Goal: Information Seeking & Learning: Compare options

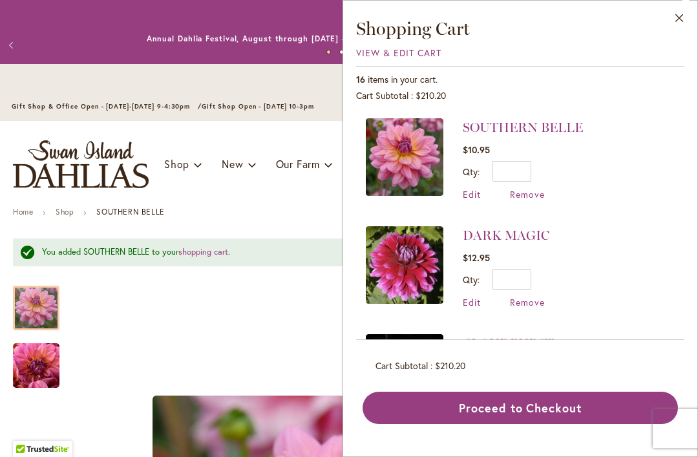
click at [536, 134] on link "SOUTHERN BELLE" at bounding box center [523, 128] width 120 height 16
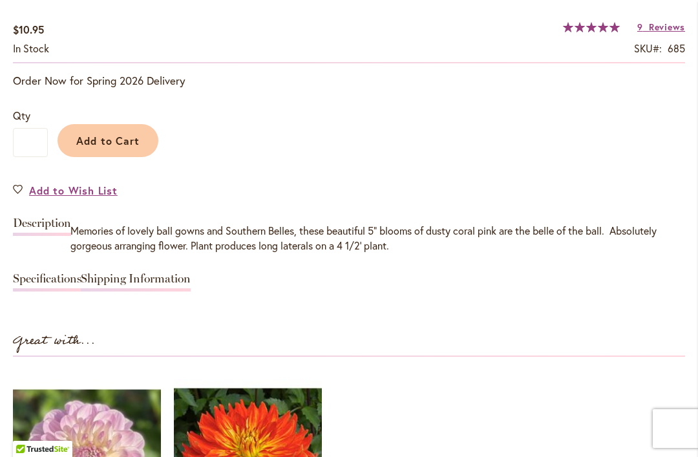
scroll to position [1002, 0]
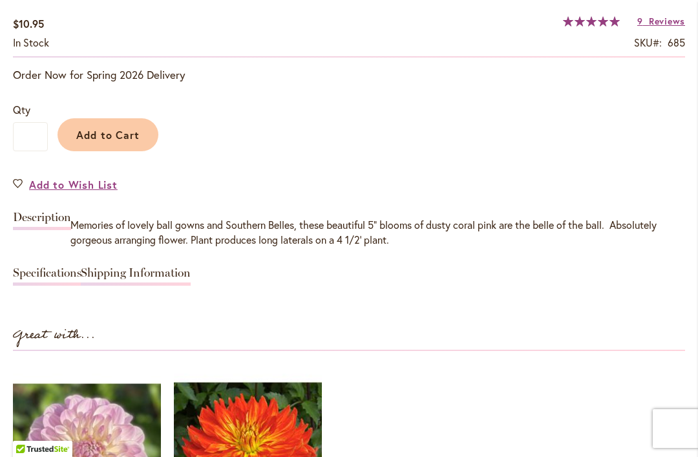
click at [60, 282] on link "Specifications" at bounding box center [47, 276] width 68 height 19
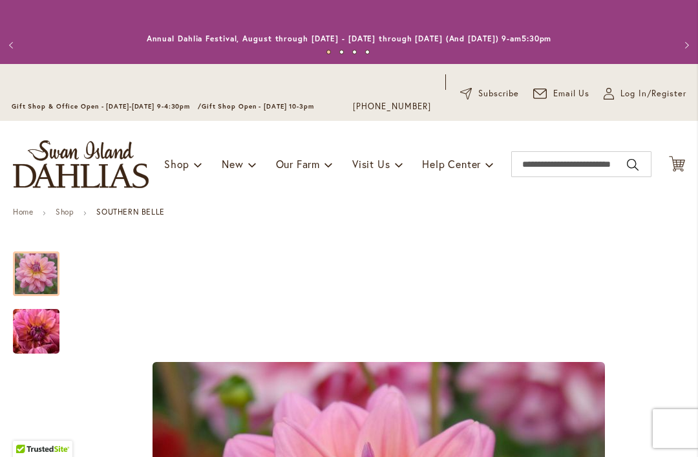
scroll to position [0, 0]
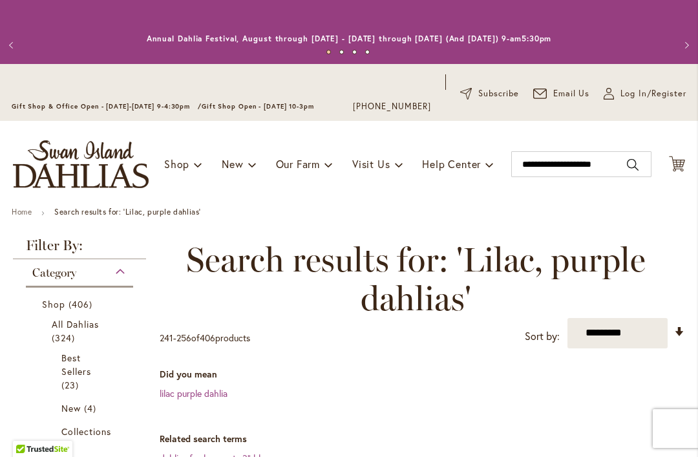
click at [674, 171] on icon at bounding box center [677, 164] width 16 height 16
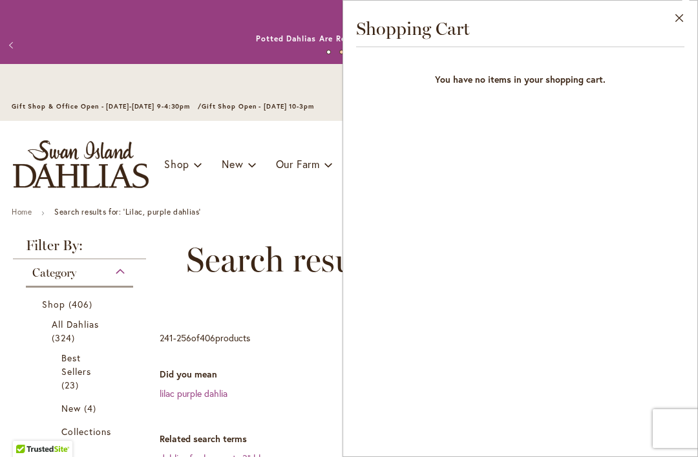
click at [675, 19] on button "Close" at bounding box center [680, 21] width 36 height 41
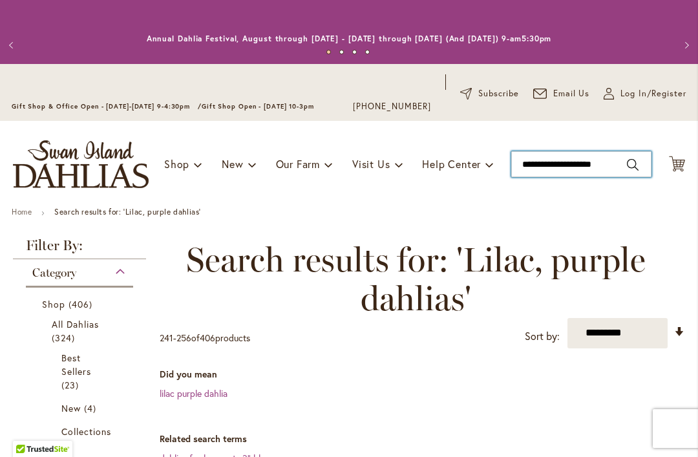
click at [562, 175] on input "**********" at bounding box center [581, 164] width 140 height 26
type input "**********"
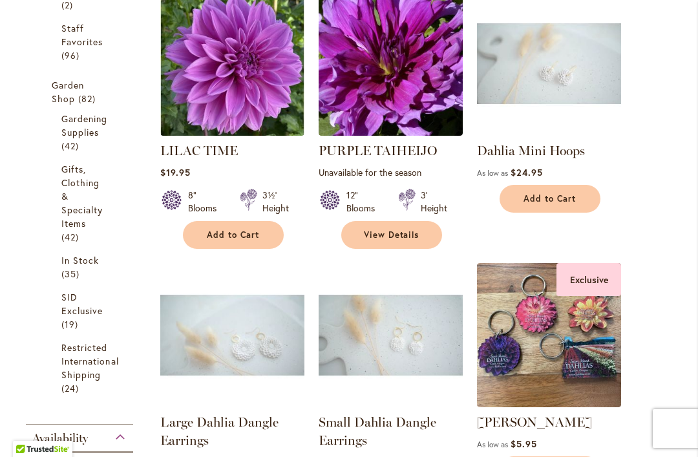
scroll to position [565, 0]
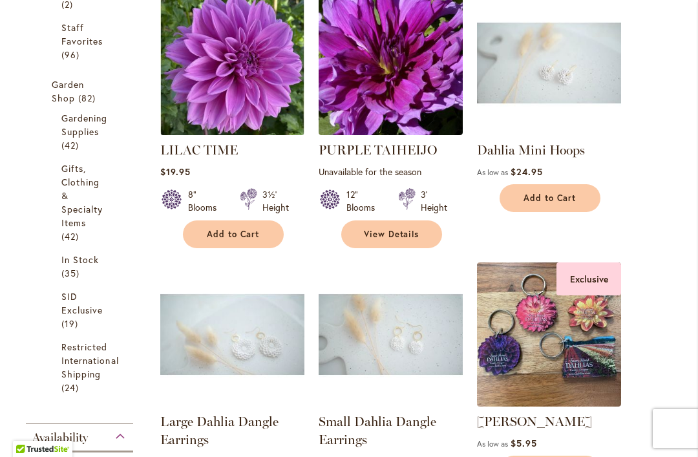
click at [224, 98] on img at bounding box center [232, 63] width 144 height 144
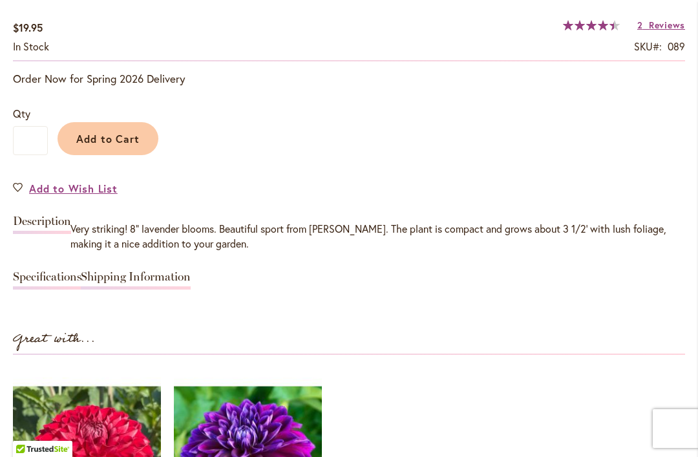
scroll to position [999, 0]
click at [22, 270] on link "Specifications" at bounding box center [47, 279] width 68 height 19
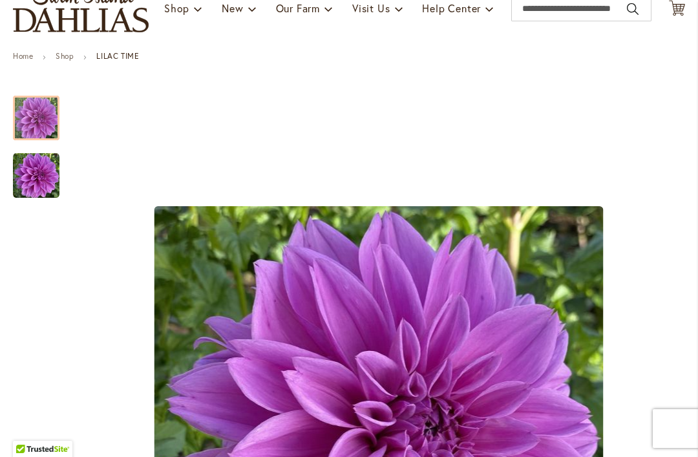
scroll to position [157, 0]
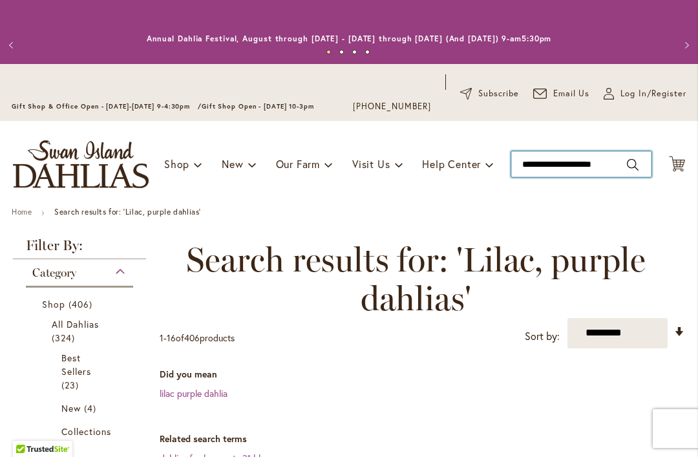
click at [603, 172] on input "**********" at bounding box center [581, 164] width 140 height 26
type input "**********"
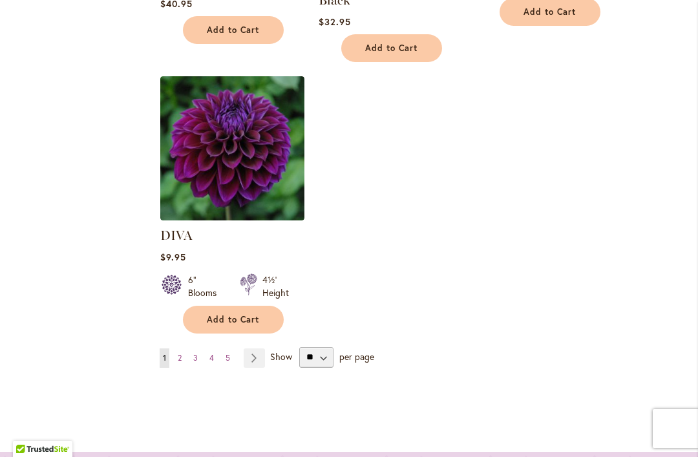
scroll to position [1832, 0]
click at [183, 348] on link "Page 2" at bounding box center [179, 357] width 10 height 19
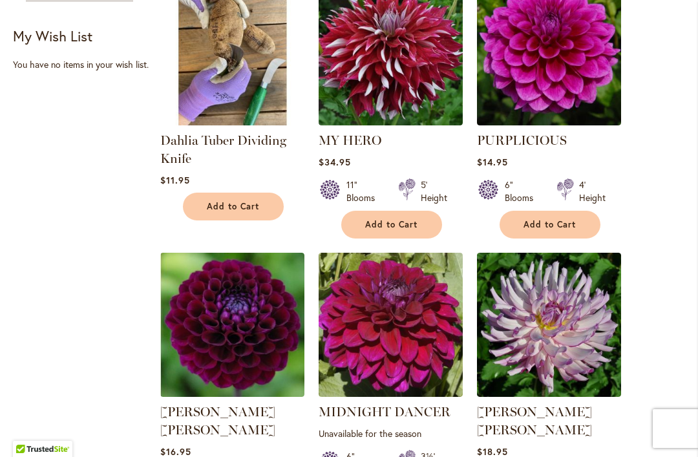
scroll to position [1120, 0]
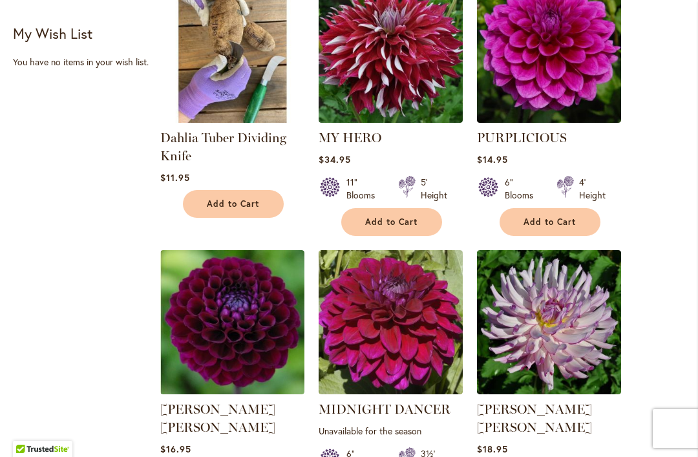
click at [570, 74] on img at bounding box center [549, 51] width 144 height 144
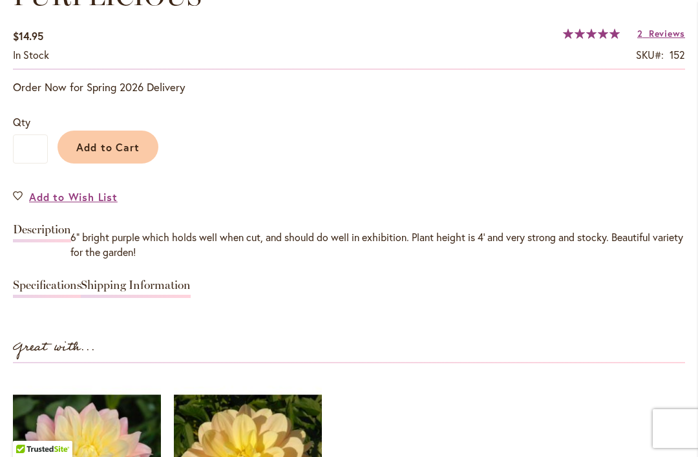
scroll to position [991, 0]
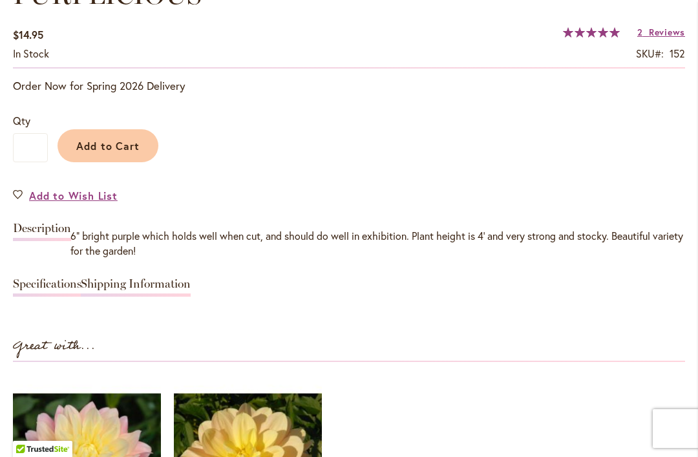
click at [48, 293] on link "Specifications" at bounding box center [47, 287] width 68 height 19
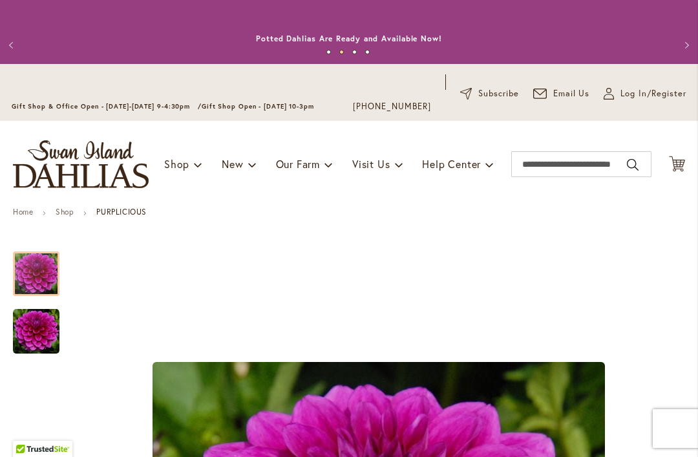
scroll to position [0, 0]
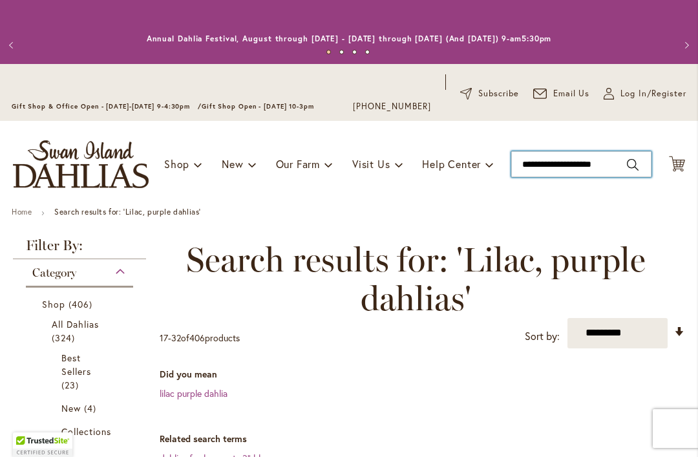
click at [599, 172] on input "**********" at bounding box center [581, 164] width 140 height 26
type input "**********"
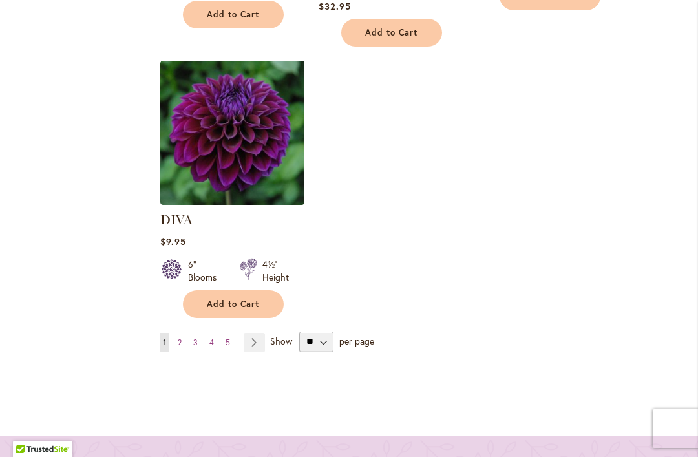
scroll to position [1846, 0]
click at [178, 333] on link "Page 2" at bounding box center [179, 342] width 10 height 19
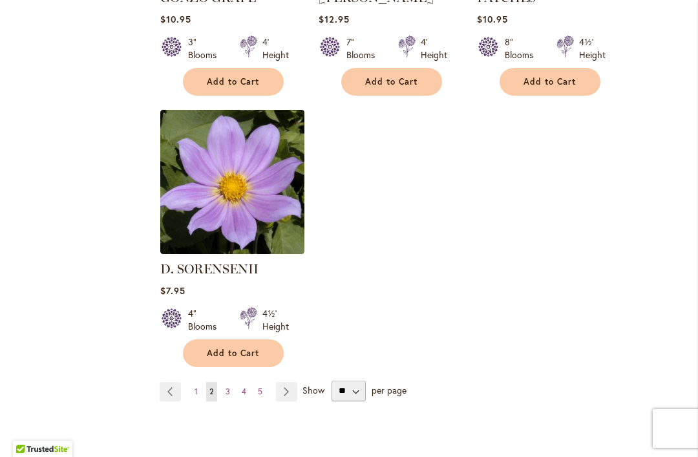
scroll to position [1821, 0]
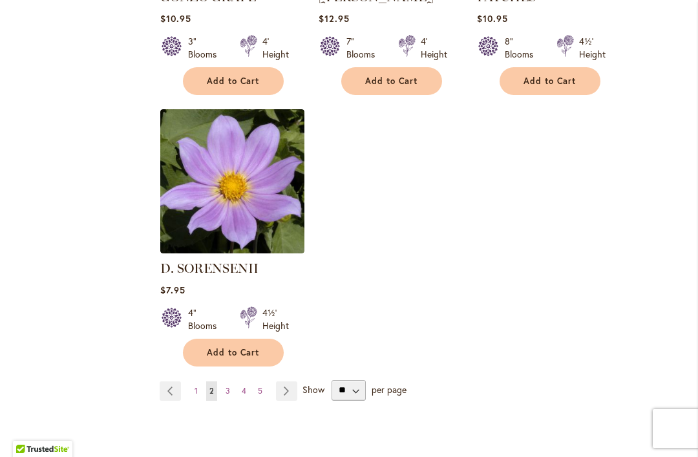
click at [231, 381] on link "Page 3" at bounding box center [227, 390] width 11 height 19
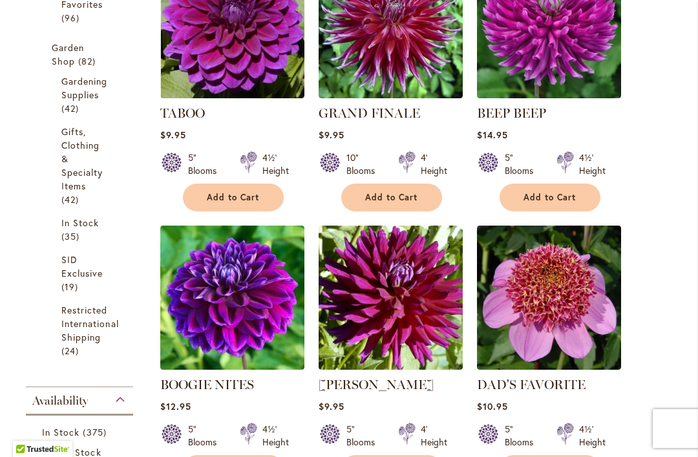
scroll to position [603, 0]
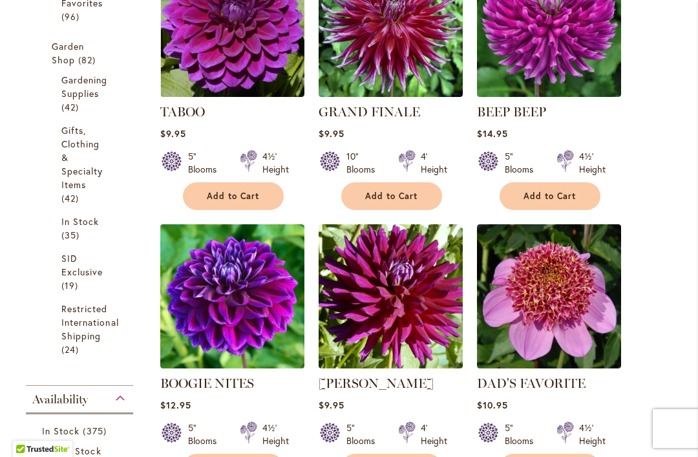
click at [213, 54] on img at bounding box center [232, 25] width 144 height 144
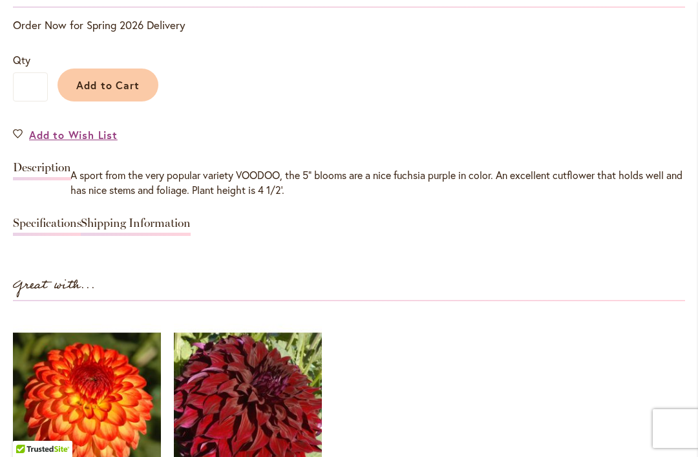
scroll to position [1053, 0]
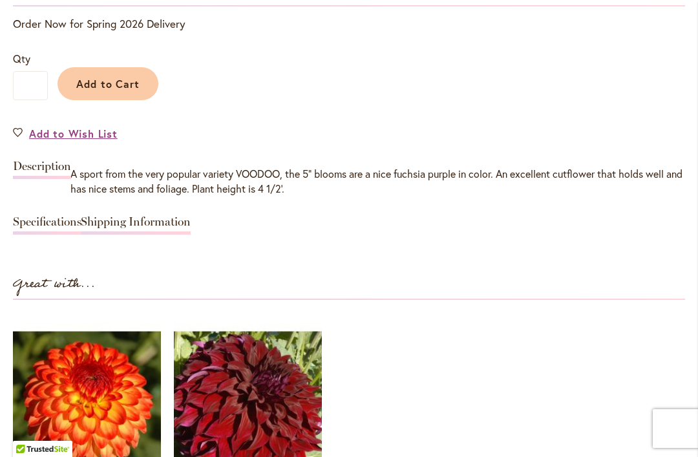
click at [62, 229] on link "Specifications" at bounding box center [47, 225] width 68 height 19
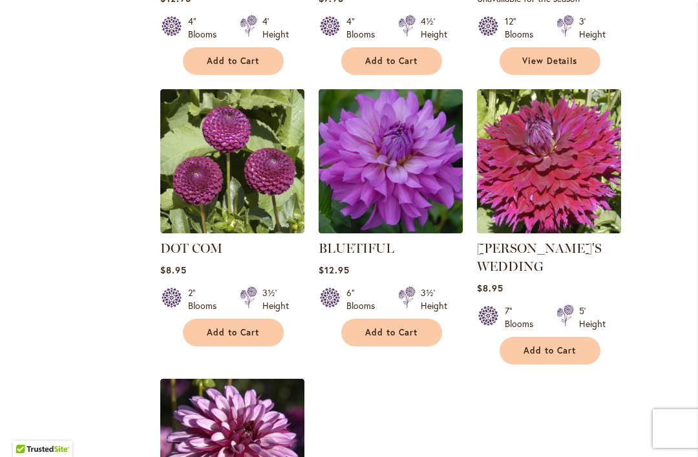
scroll to position [1552, 0]
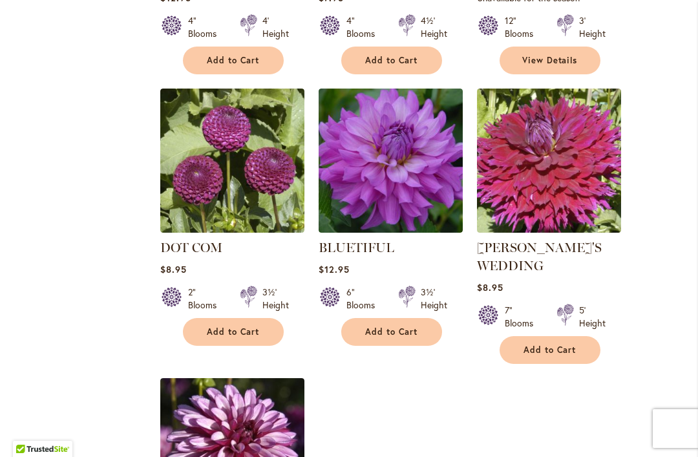
click at [400, 180] on img at bounding box center [390, 161] width 144 height 144
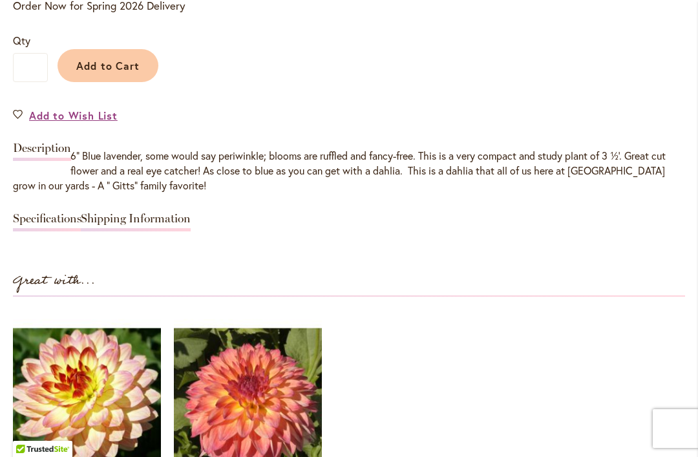
scroll to position [1072, 0]
click at [45, 226] on link "Specifications" at bounding box center [47, 221] width 68 height 19
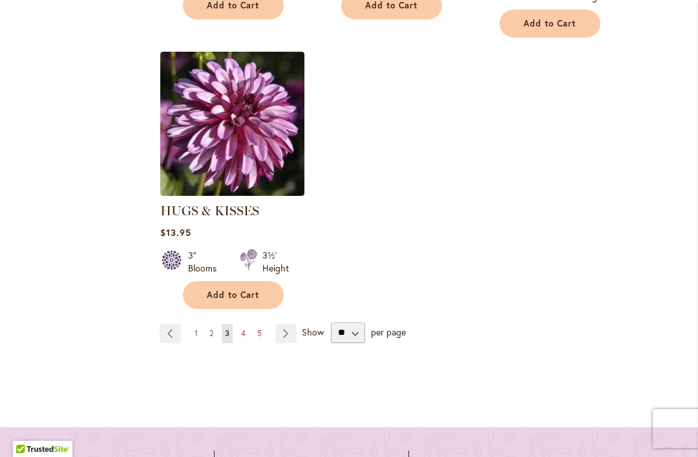
scroll to position [1881, 0]
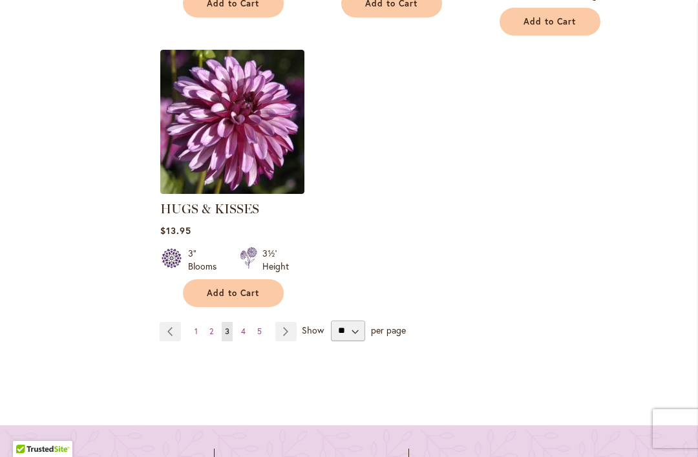
click at [247, 336] on link "Page 4" at bounding box center [243, 331] width 11 height 19
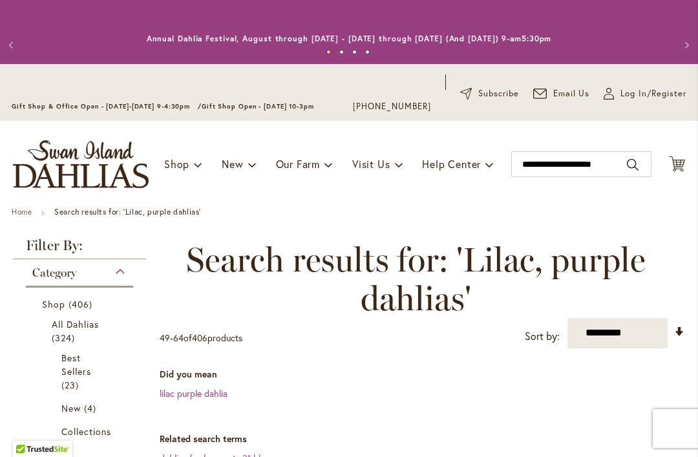
click at [468, 453] on dd "dahlias for bouquets 3" blooms" at bounding box center [422, 458] width 525 height 13
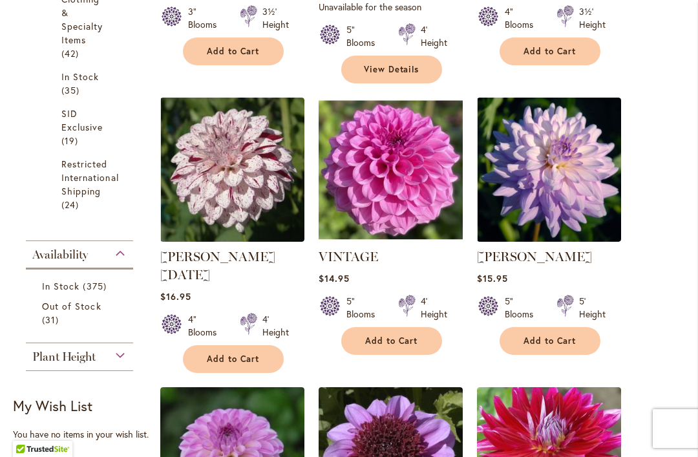
scroll to position [746, 0]
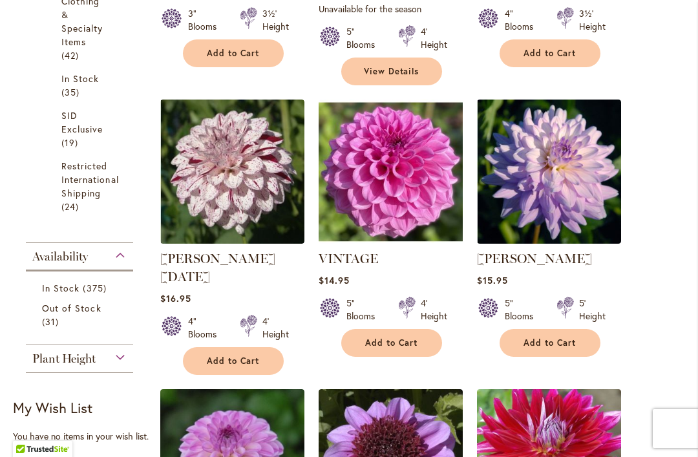
click at [568, 175] on img at bounding box center [549, 171] width 144 height 144
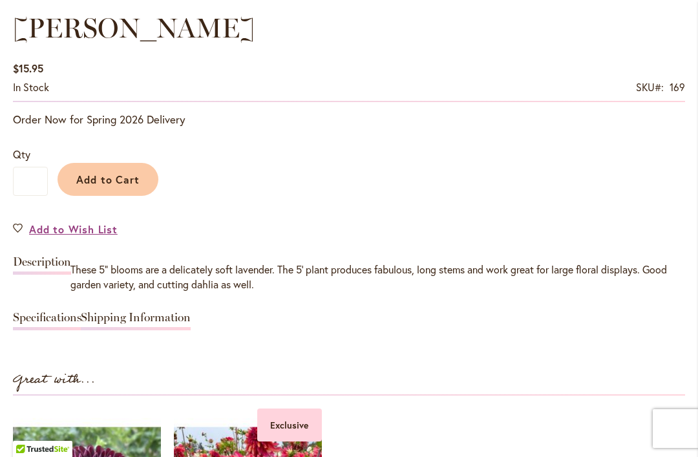
scroll to position [964, 0]
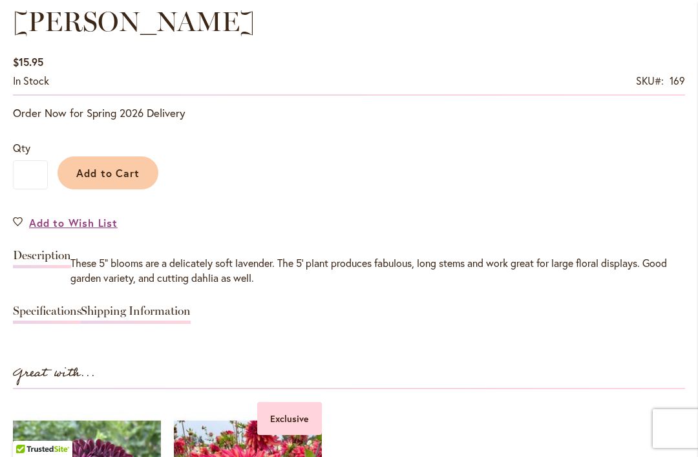
click at [40, 308] on link "Specifications" at bounding box center [47, 314] width 68 height 19
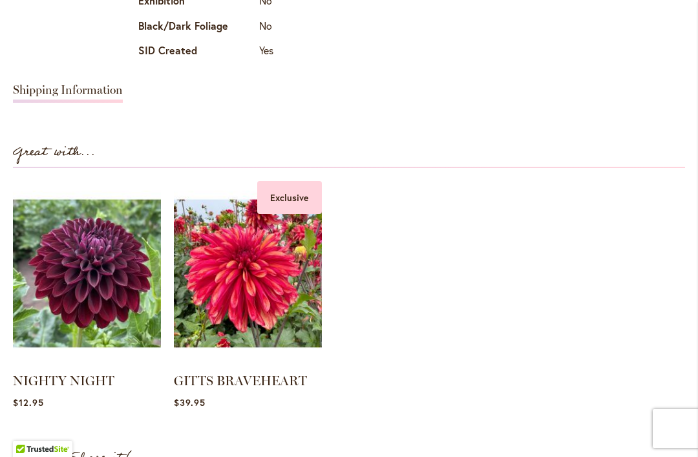
scroll to position [1414, 0]
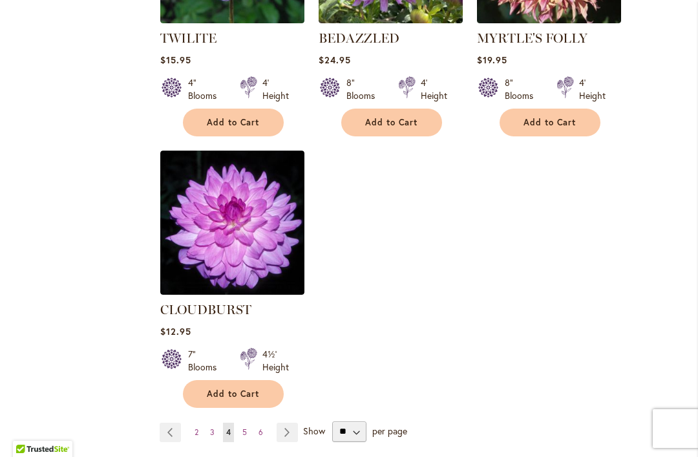
scroll to position [1799, 0]
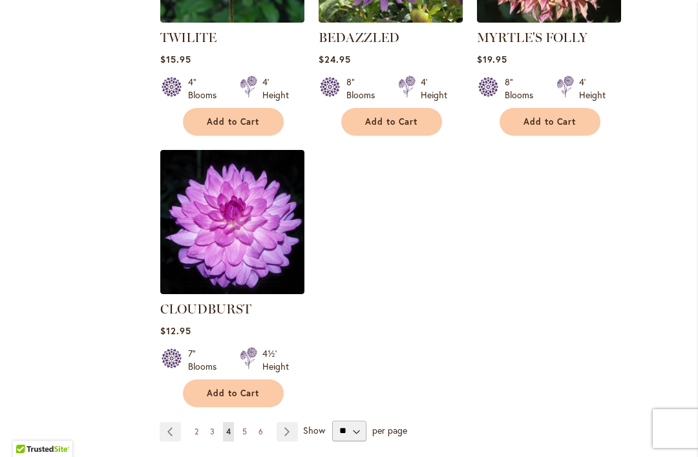
click at [240, 212] on img at bounding box center [232, 222] width 144 height 144
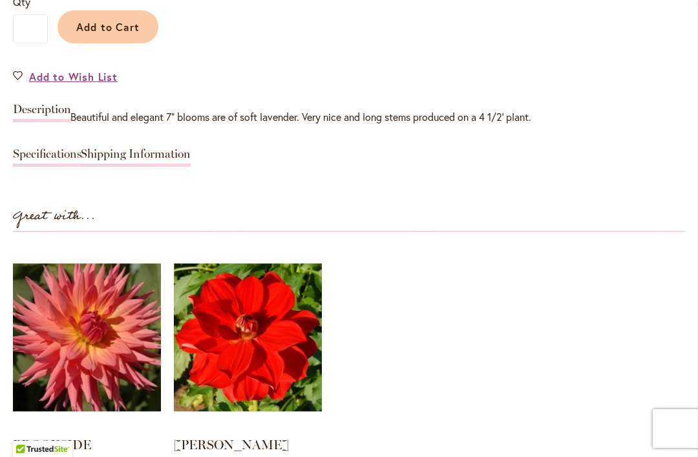
scroll to position [1111, 0]
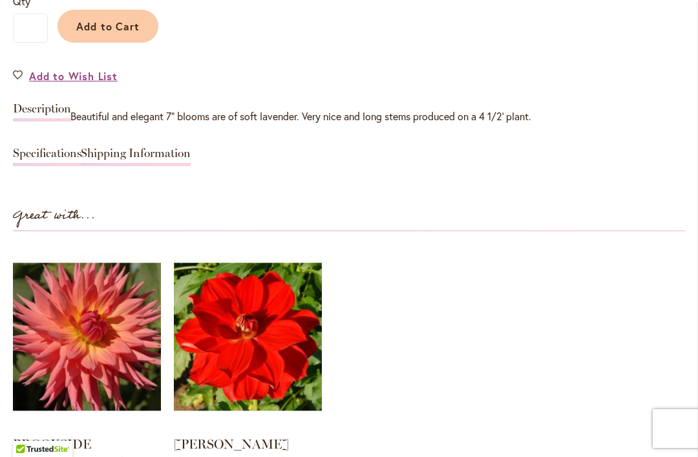
click at [47, 162] on link "Specifications" at bounding box center [47, 156] width 68 height 19
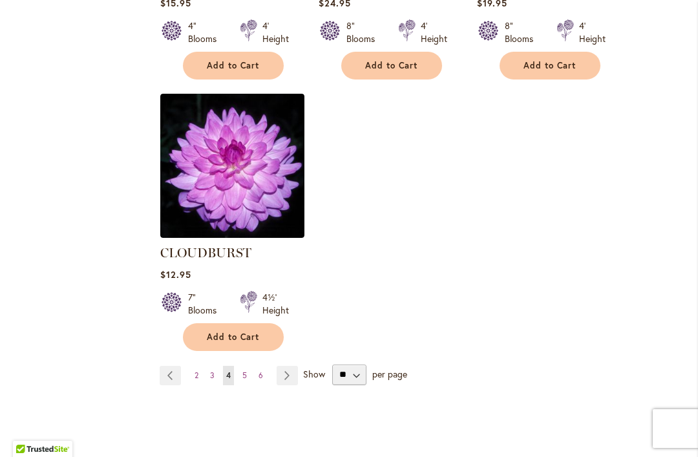
scroll to position [1855, 0]
click at [247, 365] on link "Page 5" at bounding box center [244, 374] width 11 height 19
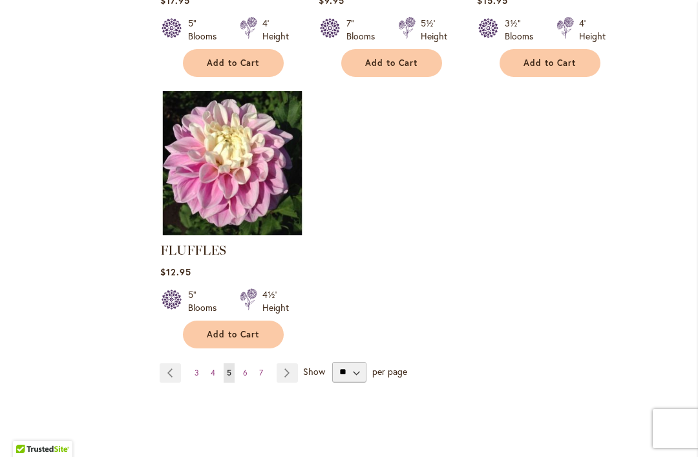
scroll to position [1840, 0]
click at [245, 362] on link "Page 6" at bounding box center [245, 371] width 11 height 19
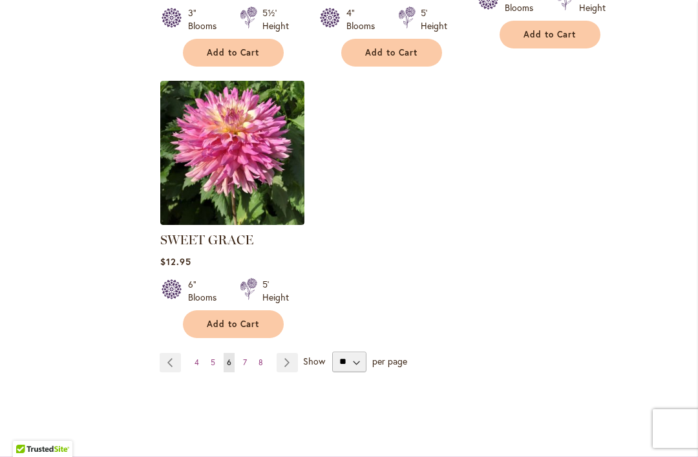
scroll to position [1871, 0]
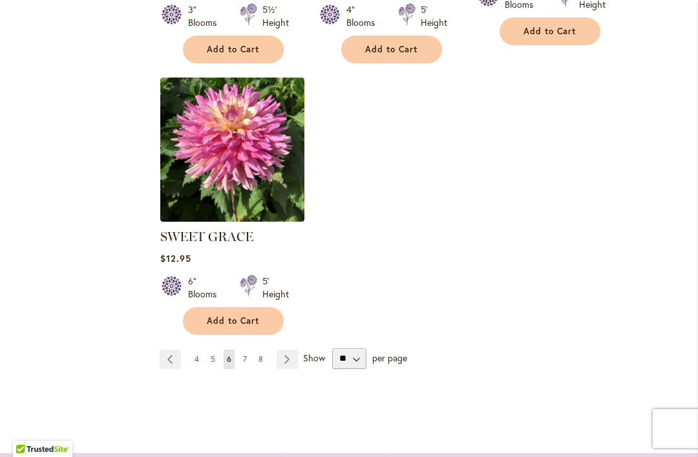
click at [249, 360] on link "Page 7" at bounding box center [245, 359] width 10 height 19
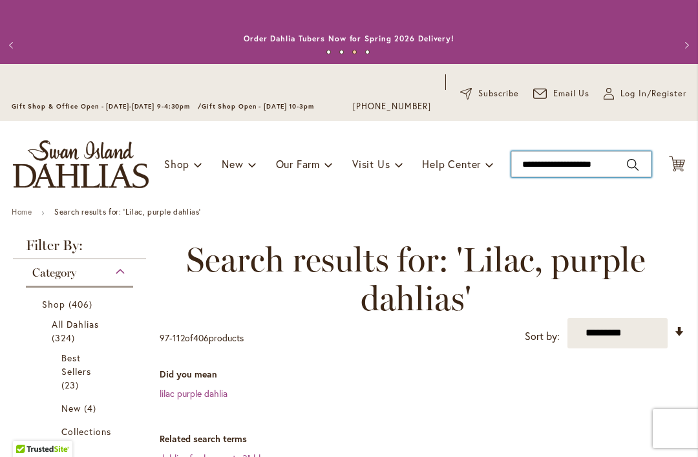
click at [558, 168] on input "**********" at bounding box center [581, 164] width 140 height 26
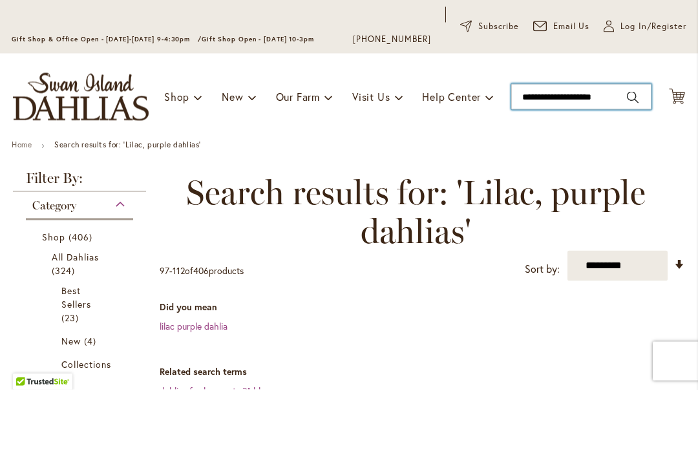
click at [611, 151] on input "**********" at bounding box center [581, 164] width 140 height 26
click at [568, 151] on input "**********" at bounding box center [581, 164] width 140 height 26
click at [548, 151] on input "**********" at bounding box center [581, 164] width 140 height 26
click at [568, 151] on input "**********" at bounding box center [581, 164] width 140 height 26
click at [567, 151] on input "**********" at bounding box center [581, 164] width 140 height 26
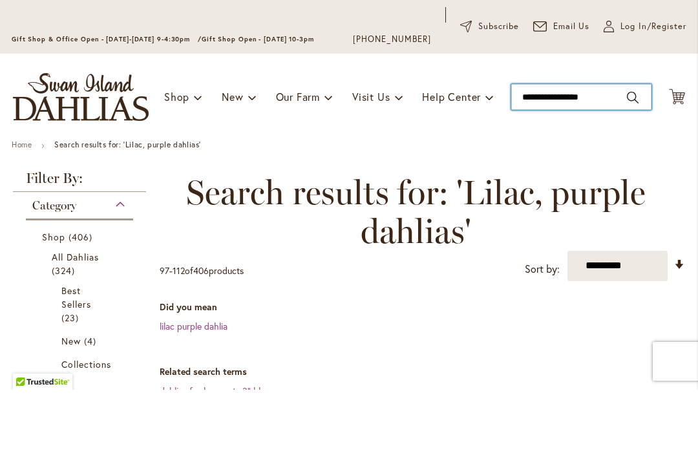
type input "**********"
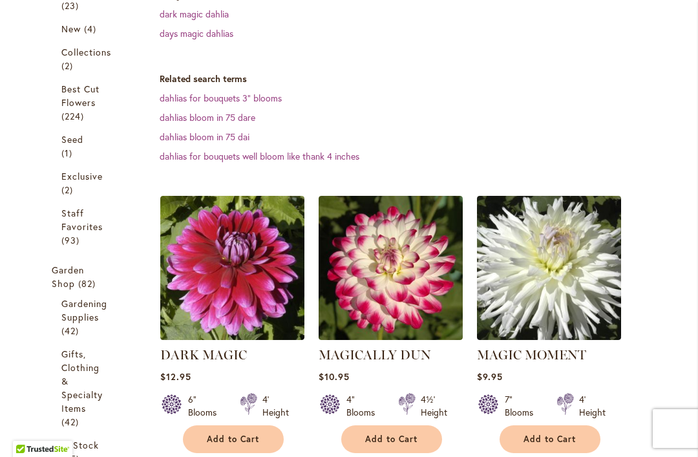
scroll to position [391, 0]
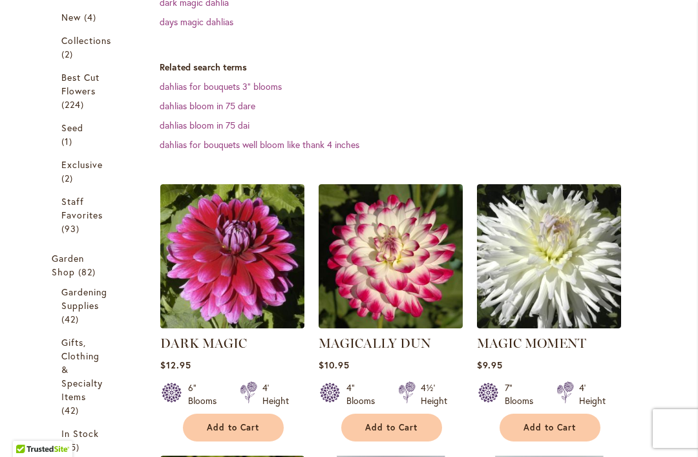
click at [252, 284] on img at bounding box center [232, 256] width 144 height 144
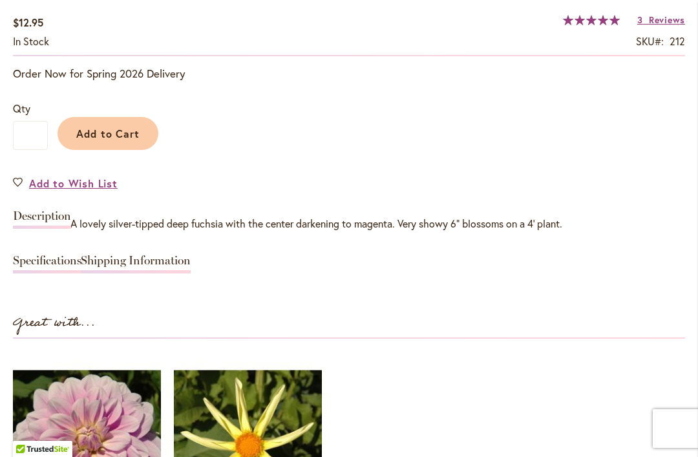
scroll to position [1004, 0]
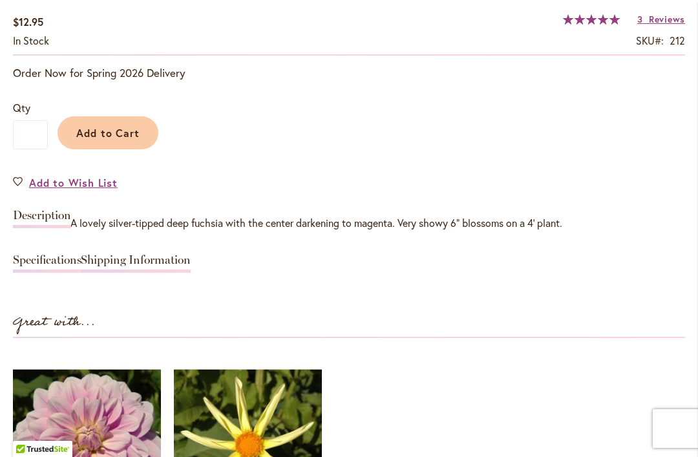
click at [57, 254] on link "Specifications" at bounding box center [47, 263] width 68 height 19
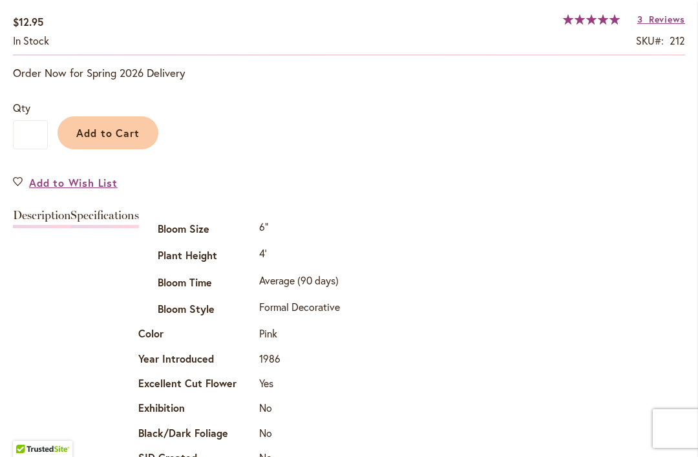
scroll to position [1207, 0]
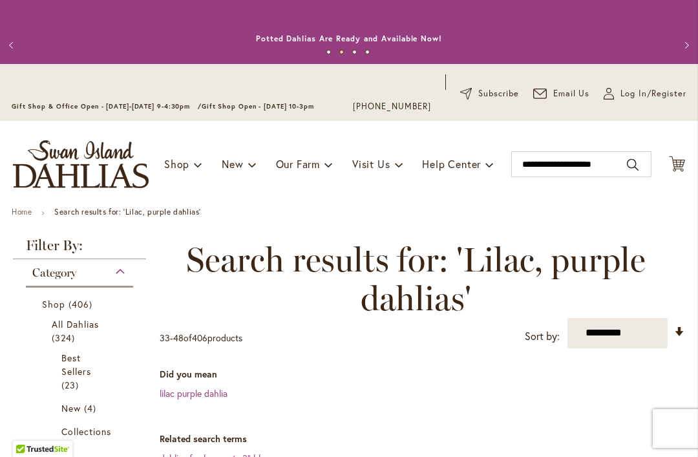
click at [678, 170] on icon "Cart .cls-1 { fill: #231f20; }" at bounding box center [677, 164] width 16 height 16
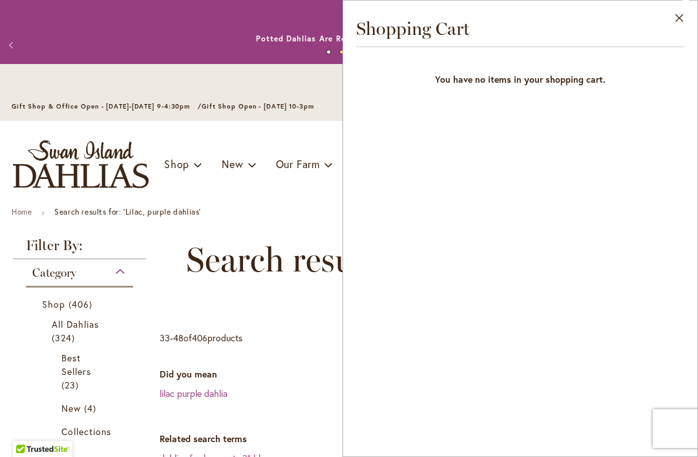
click at [687, 23] on button "Close" at bounding box center [680, 21] width 36 height 41
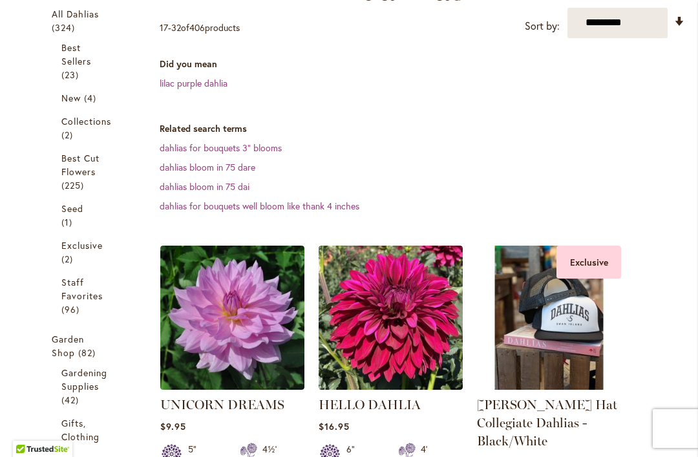
scroll to position [302, 0]
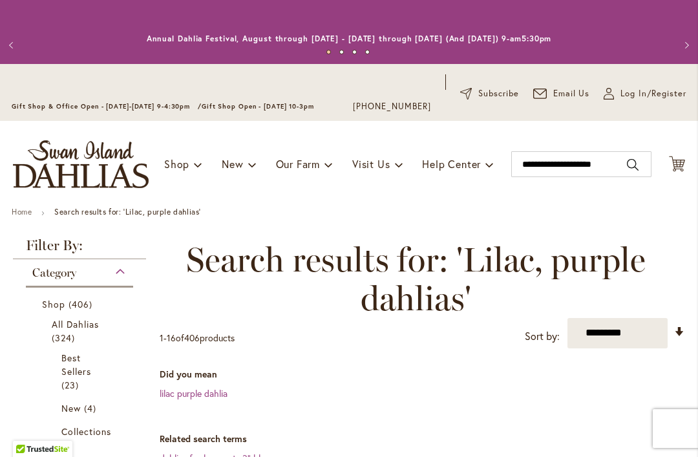
click at [676, 164] on icon at bounding box center [677, 164] width 16 height 16
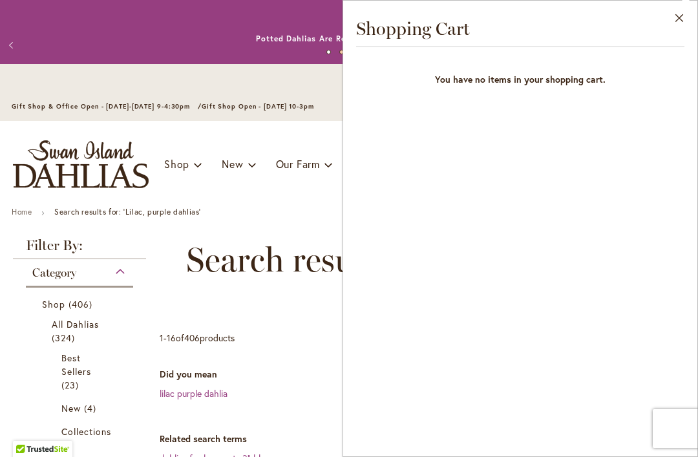
click at [682, 23] on button "Close" at bounding box center [680, 21] width 36 height 41
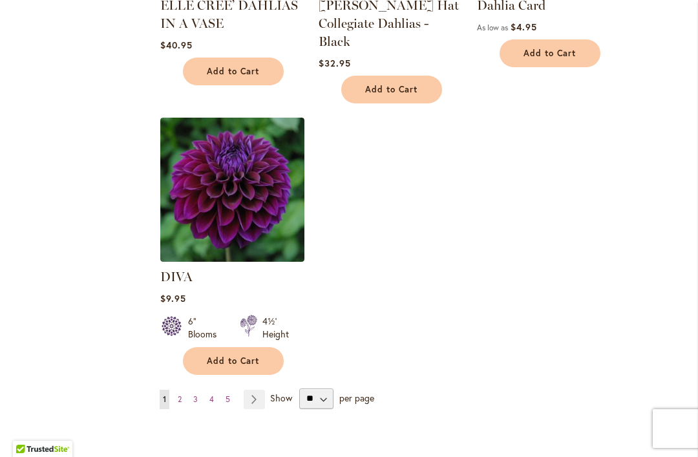
scroll to position [1790, 0]
click at [211, 151] on img at bounding box center [232, 189] width 144 height 144
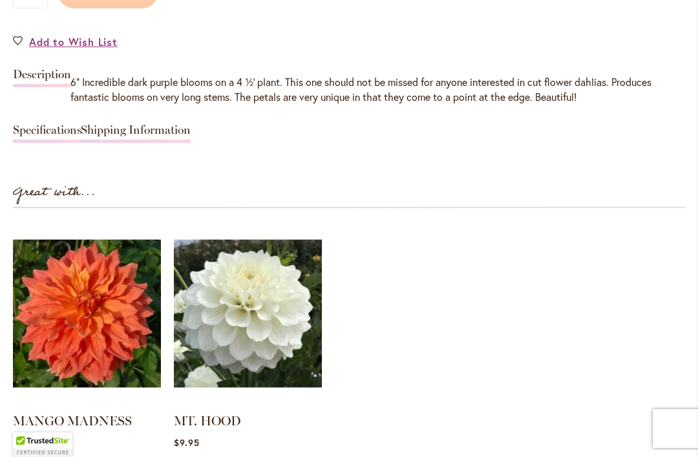
scroll to position [1151, 0]
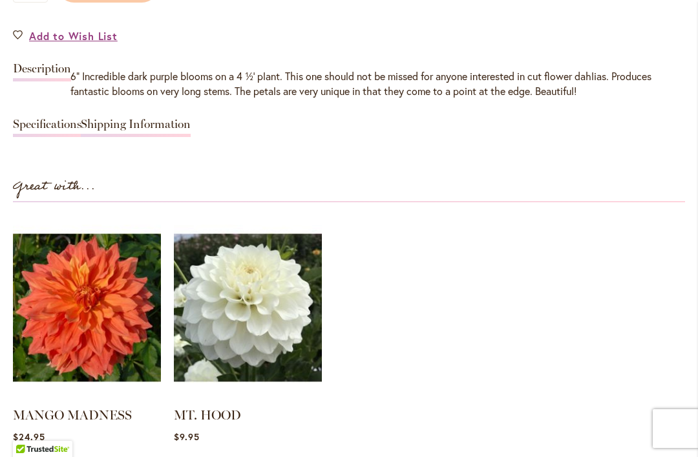
click at [83, 134] on link "Shipping Information" at bounding box center [136, 127] width 110 height 19
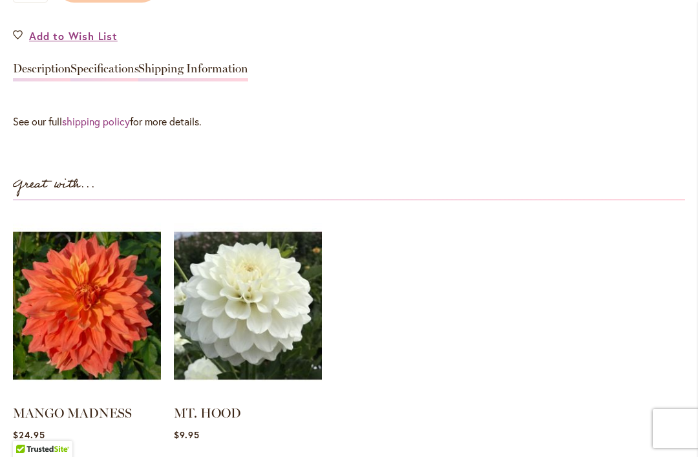
click at [147, 78] on link "Shipping Information" at bounding box center [193, 72] width 110 height 19
click at [105, 79] on link "Specifications" at bounding box center [104, 72] width 68 height 19
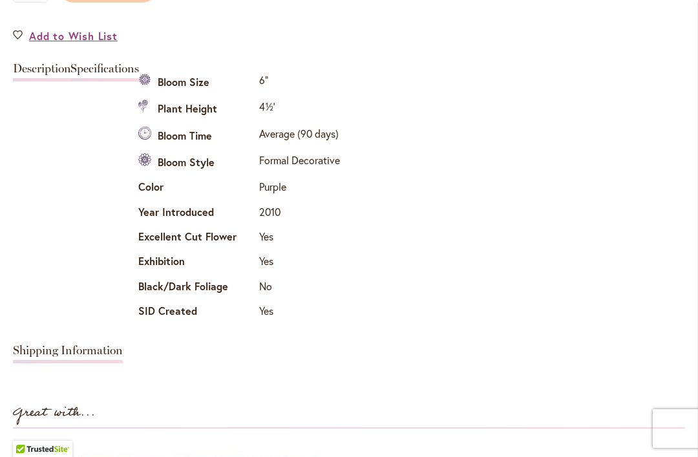
click at [102, 79] on link "Specifications" at bounding box center [104, 72] width 68 height 19
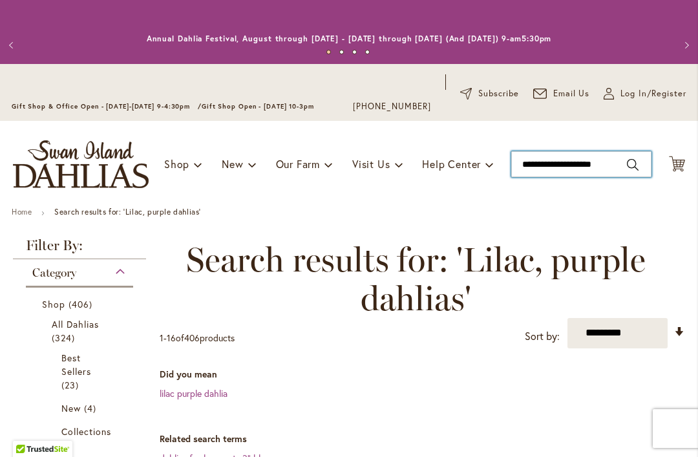
click at [575, 164] on input "**********" at bounding box center [581, 164] width 140 height 26
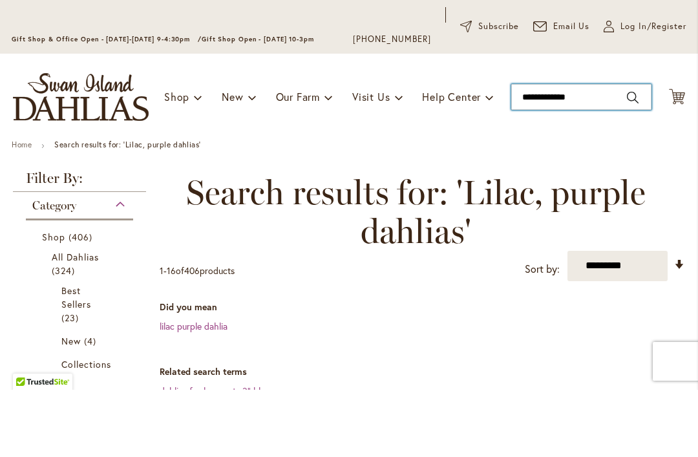
type input "**********"
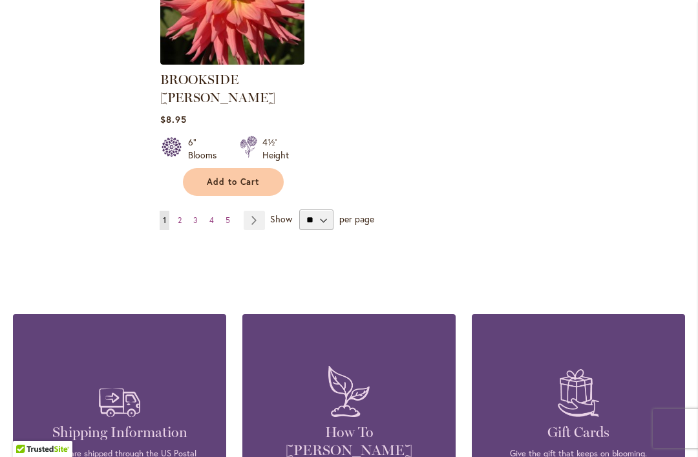
scroll to position [1819, 0]
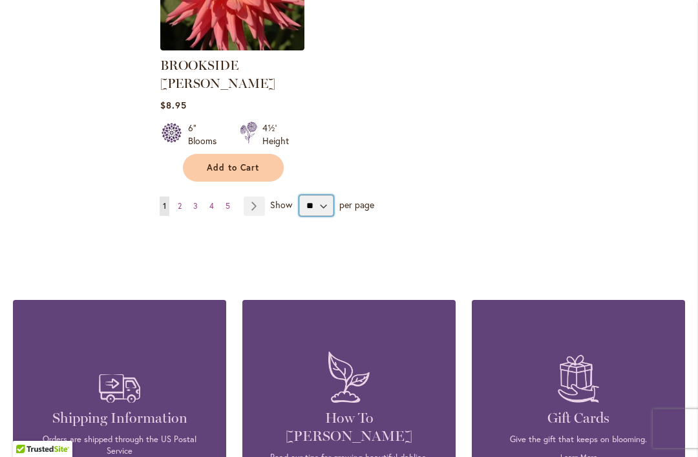
click at [329, 195] on select "** ** ** **" at bounding box center [316, 205] width 34 height 21
select select "**"
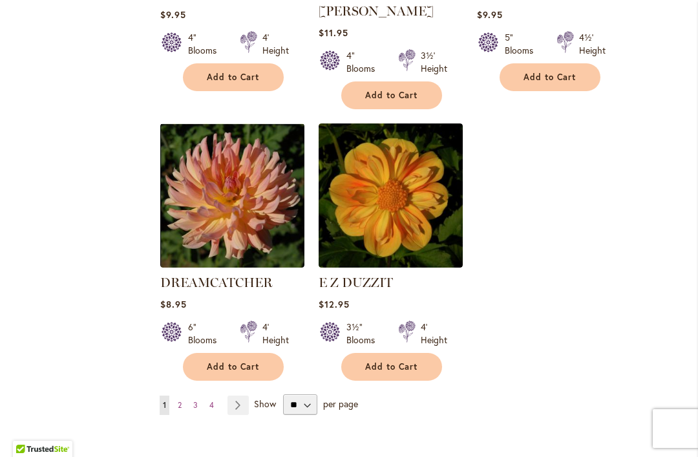
scroll to position [3029, 0]
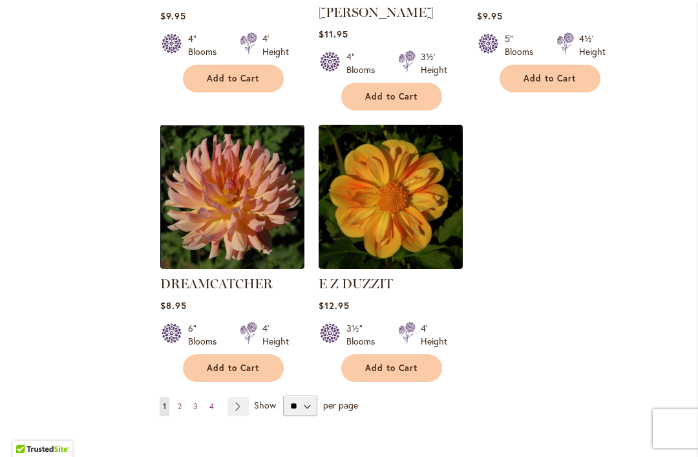
click at [183, 397] on link "Page 2" at bounding box center [179, 406] width 10 height 19
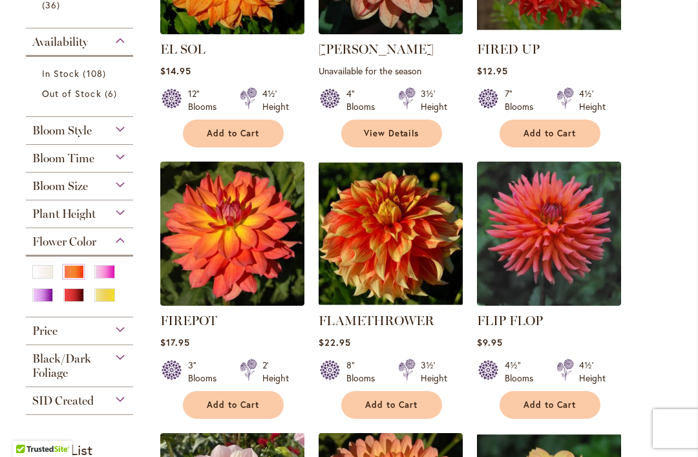
scroll to position [465, 0]
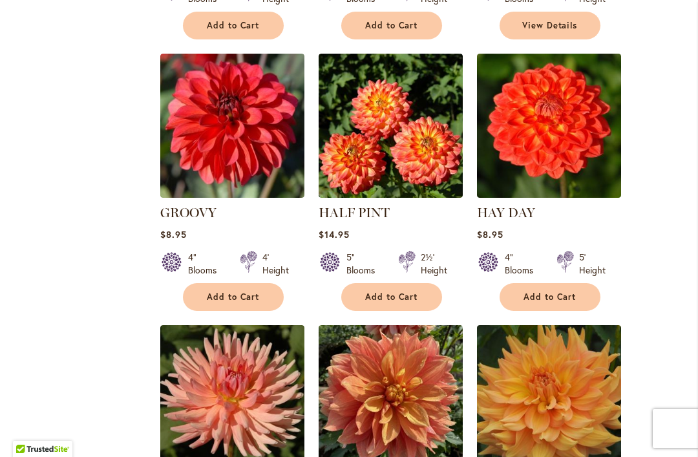
scroll to position [1960, 0]
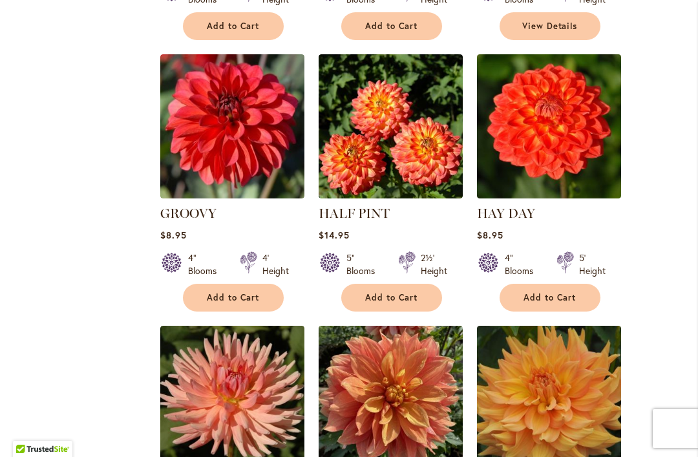
click at [573, 132] on img at bounding box center [549, 126] width 144 height 144
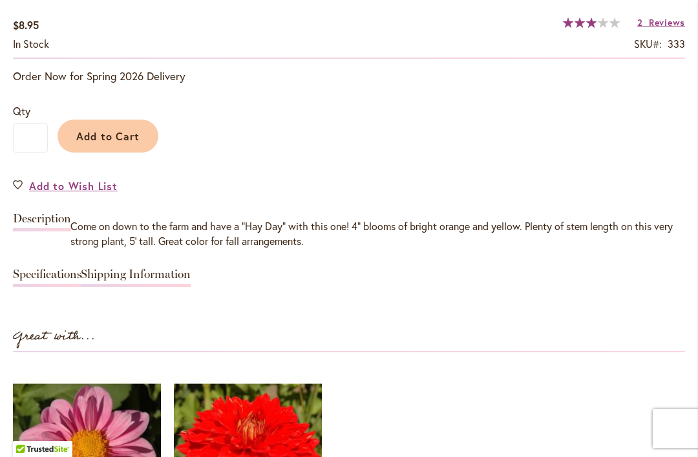
scroll to position [1001, 0]
click at [144, 280] on link "Shipping Information" at bounding box center [136, 277] width 110 height 19
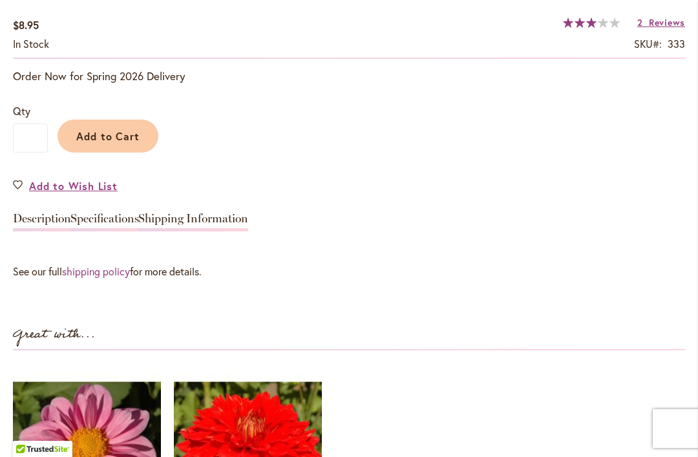
click at [185, 226] on link "Shipping Information" at bounding box center [193, 222] width 110 height 19
click at [96, 227] on link "Specifications" at bounding box center [104, 222] width 68 height 19
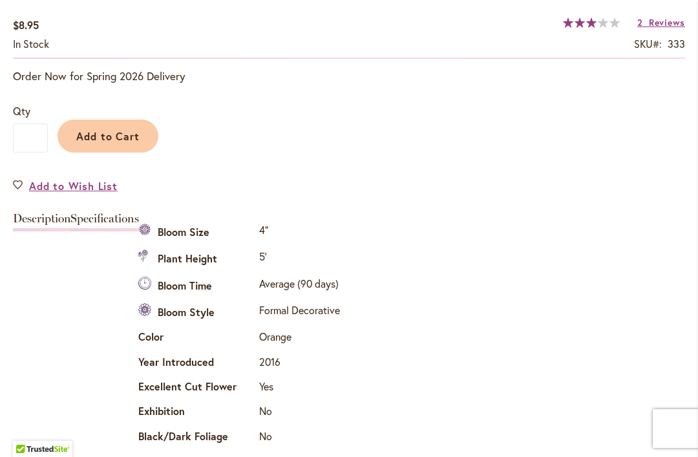
scroll to position [1207, 0]
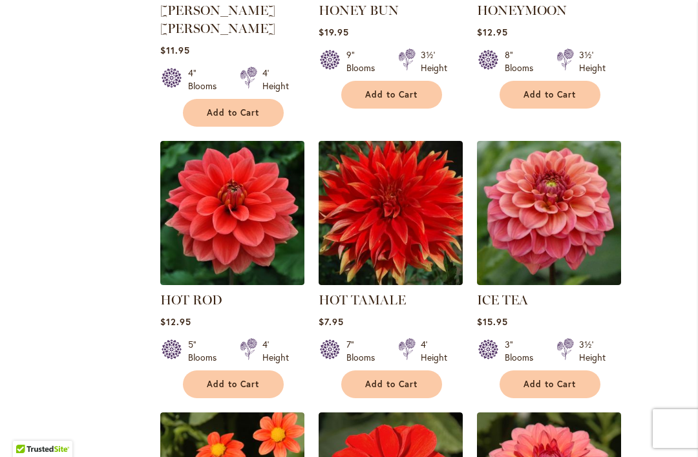
scroll to position [2435, 0]
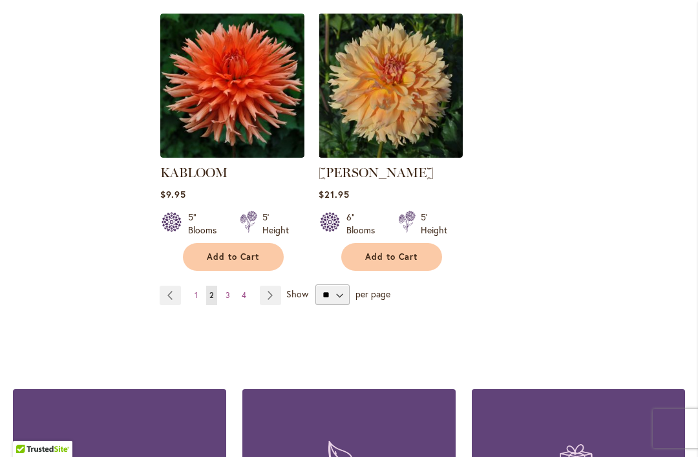
scroll to position [3122, 0]
click at [231, 286] on link "Page 3" at bounding box center [227, 295] width 11 height 19
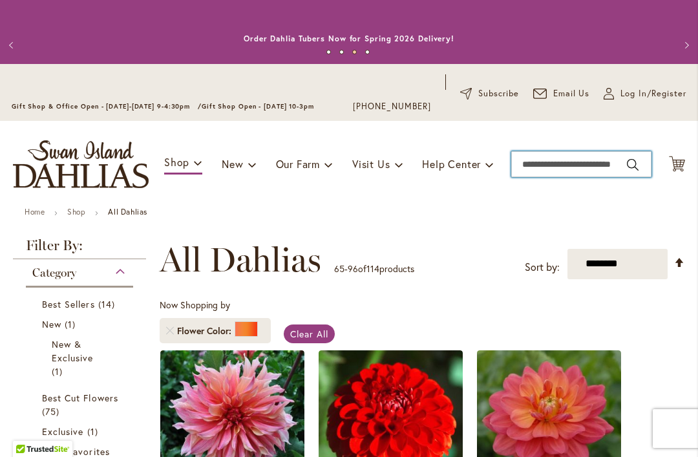
click at [551, 175] on input "Search" at bounding box center [581, 164] width 140 height 26
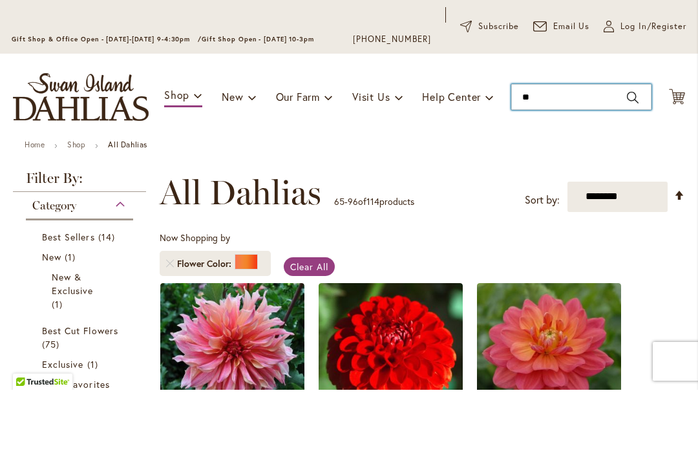
type input "*"
type input "**********"
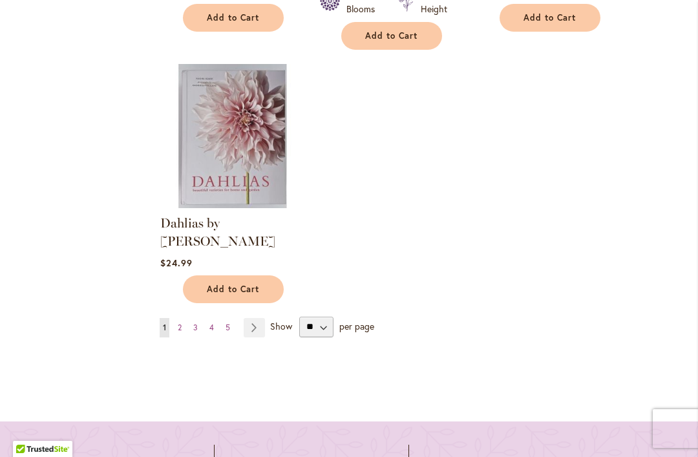
scroll to position [1904, 0]
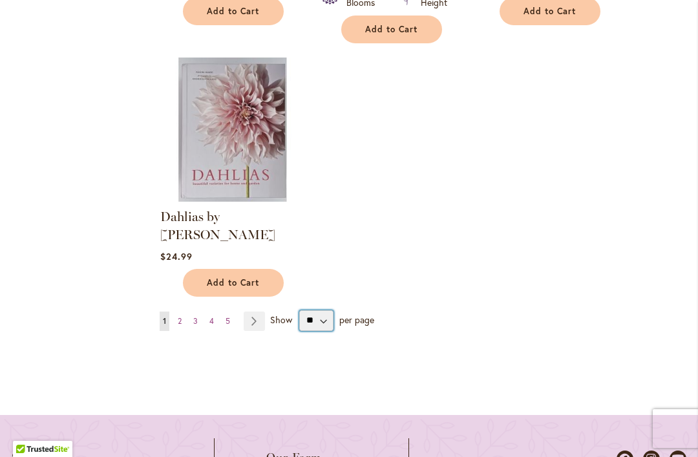
click at [328, 310] on select "** ** ** **" at bounding box center [316, 320] width 34 height 21
select select "**"
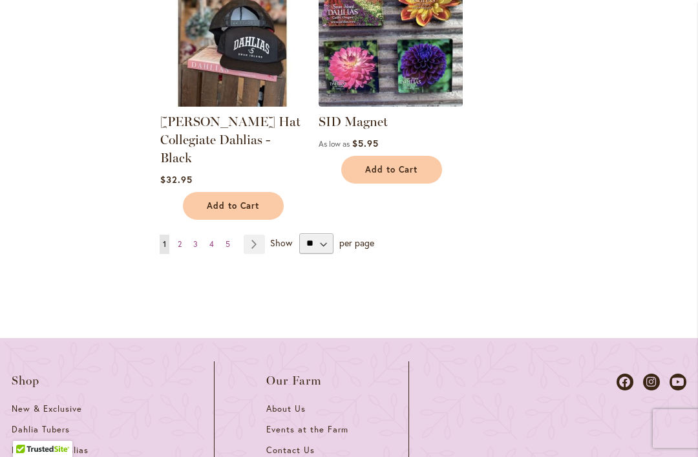
scroll to position [3375, 0]
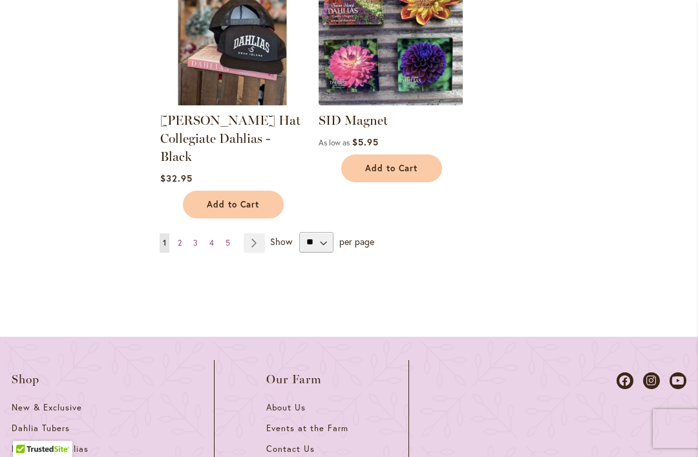
click at [183, 233] on link "Page 2" at bounding box center [179, 242] width 10 height 19
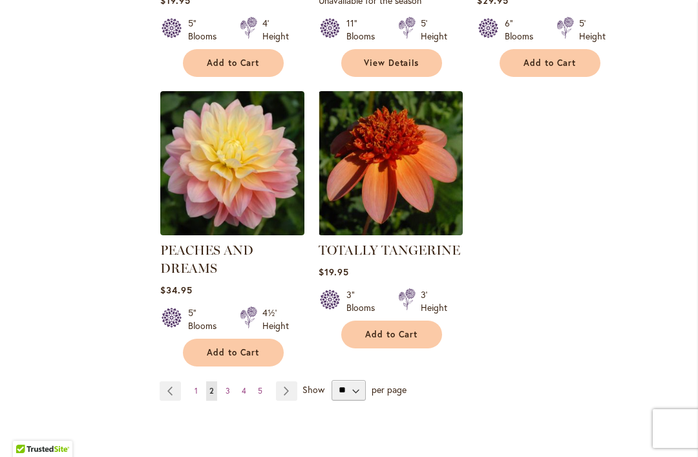
scroll to position [3193, 0]
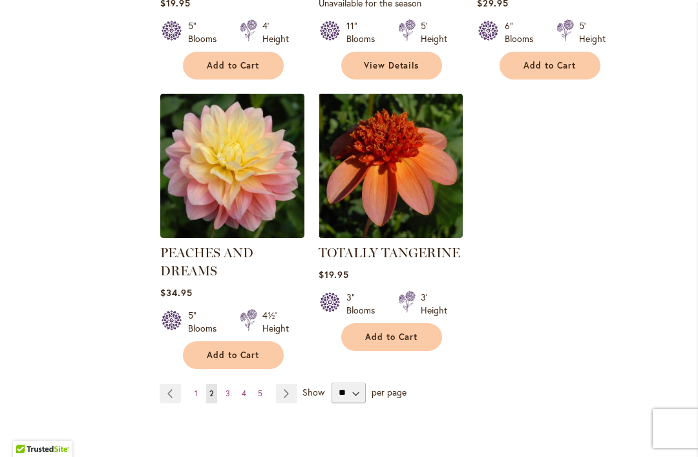
click at [228, 388] on span "3" at bounding box center [227, 393] width 5 height 10
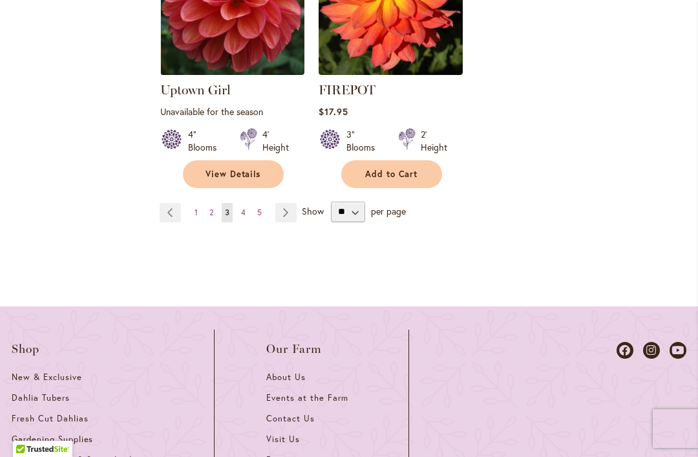
scroll to position [3429, 0]
click at [244, 202] on link "Page 4" at bounding box center [243, 211] width 11 height 19
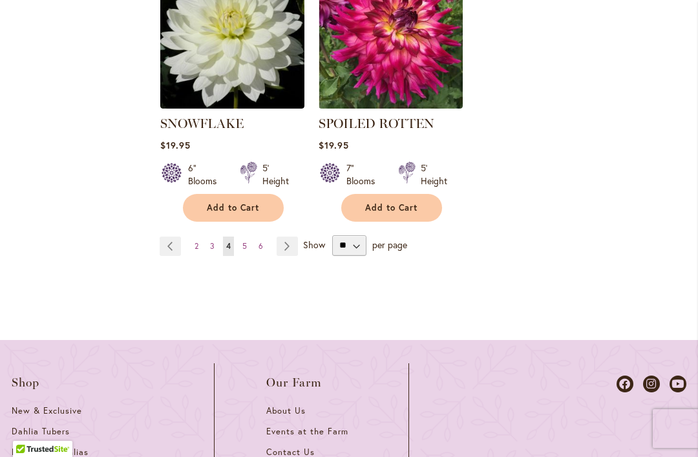
scroll to position [3373, 0]
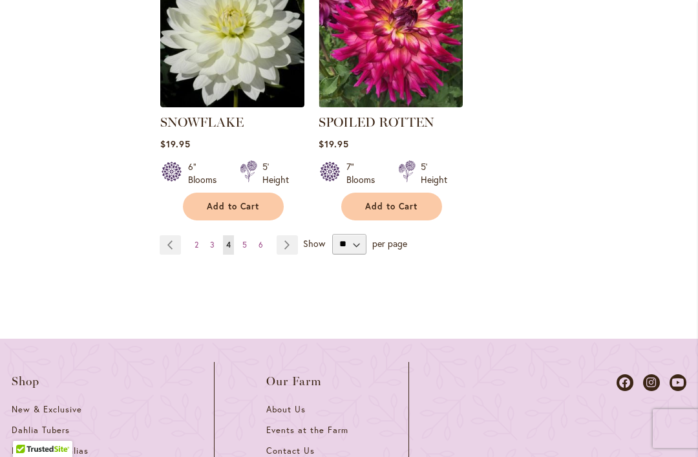
click at [247, 235] on link "Page 5" at bounding box center [244, 244] width 11 height 19
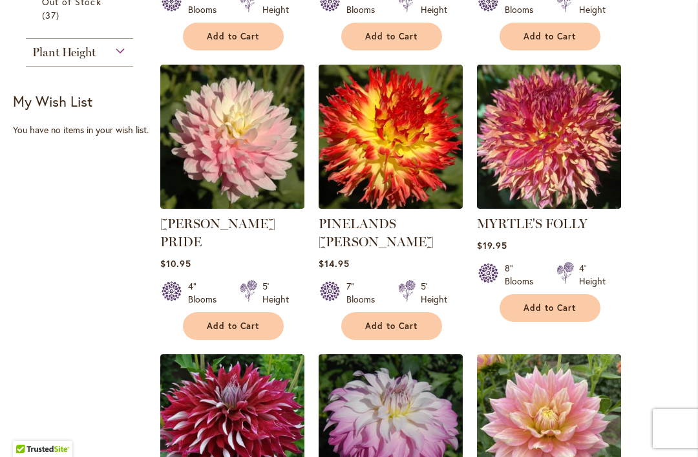
scroll to position [1051, 0]
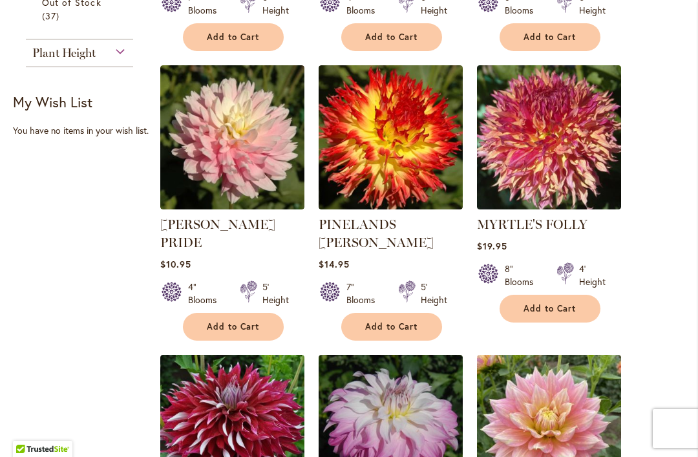
click at [406, 175] on img at bounding box center [390, 137] width 144 height 144
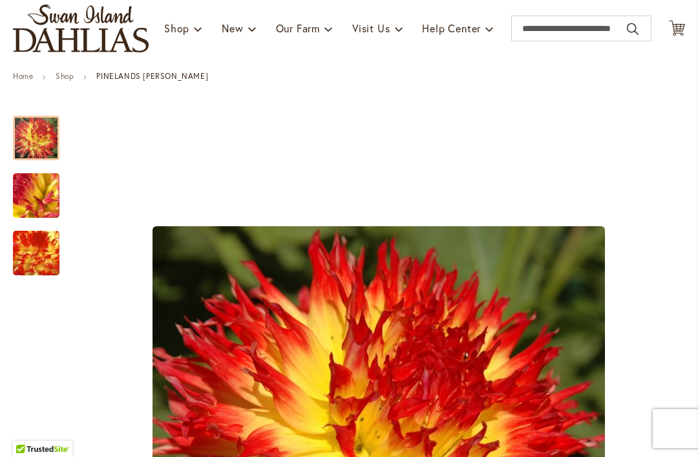
scroll to position [143, 0]
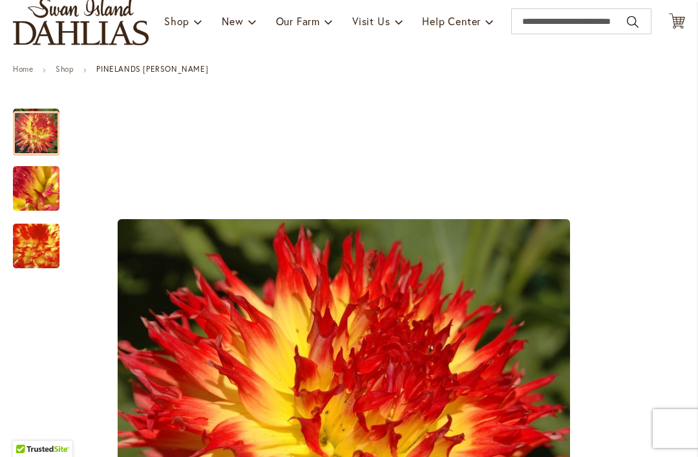
click at [37, 178] on img "PINELANDS PAM" at bounding box center [36, 189] width 93 height 70
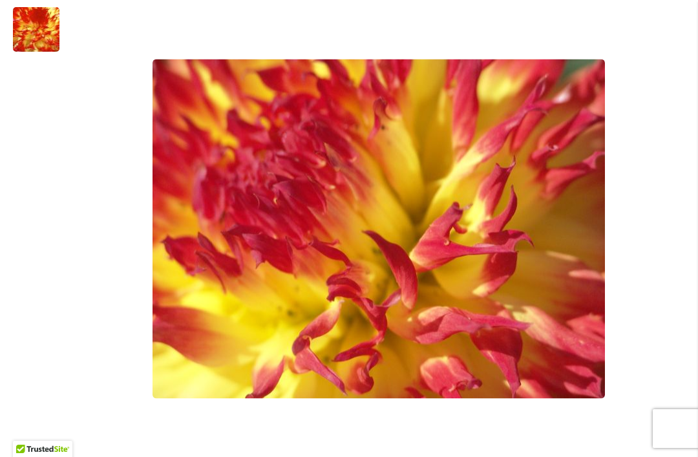
scroll to position [362, 0]
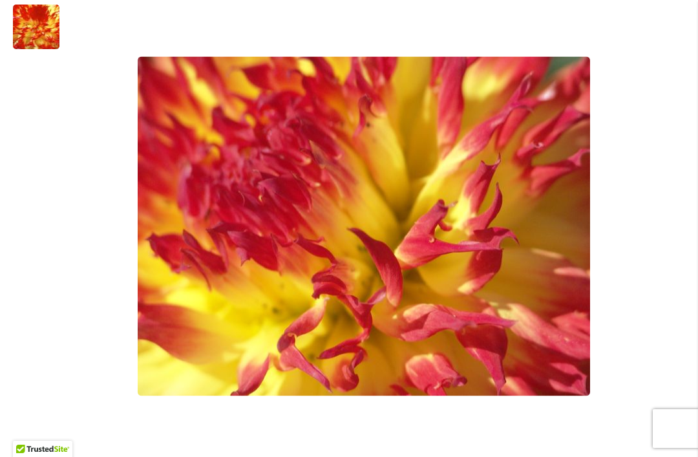
click at [28, 34] on img "PINELANDS PAM" at bounding box center [37, 27] width 90 height 89
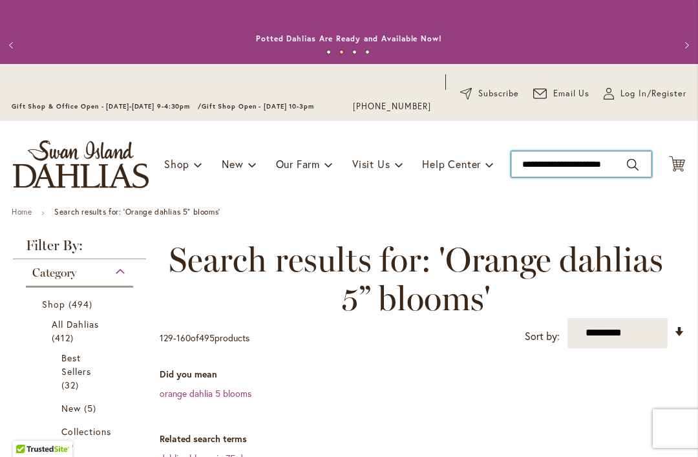
click at [592, 176] on input "**********" at bounding box center [581, 164] width 140 height 26
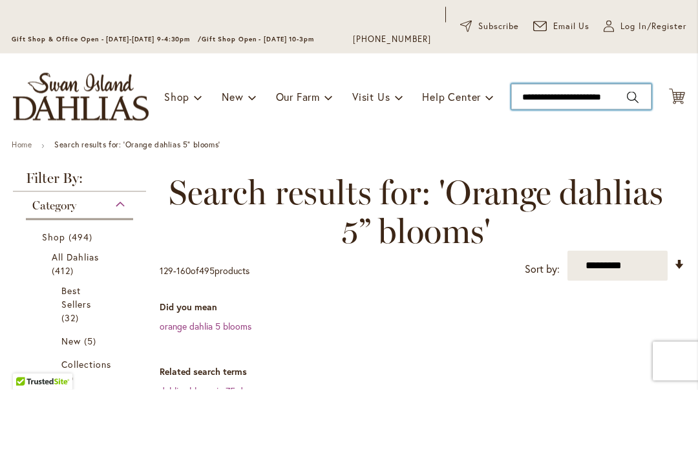
click at [588, 151] on input "**********" at bounding box center [581, 164] width 140 height 26
click at [609, 151] on input "*********" at bounding box center [581, 164] width 140 height 26
type input "*"
type input "*********"
click at [632, 154] on button "Search" at bounding box center [633, 164] width 12 height 21
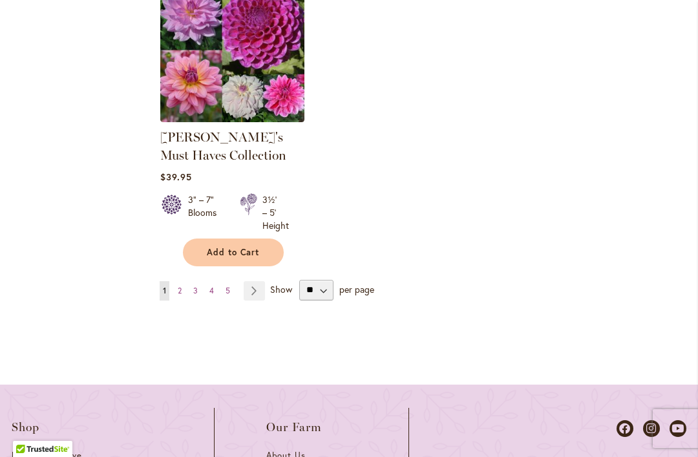
scroll to position [1860, 0]
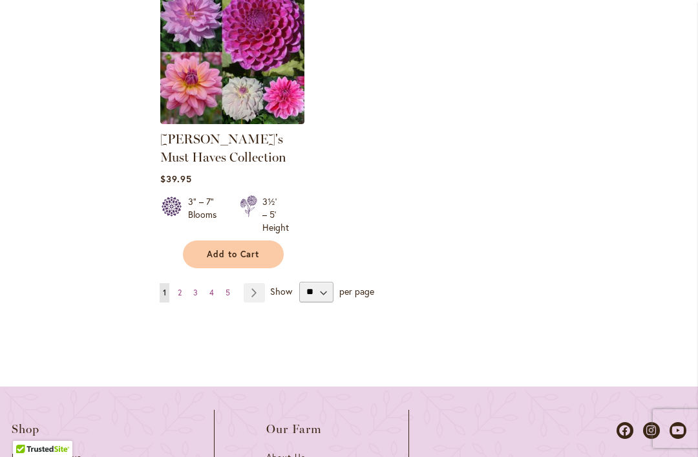
click at [194, 297] on span "3" at bounding box center [195, 292] width 5 height 10
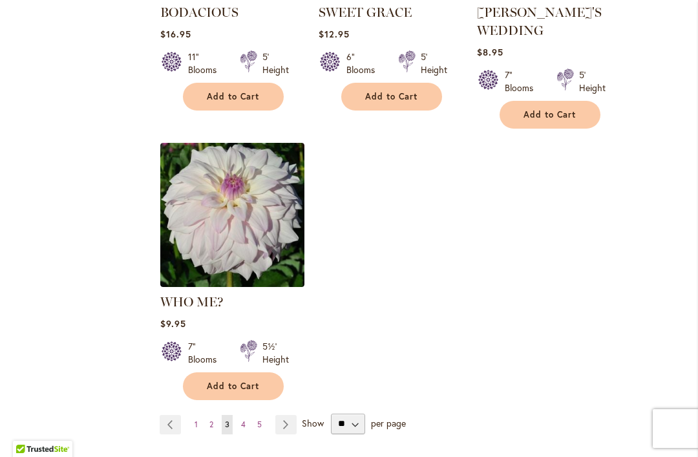
scroll to position [1755, 0]
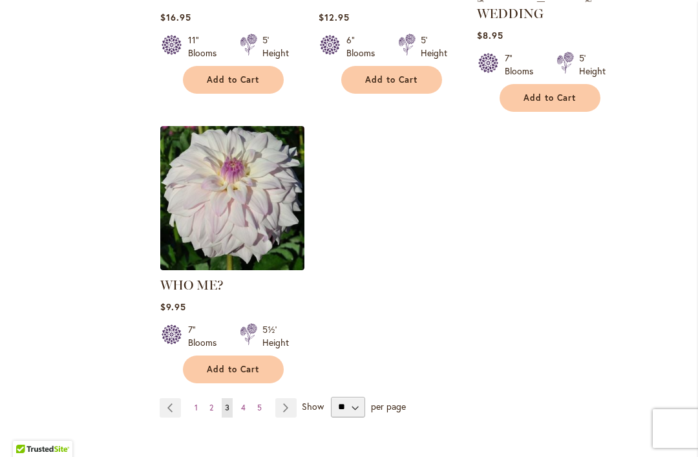
click at [216, 398] on link "Page 2" at bounding box center [211, 407] width 10 height 19
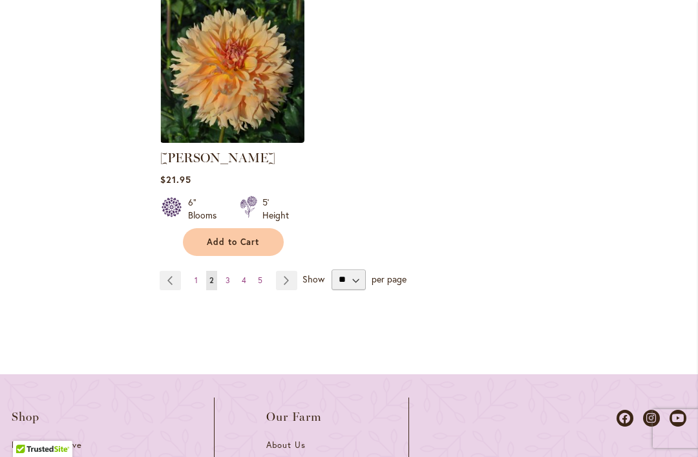
scroll to position [1888, 0]
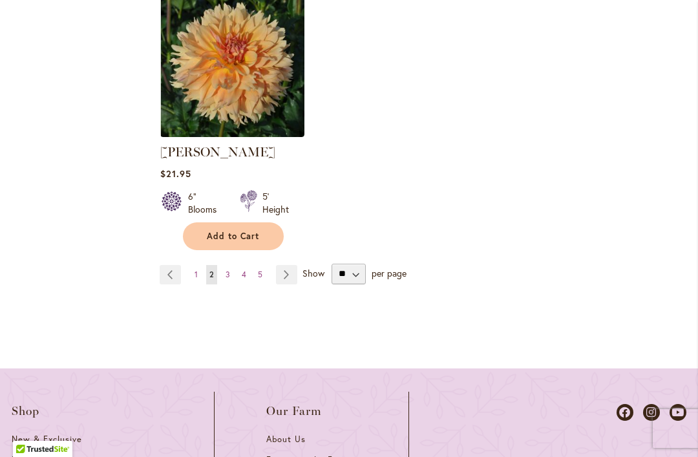
click at [242, 269] on span "4" at bounding box center [244, 274] width 5 height 10
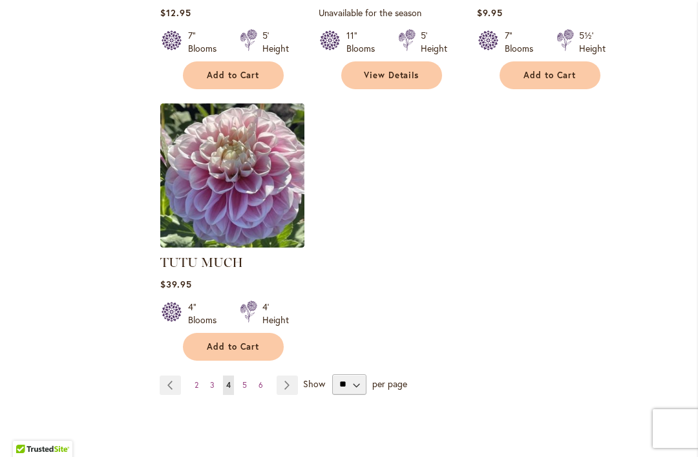
scroll to position [1721, 0]
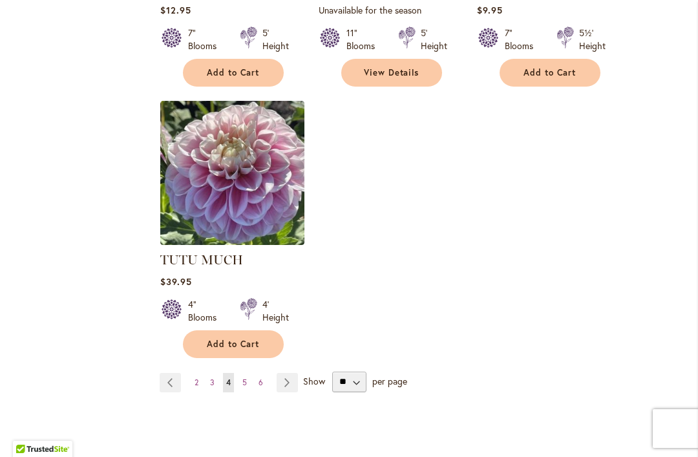
click at [249, 386] on link "Page 5" at bounding box center [244, 382] width 11 height 19
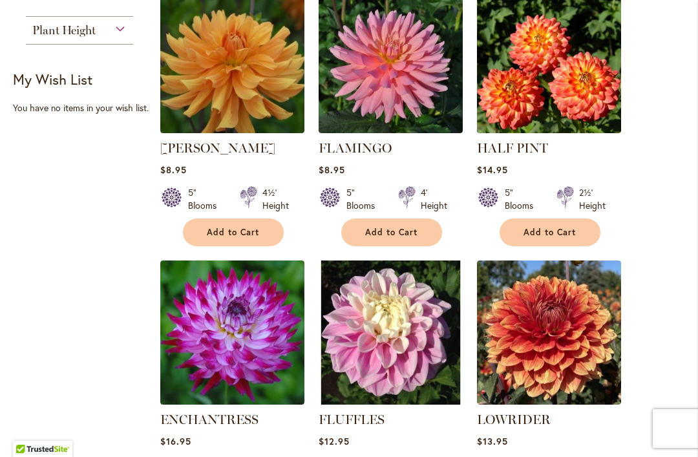
scroll to position [1038, 0]
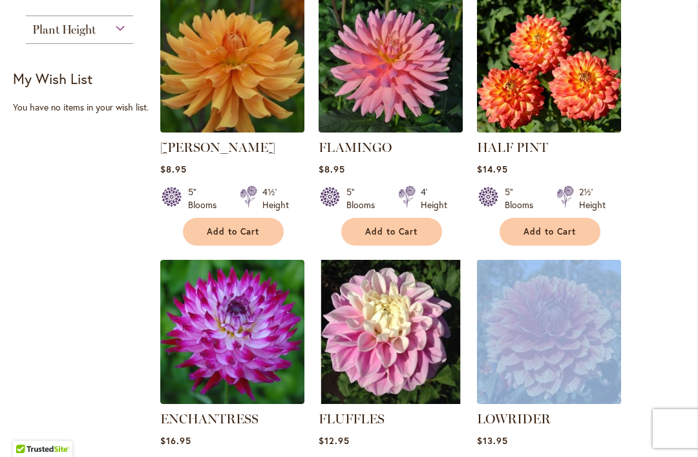
click at [667, 334] on ol "Gardener's Choice Collection $64.95 3" – 8" Blooms 3' – 5' Height Add to Cart" at bounding box center [422, 255] width 525 height 1682
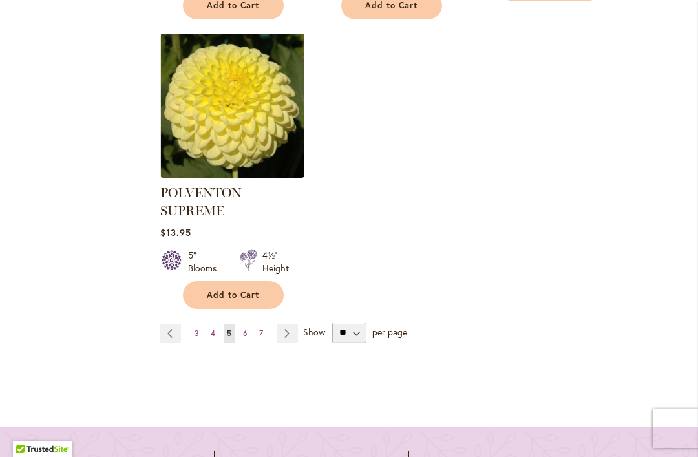
scroll to position [1825, 0]
click at [244, 328] on span "6" at bounding box center [245, 333] width 5 height 10
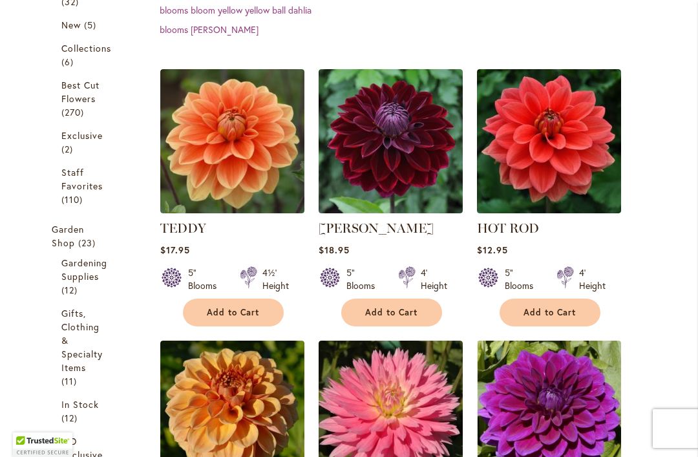
scroll to position [384, 0]
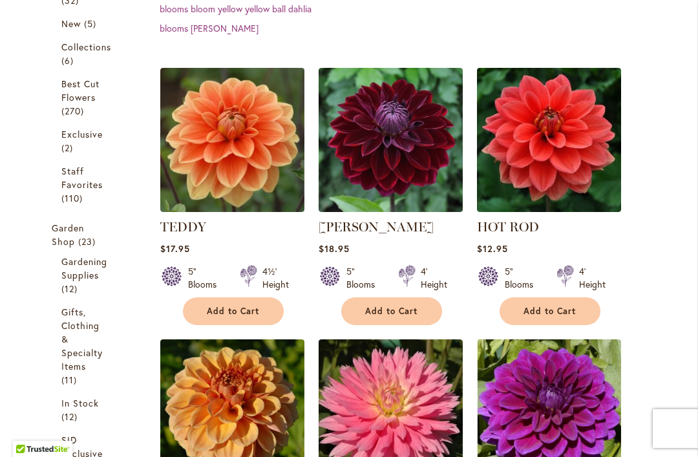
click at [244, 171] on img at bounding box center [232, 140] width 144 height 144
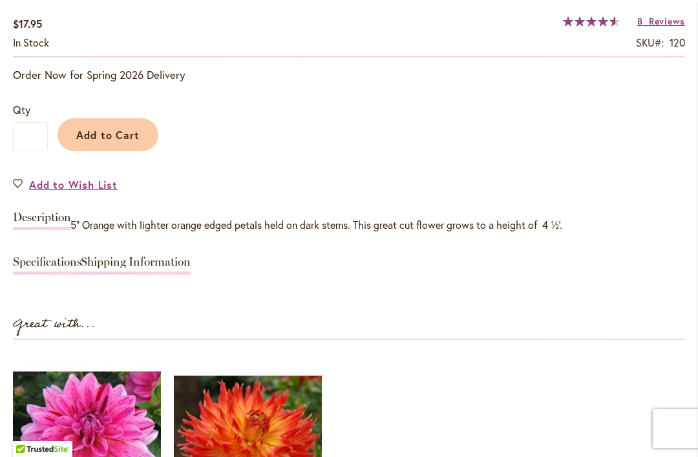
scroll to position [1002, 0]
click at [81, 265] on link "Shipping Information" at bounding box center [136, 265] width 110 height 19
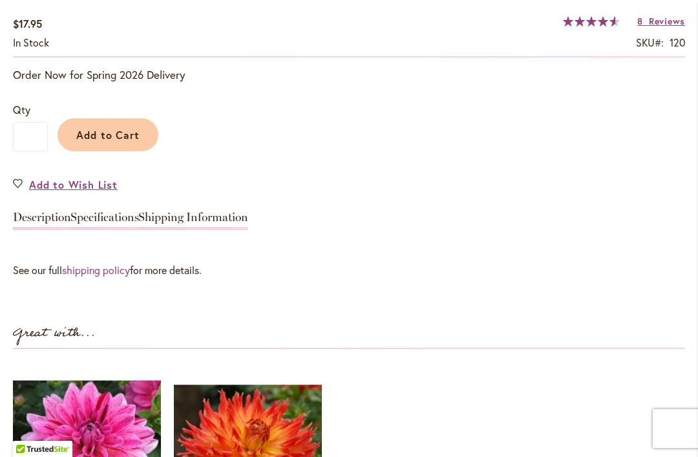
click at [124, 226] on link "Specifications" at bounding box center [104, 220] width 68 height 19
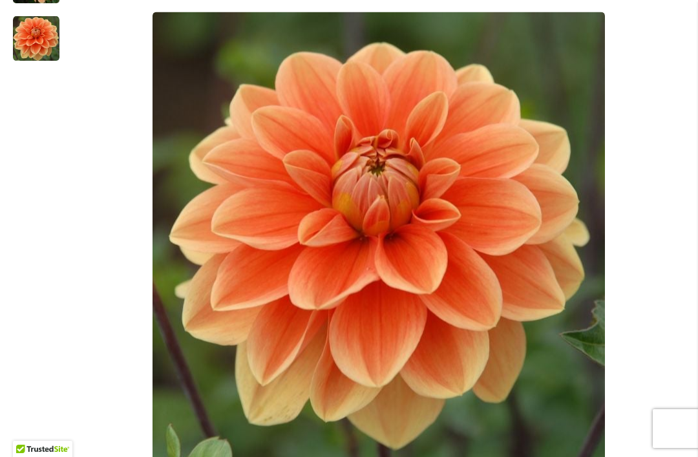
scroll to position [356, 0]
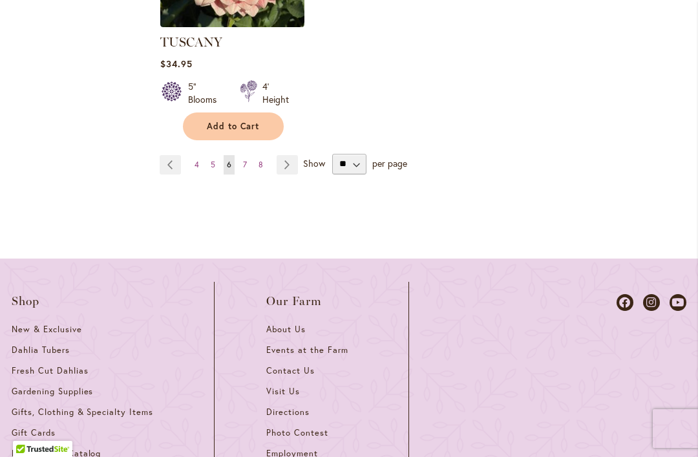
scroll to position [1950, 0]
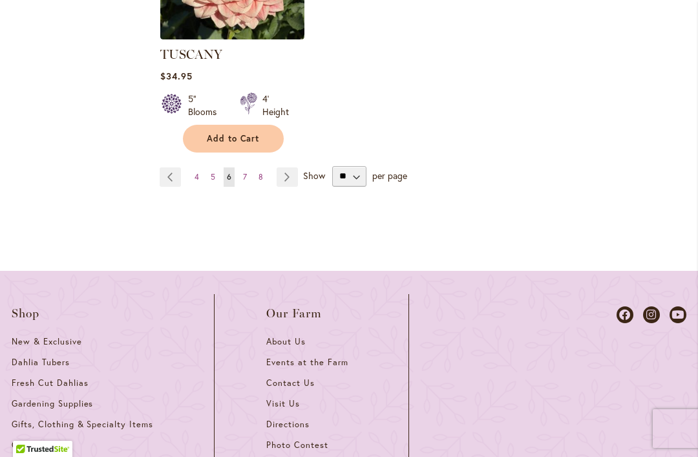
click at [247, 167] on link "Page 7" at bounding box center [245, 176] width 10 height 19
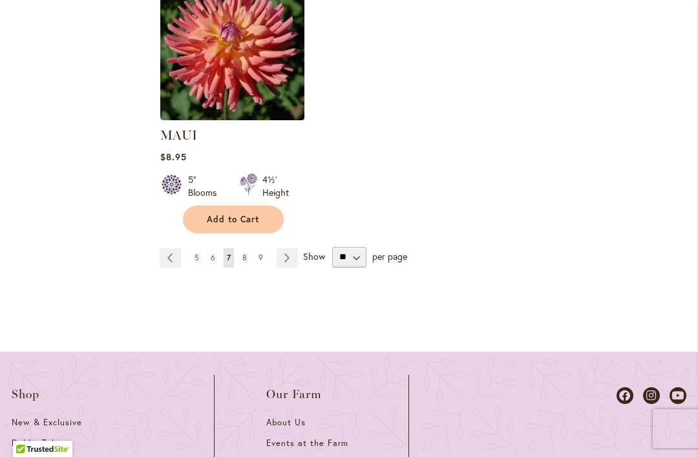
scroll to position [1869, 0]
click at [249, 248] on link "Page 8" at bounding box center [244, 257] width 11 height 19
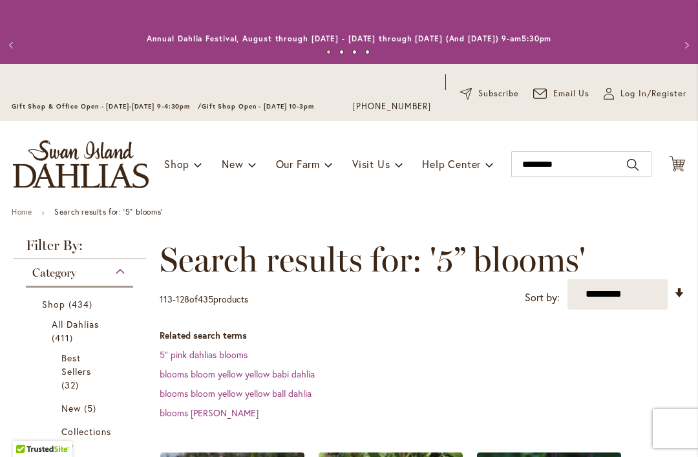
click at [546, 378] on dd "blooms bloom yellow yellow babi dahlia" at bounding box center [422, 374] width 525 height 13
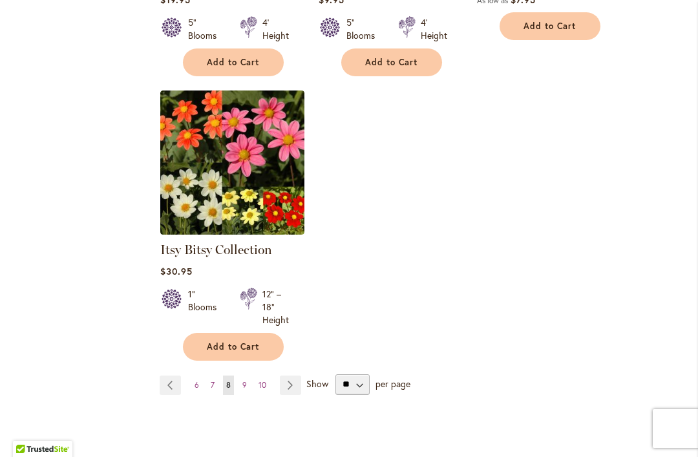
scroll to position [1738, 0]
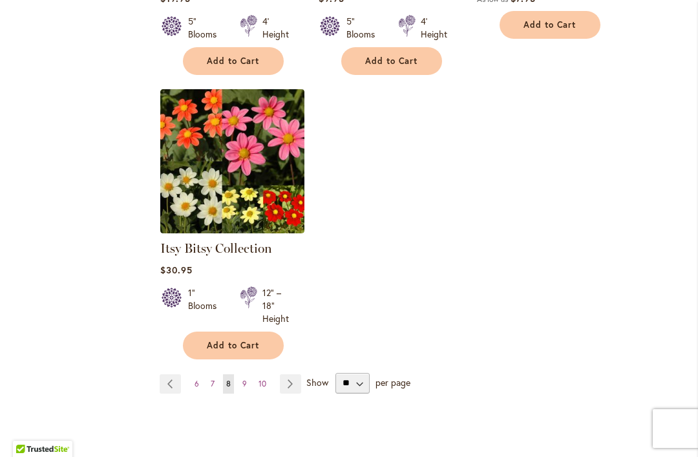
click at [246, 387] on span "9" at bounding box center [244, 384] width 5 height 10
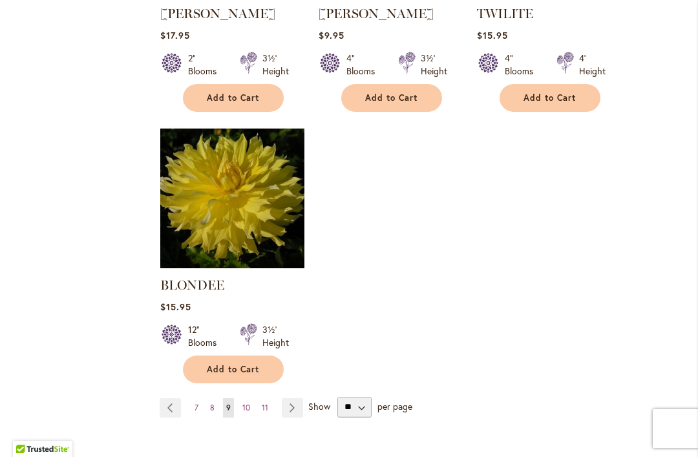
scroll to position [1704, 0]
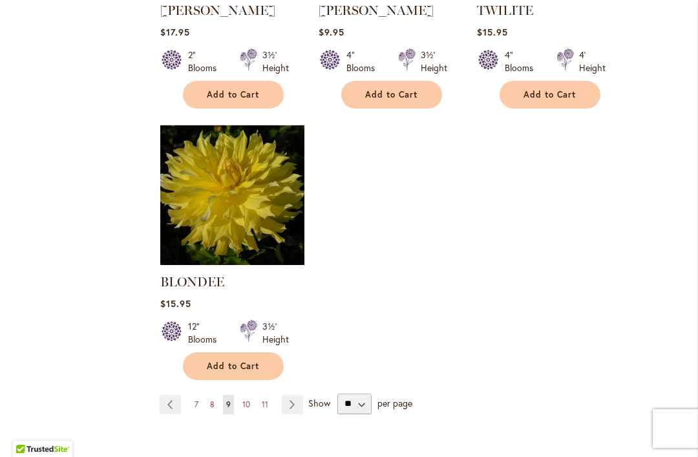
click at [251, 395] on link "Page 10" at bounding box center [246, 404] width 14 height 19
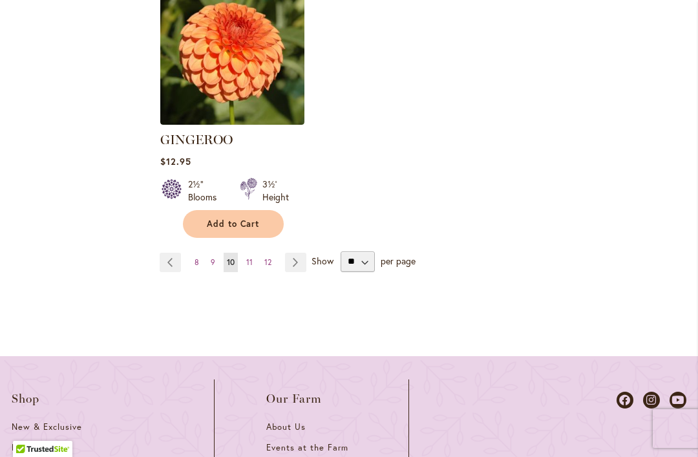
scroll to position [1846, 0]
click at [251, 253] on link "Page 11" at bounding box center [249, 262] width 13 height 19
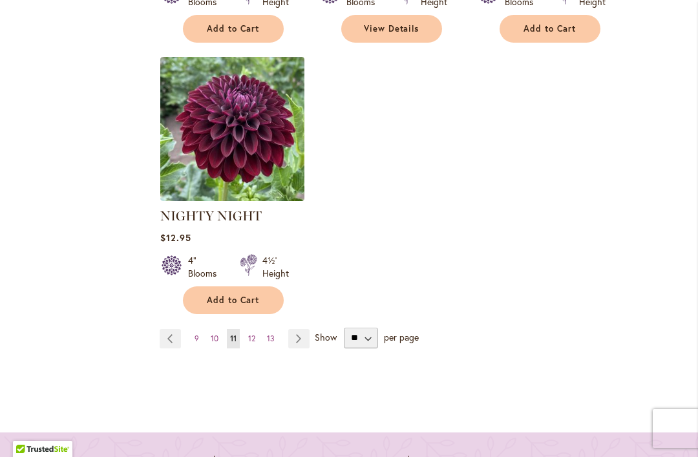
scroll to position [1771, 0]
click at [269, 344] on link "Page 13" at bounding box center [271, 337] width 14 height 19
click at [256, 340] on link "Page 12" at bounding box center [252, 337] width 14 height 19
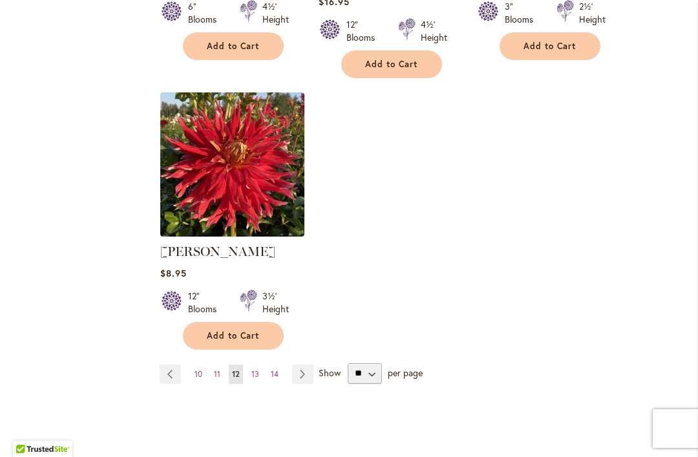
scroll to position [1737, 0]
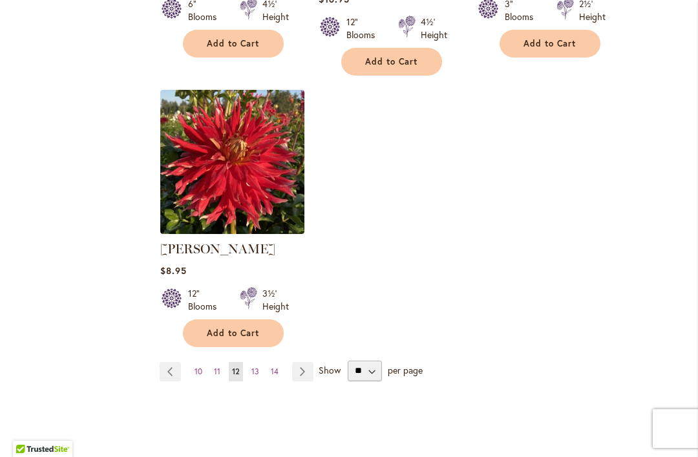
click at [255, 377] on link "Page 13" at bounding box center [255, 371] width 14 height 19
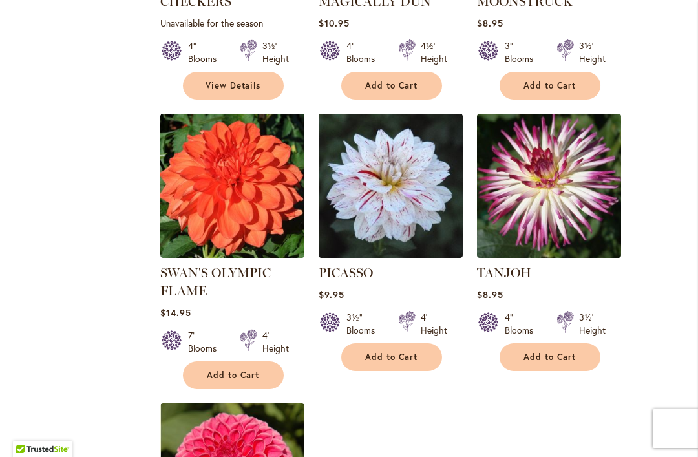
scroll to position [1473, 0]
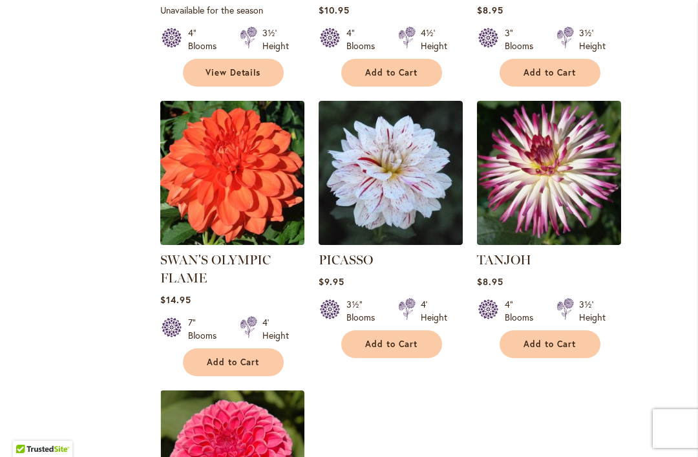
click at [243, 152] on img at bounding box center [232, 173] width 144 height 144
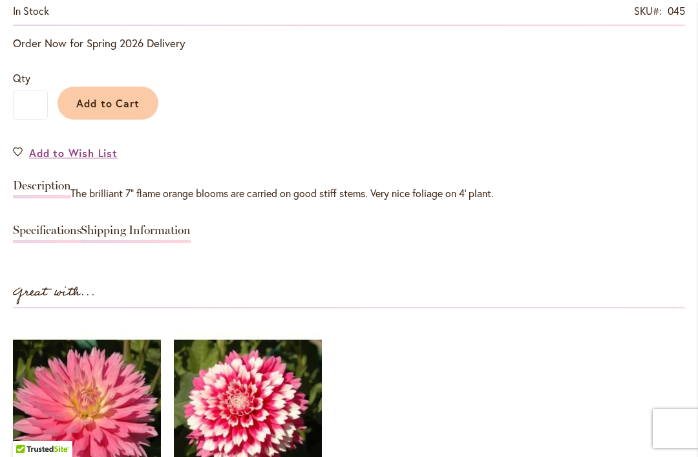
scroll to position [1030, 0]
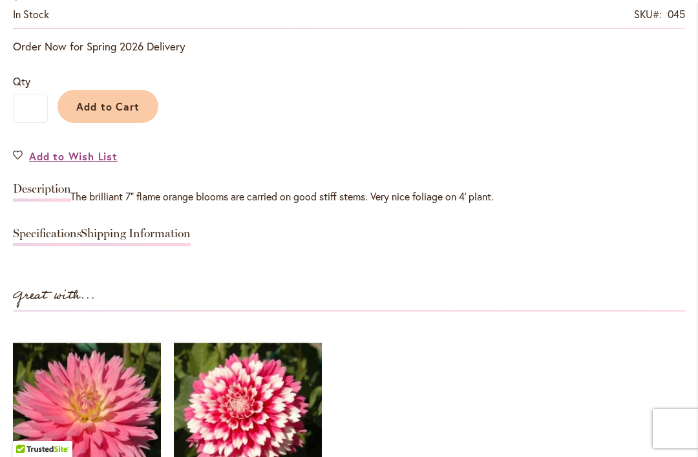
click at [92, 244] on link "Shipping Information" at bounding box center [136, 236] width 110 height 19
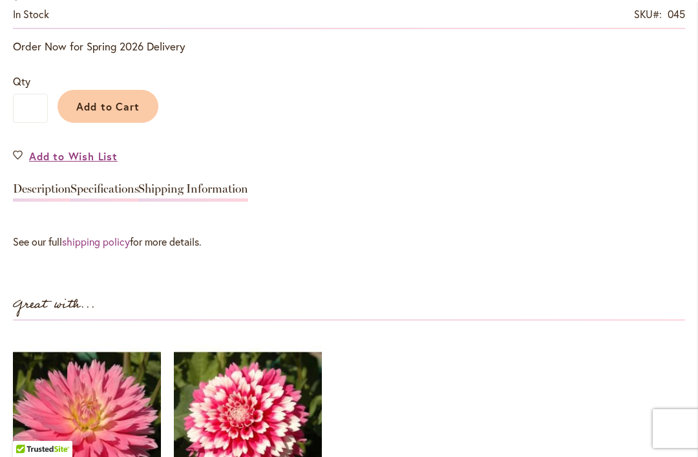
click at [107, 201] on link "Specifications" at bounding box center [104, 192] width 68 height 19
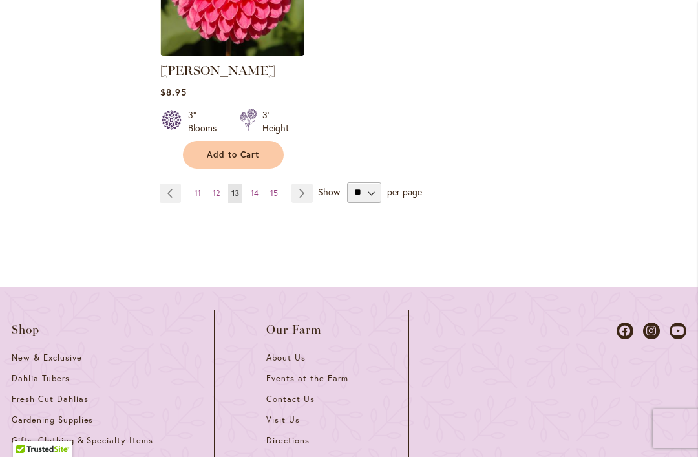
scroll to position [1953, 0]
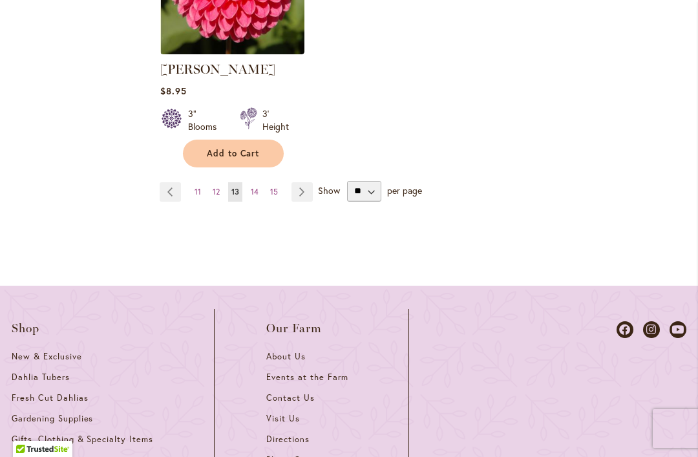
click at [250, 182] on link "Page 14" at bounding box center [254, 191] width 14 height 19
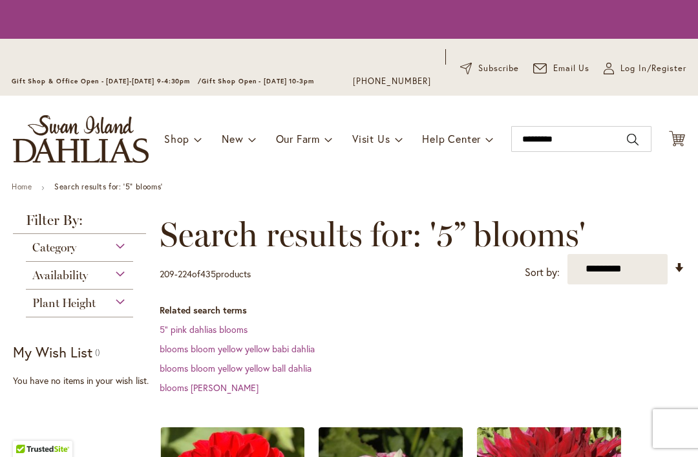
click at [255, 151] on li "New New & Exclusive" at bounding box center [239, 139] width 34 height 25
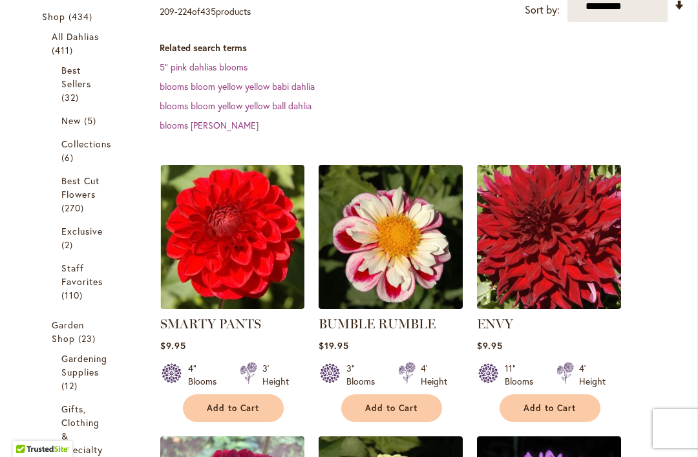
scroll to position [235, 0]
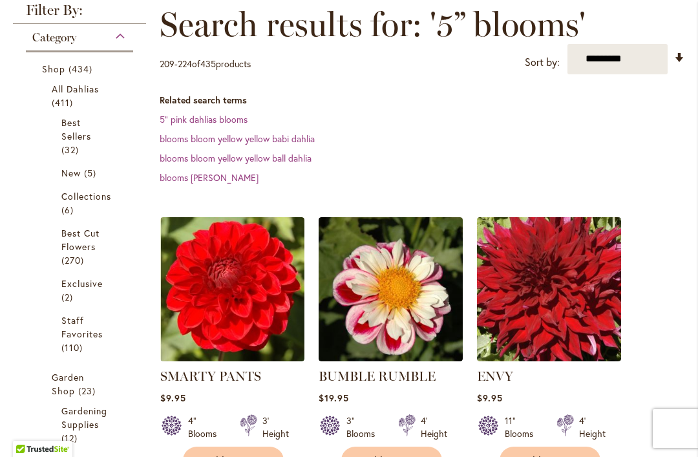
click at [236, 309] on img at bounding box center [232, 289] width 144 height 144
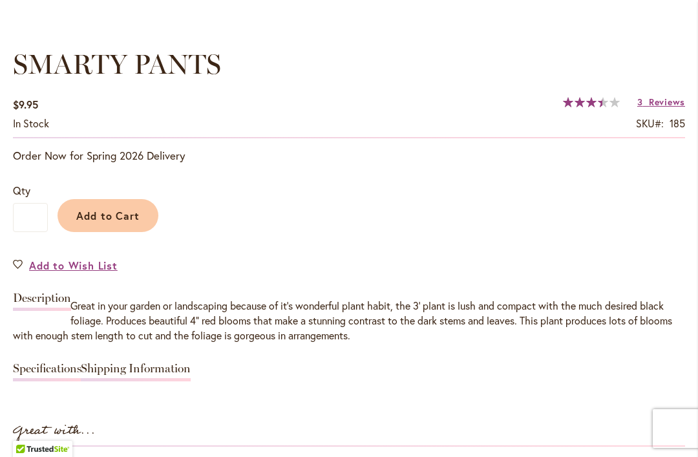
scroll to position [926, 0]
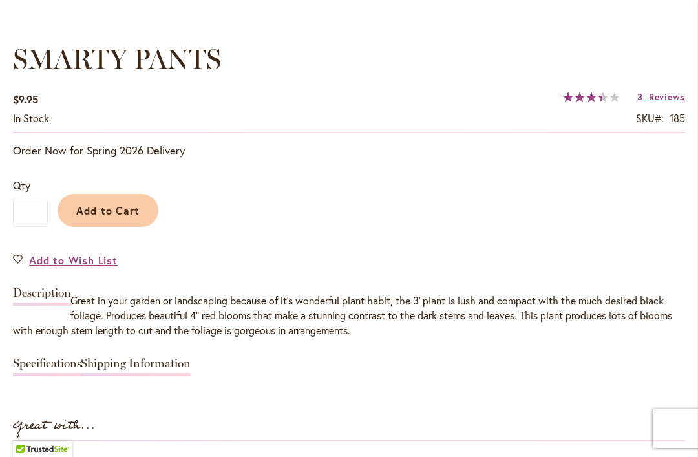
click at [78, 363] on link "Specifications" at bounding box center [47, 366] width 68 height 19
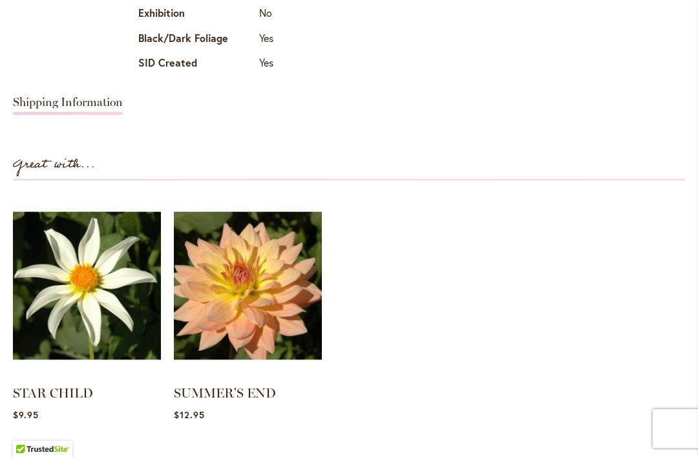
scroll to position [1400, 0]
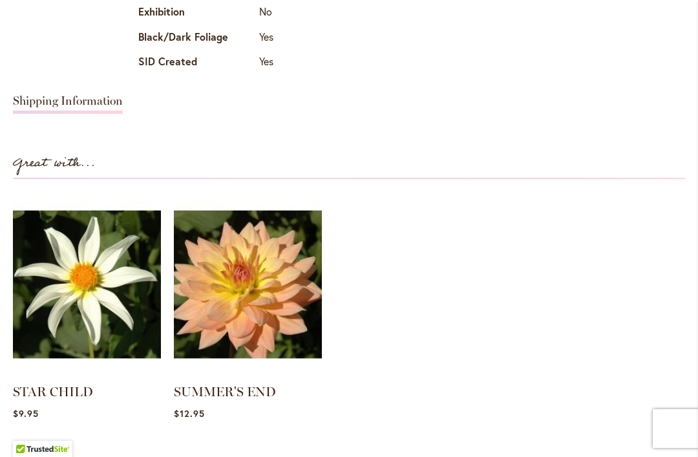
click at [291, 324] on img at bounding box center [248, 284] width 148 height 185
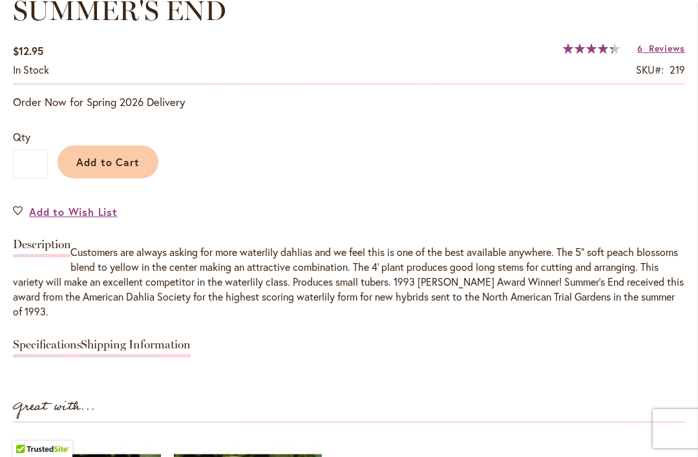
scroll to position [980, 0]
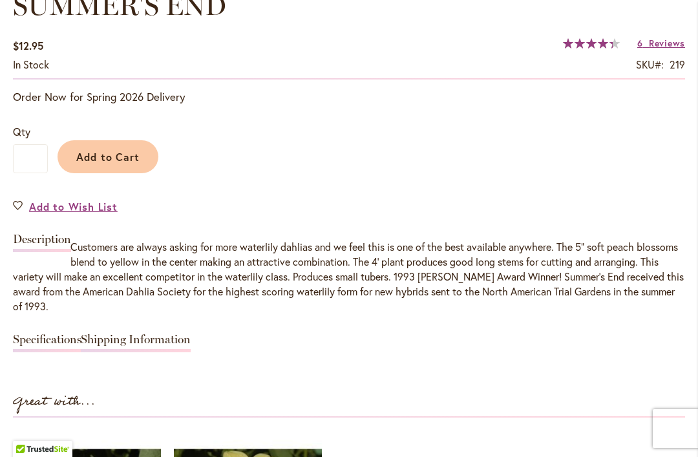
click at [50, 339] on link "Specifications" at bounding box center [47, 342] width 68 height 19
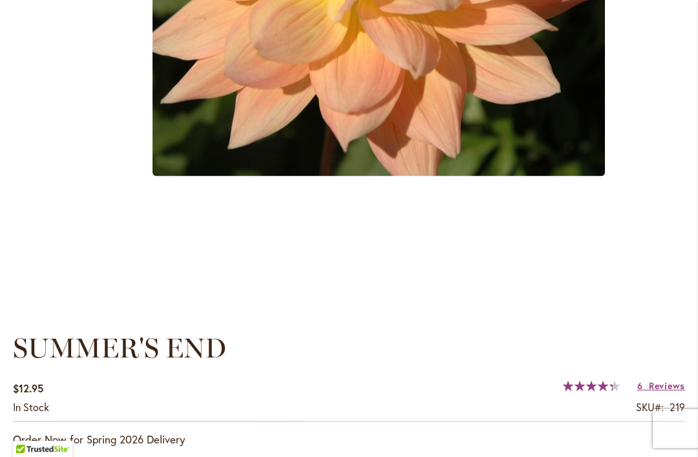
scroll to position [631, 0]
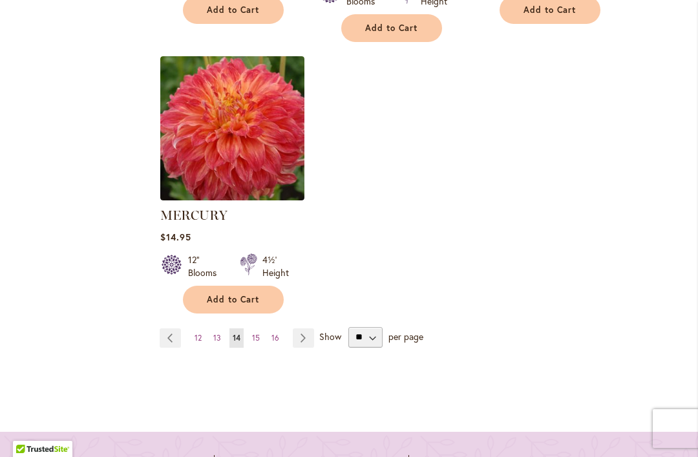
scroll to position [1773, 0]
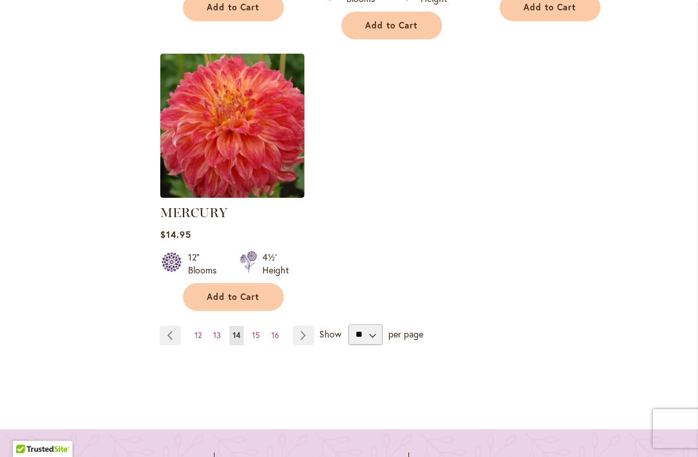
click at [261, 341] on link "Page 15" at bounding box center [256, 335] width 14 height 19
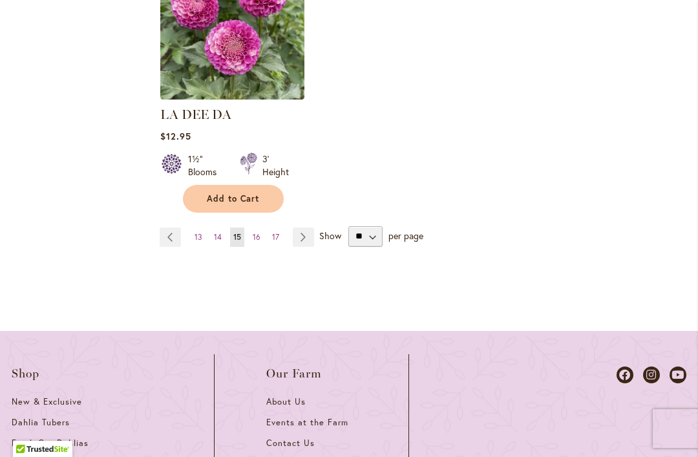
scroll to position [1910, 0]
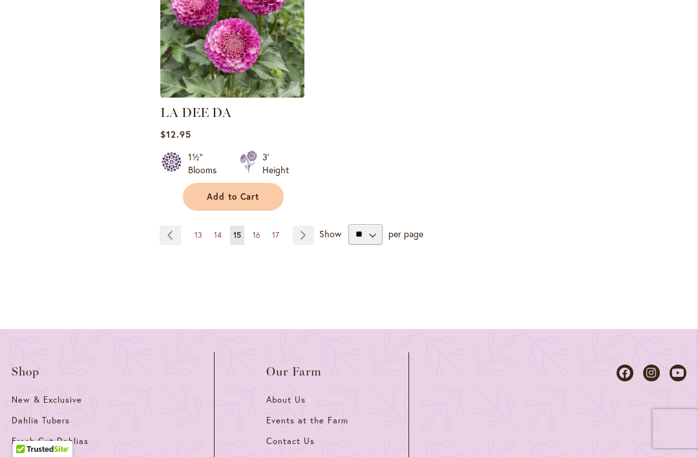
click at [254, 225] on link "Page 16" at bounding box center [256, 234] width 14 height 19
click at [253, 225] on link "Page 16" at bounding box center [256, 234] width 14 height 19
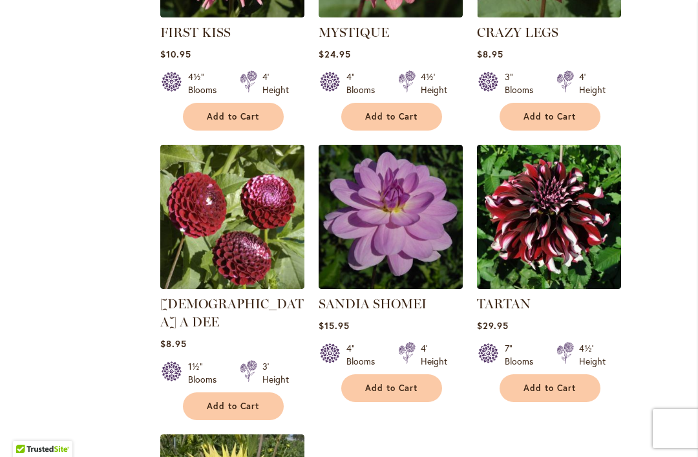
scroll to position [1413, 0]
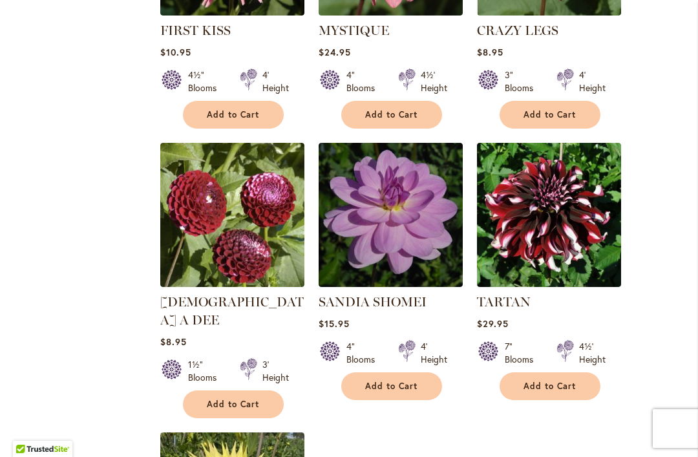
click at [391, 210] on img at bounding box center [390, 215] width 144 height 144
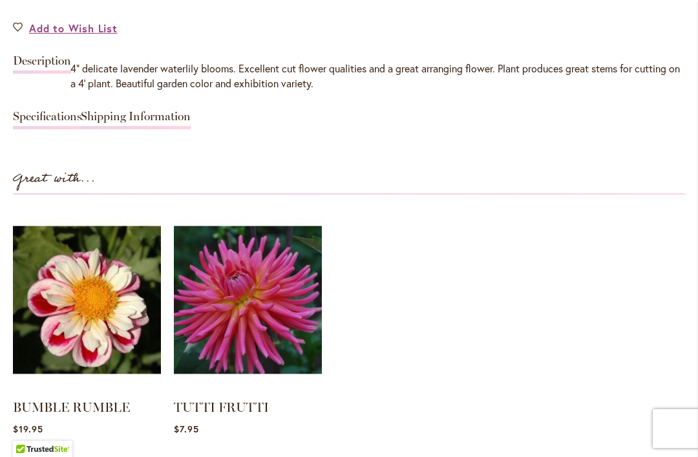
scroll to position [1156, 0]
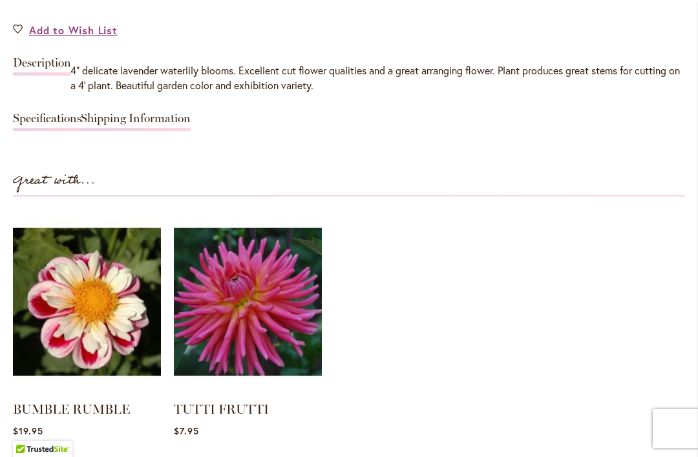
click at [52, 118] on link "Specifications" at bounding box center [47, 121] width 68 height 19
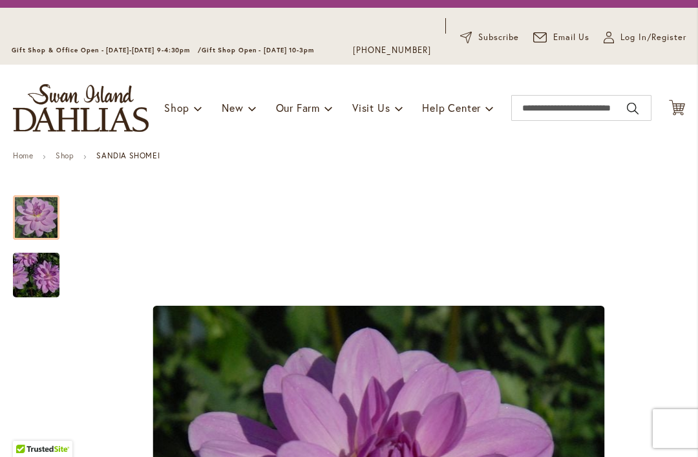
scroll to position [48, 0]
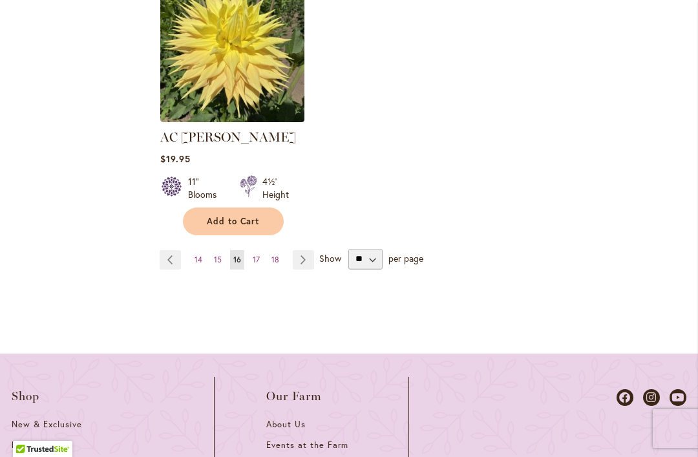
scroll to position [1869, 0]
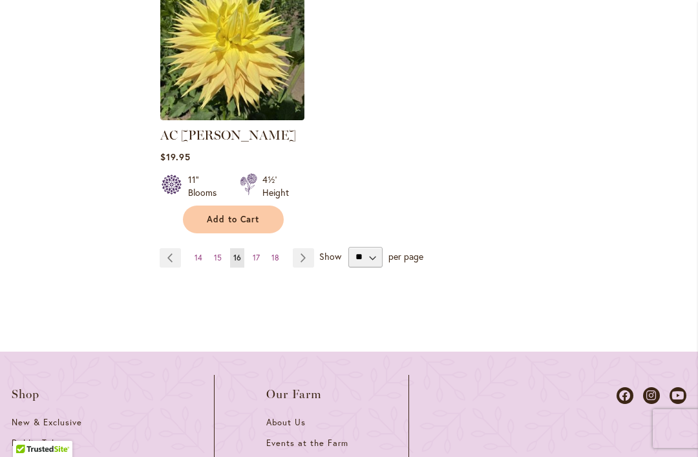
click at [254, 248] on link "Page 17" at bounding box center [256, 257] width 14 height 19
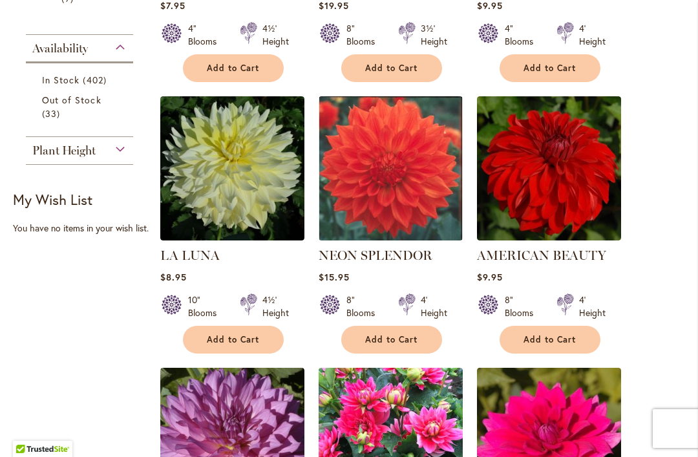
scroll to position [934, 0]
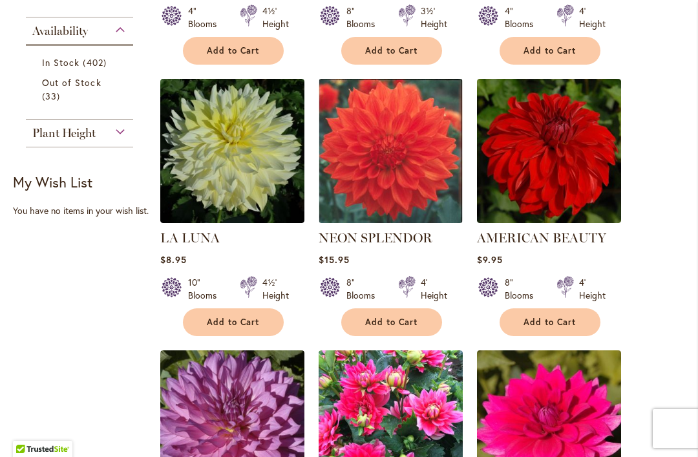
click at [399, 145] on img at bounding box center [390, 151] width 144 height 144
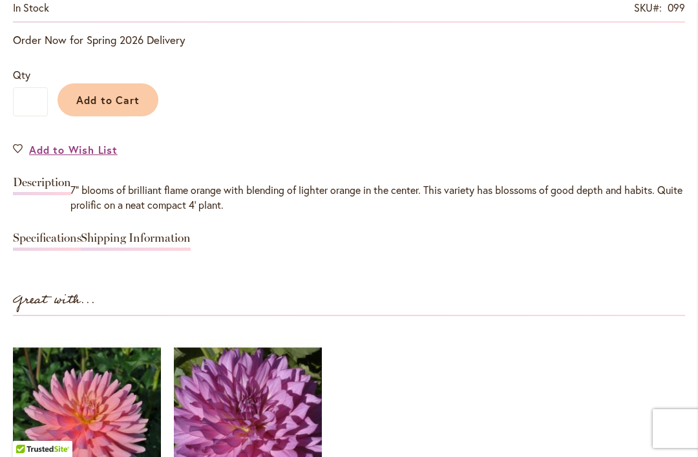
scroll to position [1038, 0]
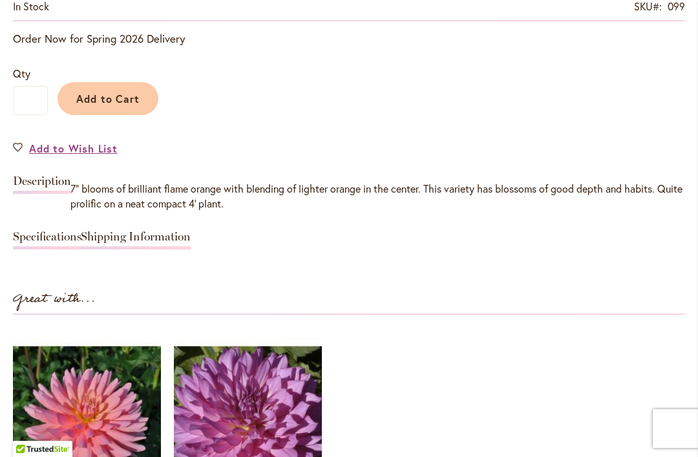
click at [38, 243] on link "Specifications" at bounding box center [47, 240] width 68 height 19
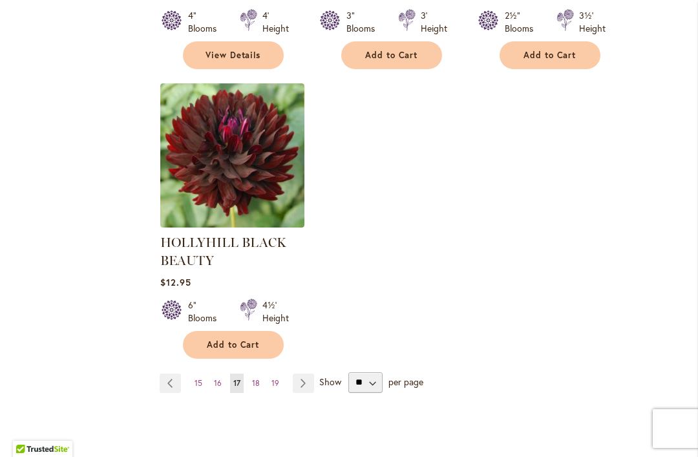
scroll to position [1745, 0]
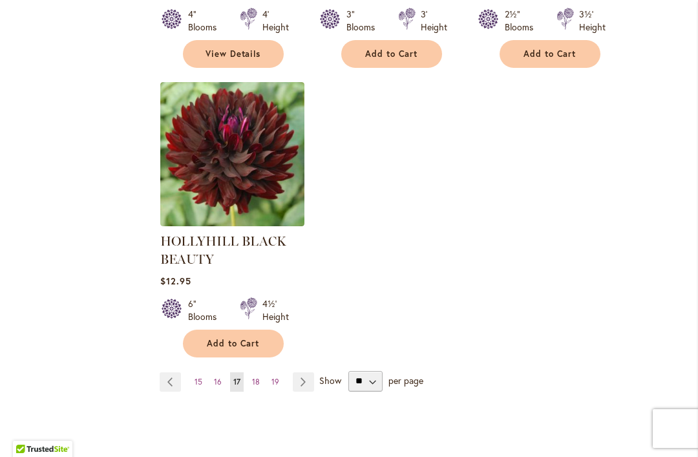
click at [269, 372] on link "Page 19" at bounding box center [275, 381] width 14 height 19
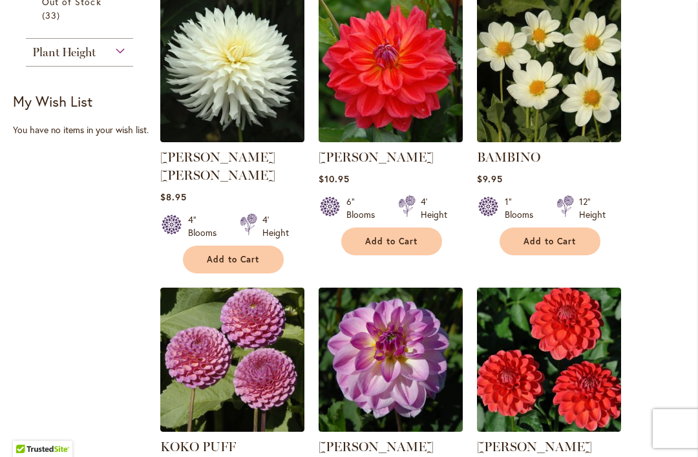
scroll to position [1014, 0]
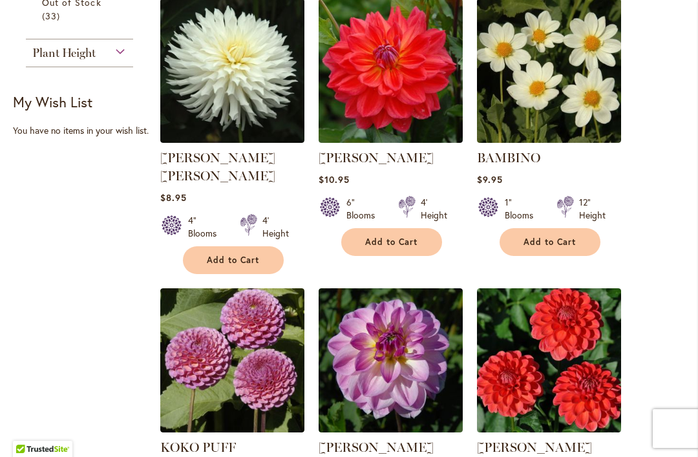
click at [387, 164] on link "COOPER BLAINE" at bounding box center [375, 158] width 115 height 16
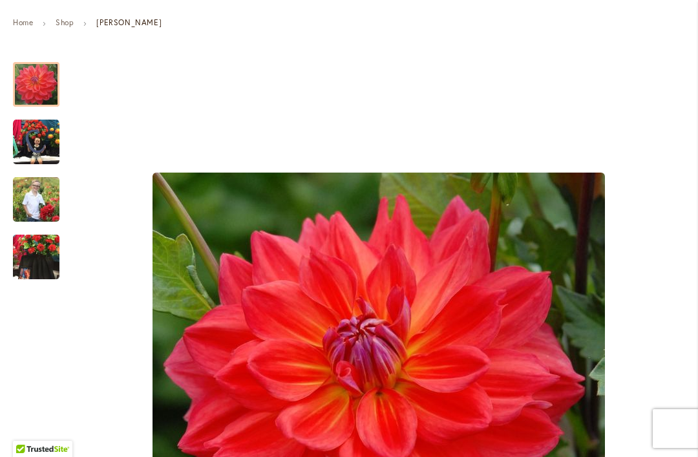
scroll to position [193, 0]
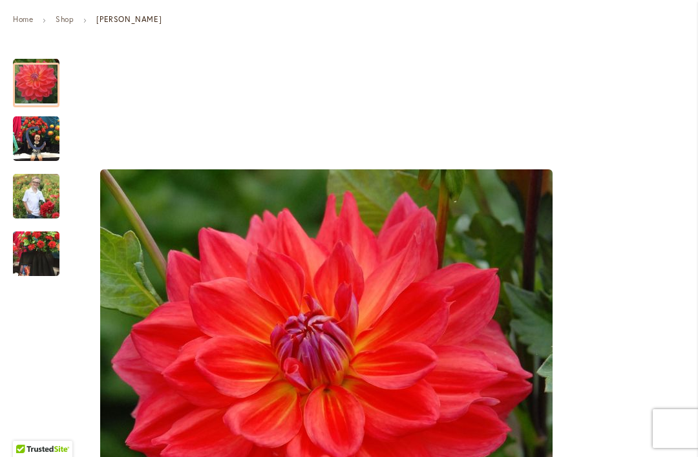
click at [46, 136] on img "COOPER BLAINE" at bounding box center [36, 139] width 47 height 47
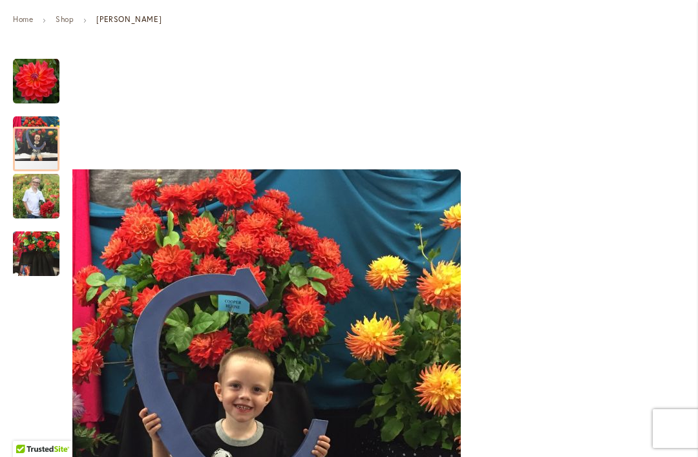
click at [38, 191] on img "COOPER BLAINE" at bounding box center [36, 196] width 47 height 58
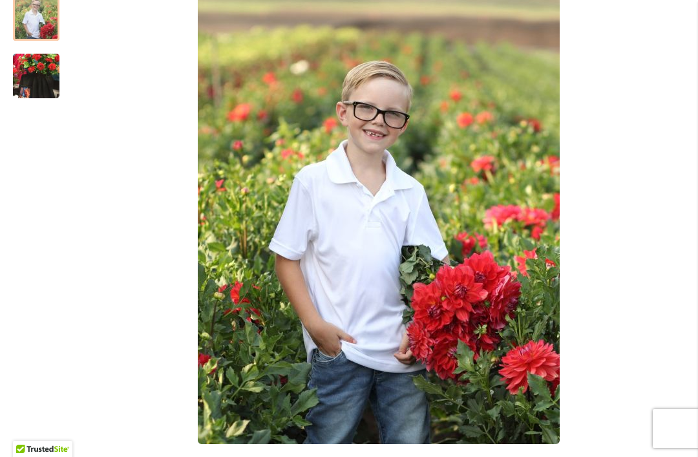
scroll to position [364, 0]
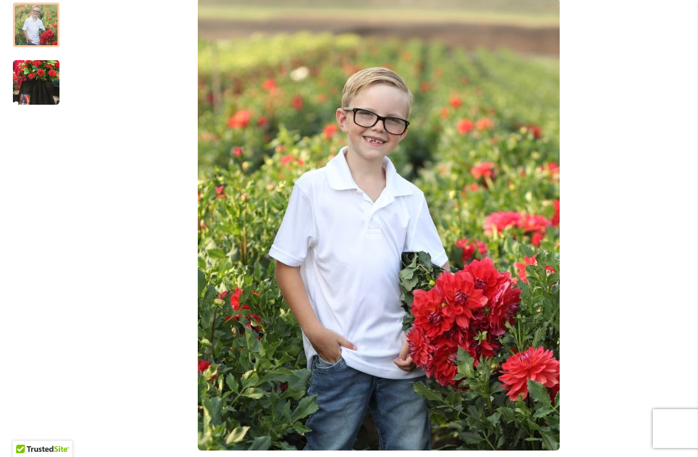
click at [43, 89] on img "COOPER BLAINE" at bounding box center [36, 83] width 47 height 62
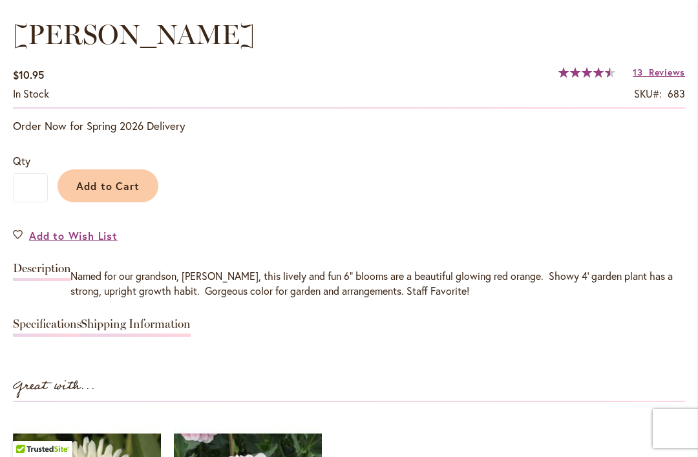
scroll to position [954, 0]
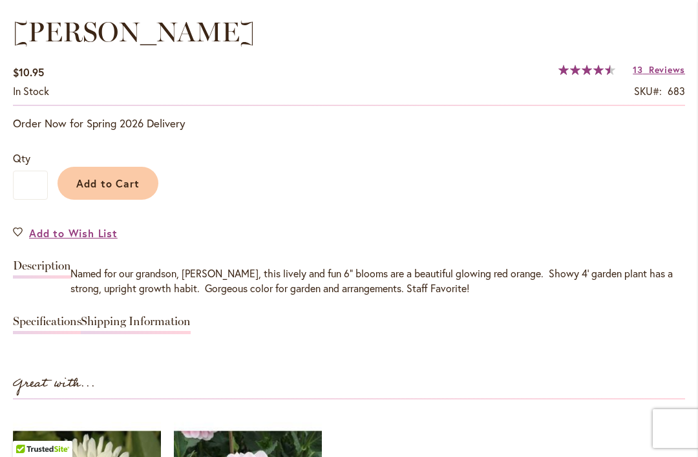
click at [46, 320] on link "Specifications" at bounding box center [47, 324] width 68 height 19
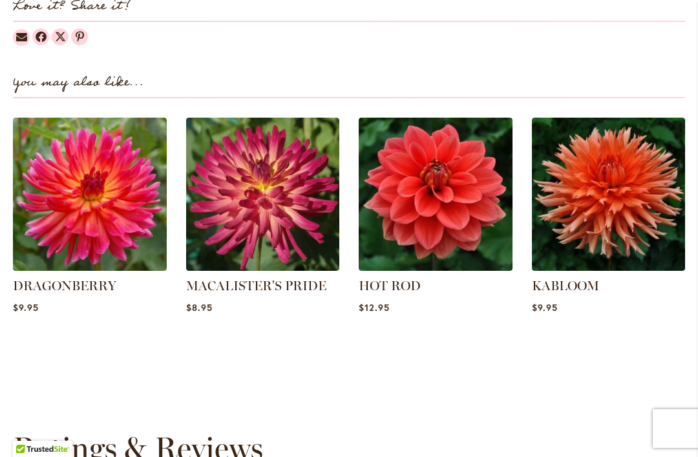
scroll to position [1864, 0]
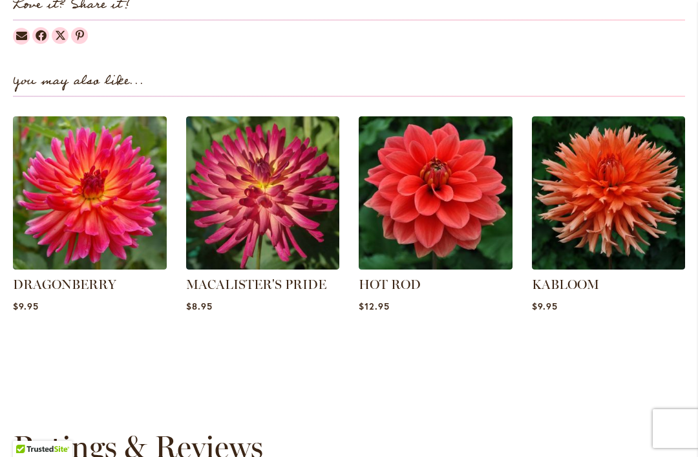
click at [470, 207] on img at bounding box center [436, 193] width 154 height 154
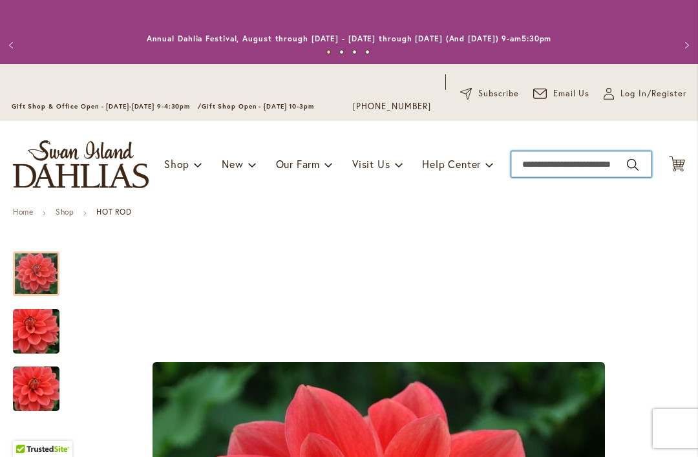
click at [538, 171] on input "Search" at bounding box center [581, 164] width 140 height 26
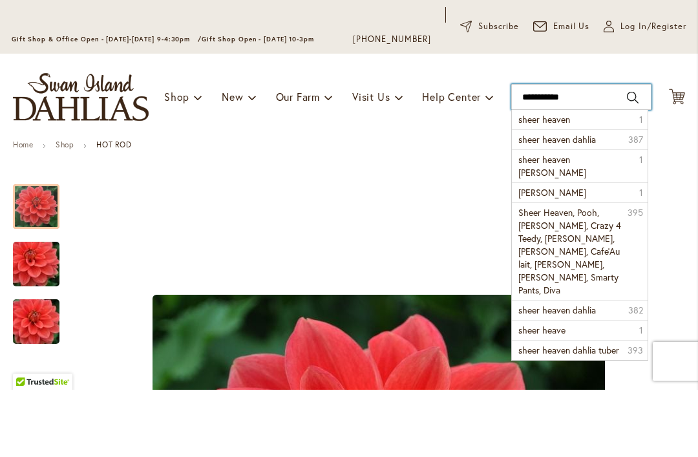
type input "**********"
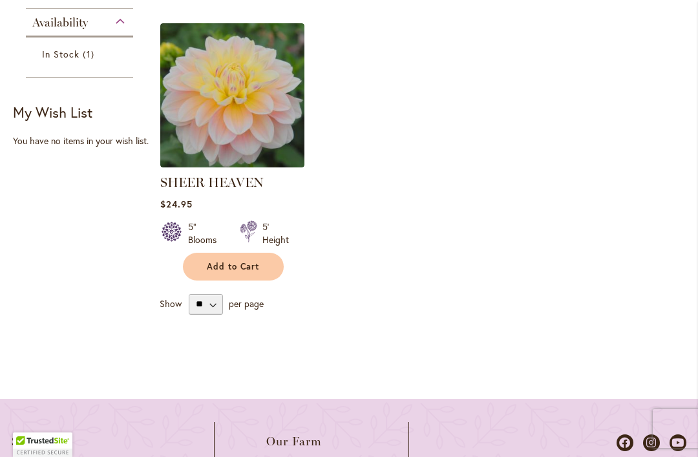
scroll to position [510, 0]
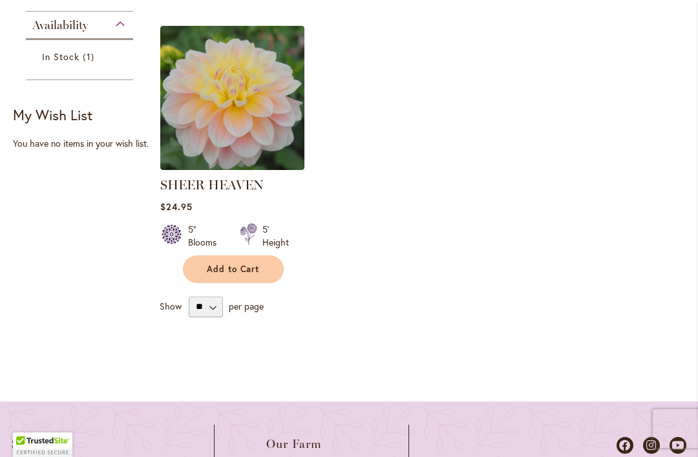
click at [447, 393] on main "**********" at bounding box center [348, 64] width 695 height 673
click at [266, 101] on img at bounding box center [232, 98] width 144 height 144
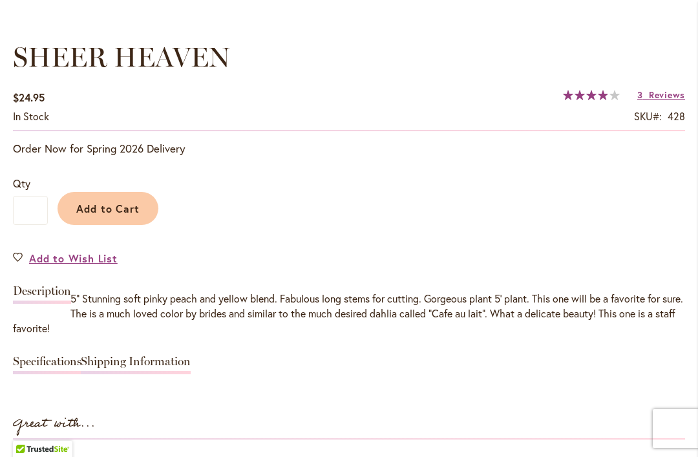
scroll to position [930, 0]
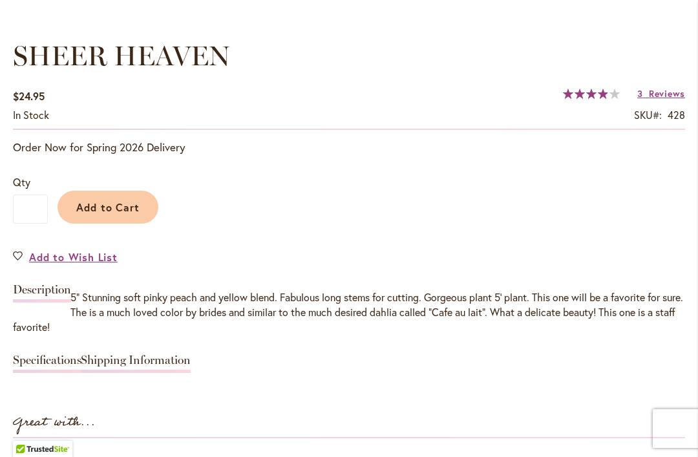
click at [49, 366] on link "Specifications" at bounding box center [47, 363] width 68 height 19
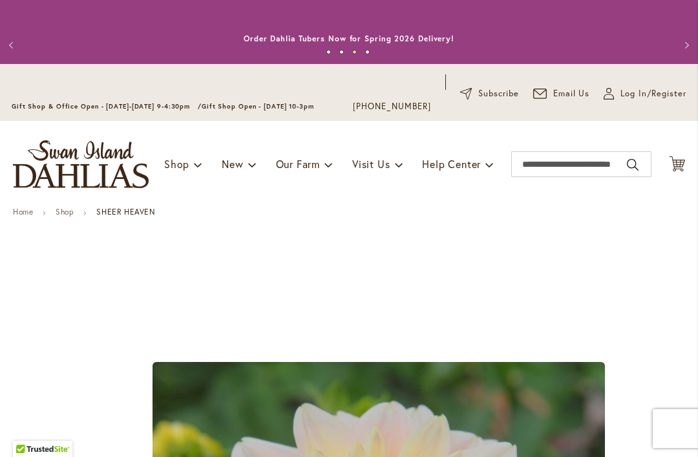
scroll to position [0, 0]
click at [550, 166] on input "Search" at bounding box center [581, 164] width 140 height 26
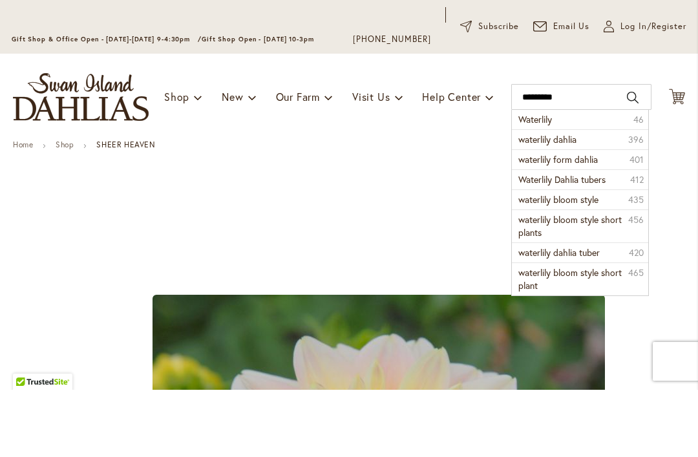
click at [575, 200] on span "waterlily dahlia" at bounding box center [547, 206] width 58 height 12
type input "**********"
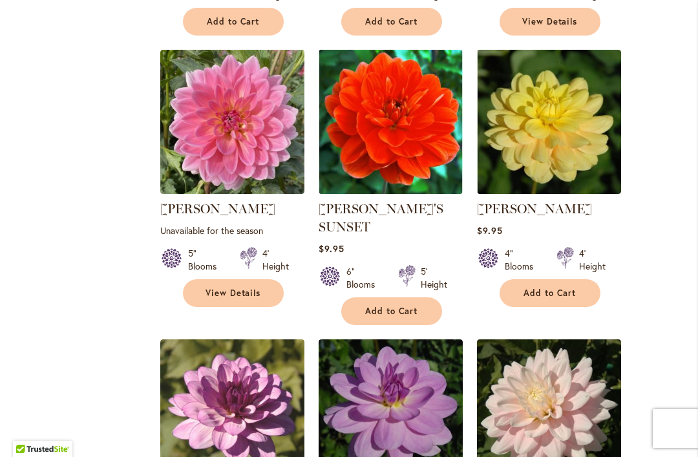
scroll to position [1216, 0]
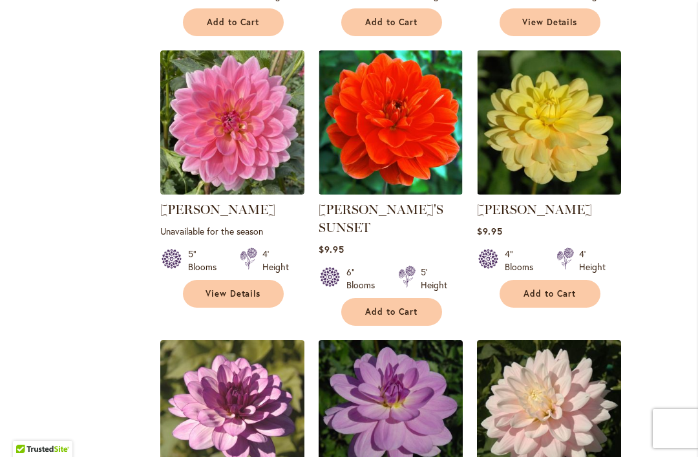
click at [17, 453] on div at bounding box center [42, 453] width 59 height 25
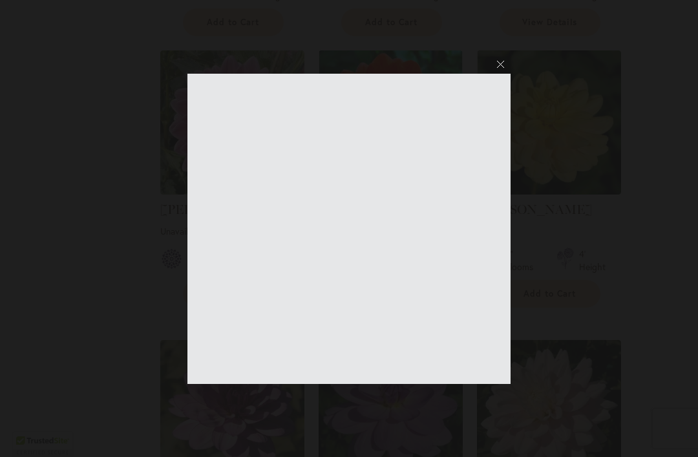
click at [1, 453] on div at bounding box center [349, 228] width 698 height 457
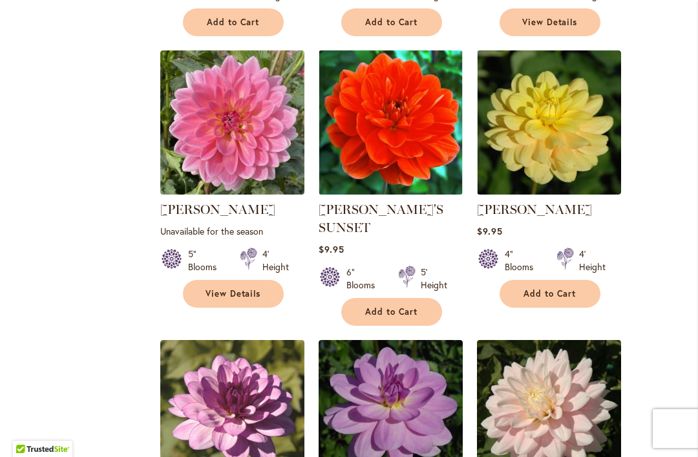
click at [0, 450] on div "Skip to Content Gift Shop & Office Open - [DATE]-[DATE] 9-4:30pm / Gift Shop Op…" at bounding box center [349, 204] width 698 height 2712
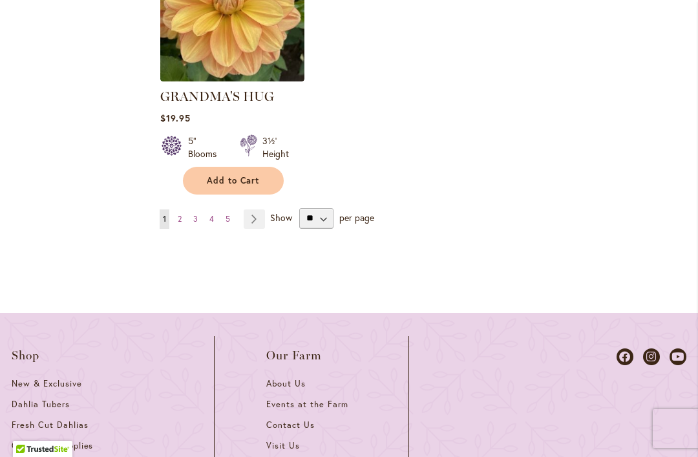
scroll to position [1890, 0]
click at [181, 222] on span "2" at bounding box center [180, 219] width 4 height 10
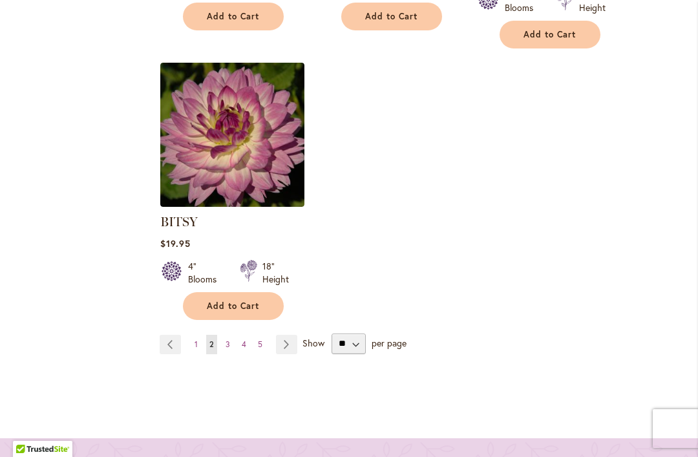
scroll to position [1803, 0]
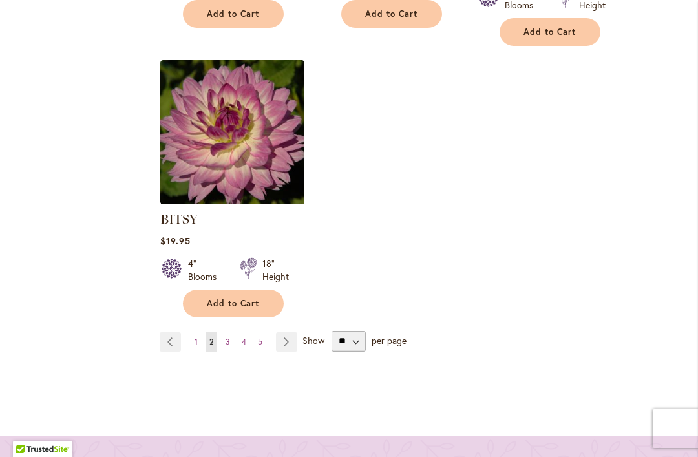
click at [239, 332] on link "Page 4" at bounding box center [243, 341] width 11 height 19
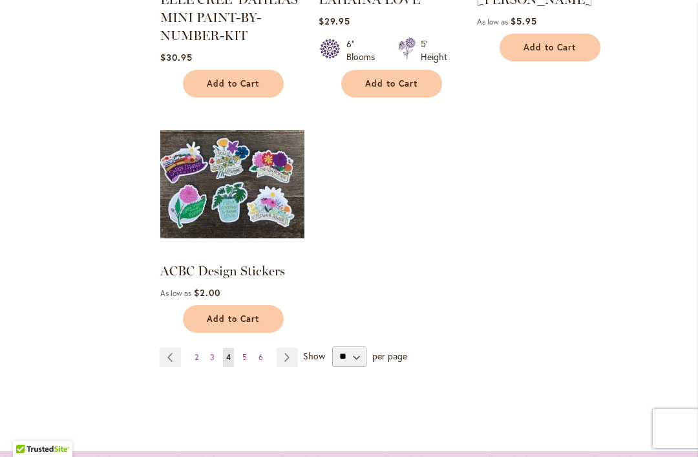
scroll to position [1693, 0]
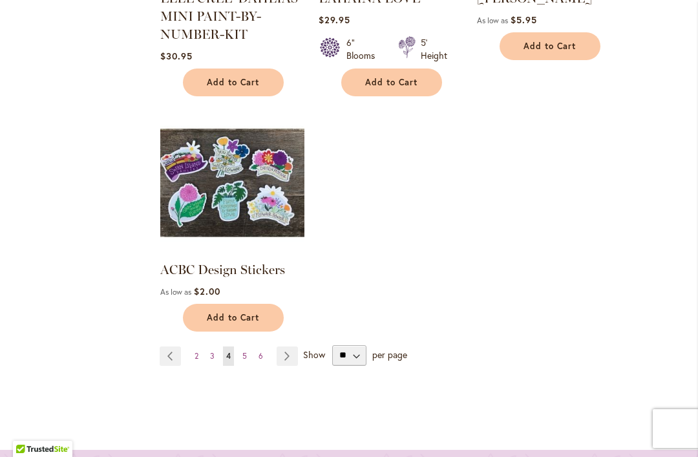
click at [216, 359] on link "Page 3" at bounding box center [212, 355] width 11 height 19
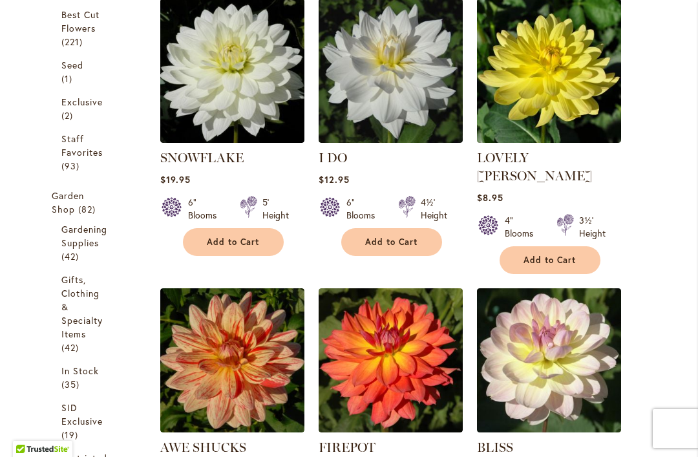
scroll to position [454, 0]
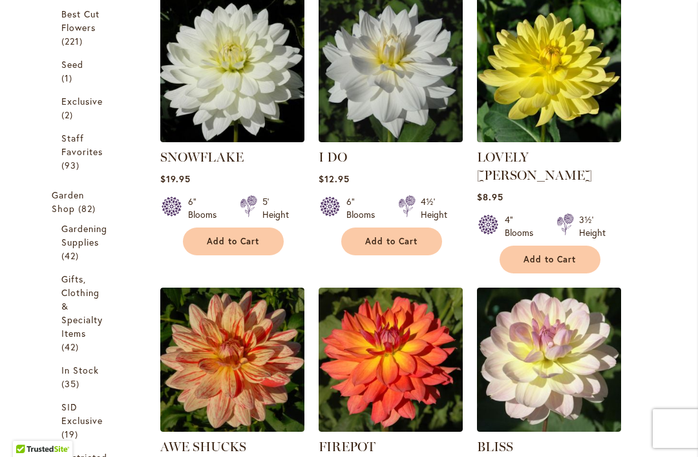
click at [232, 76] on img at bounding box center [232, 70] width 144 height 144
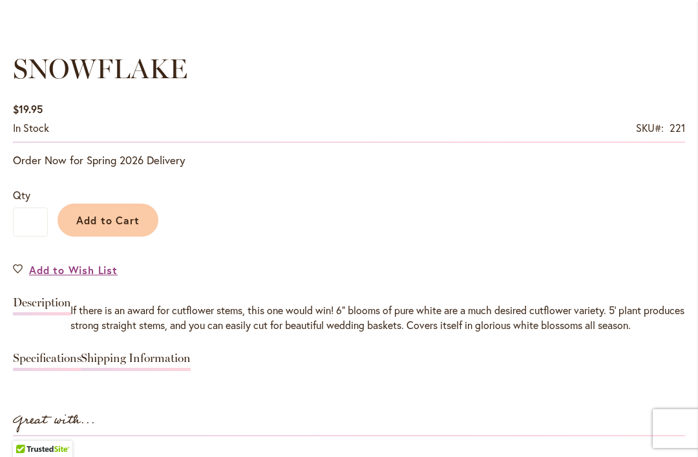
scroll to position [919, 0]
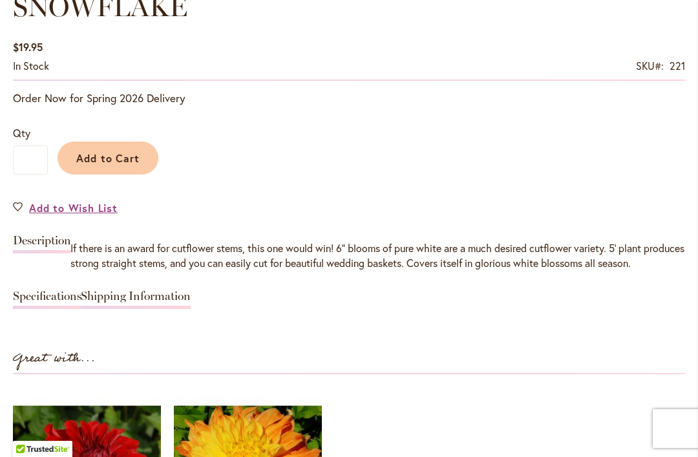
click at [52, 309] on link "Specifications" at bounding box center [47, 299] width 68 height 19
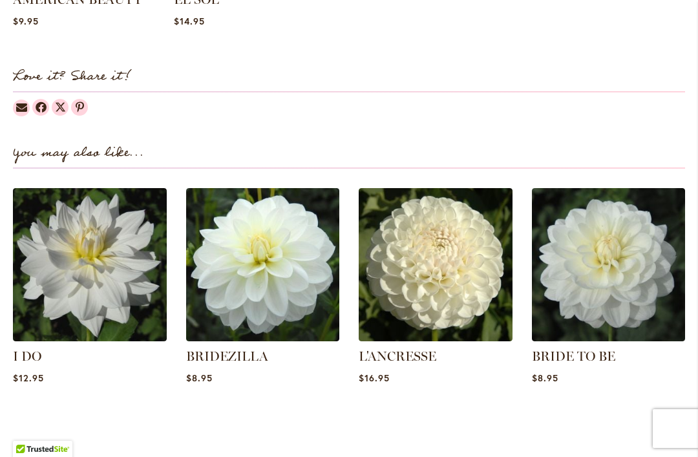
scroll to position [1800, 0]
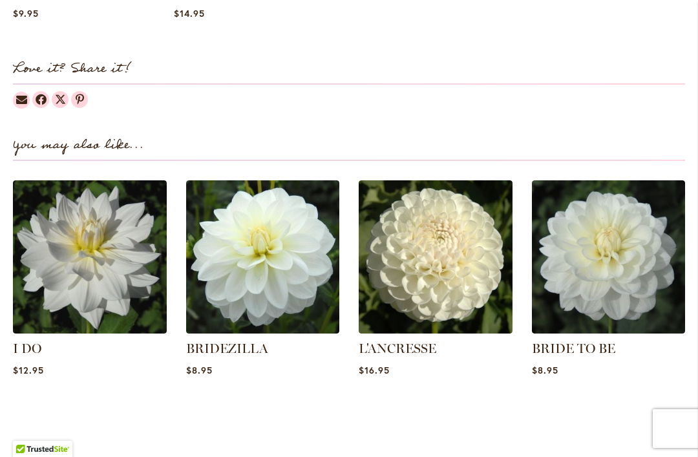
click at [274, 262] on img at bounding box center [263, 257] width 154 height 154
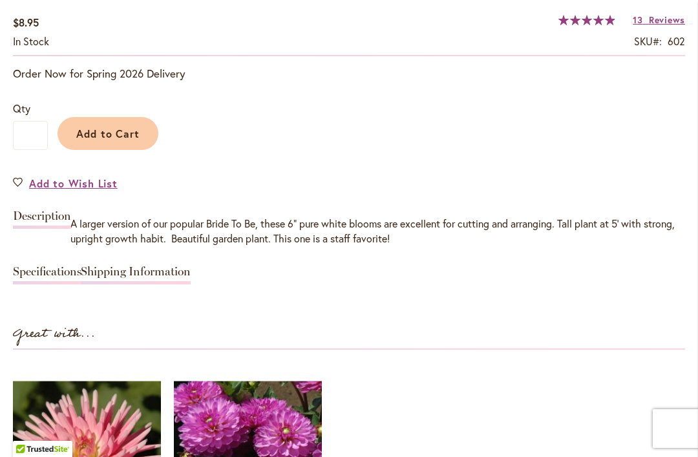
scroll to position [1003, 0]
click at [64, 267] on link "Specifications" at bounding box center [47, 275] width 68 height 19
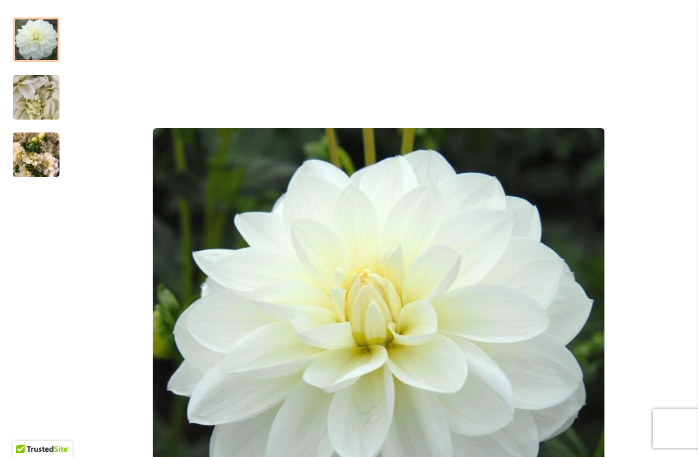
scroll to position [225, 0]
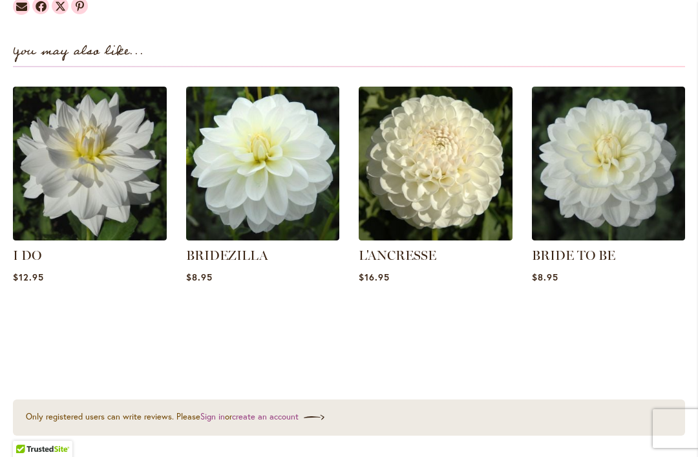
scroll to position [1675, 0]
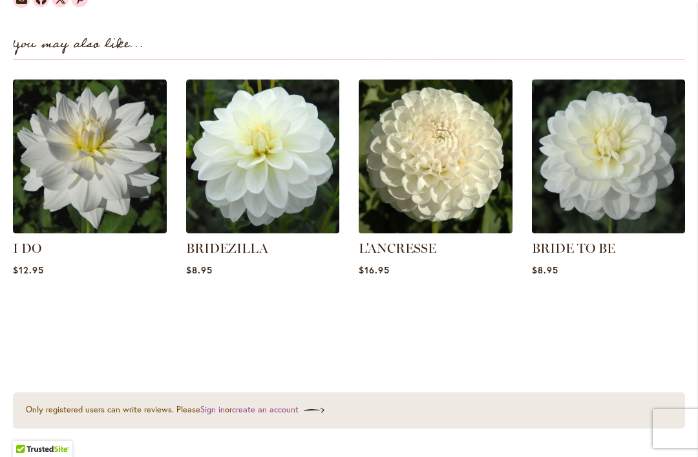
click at [632, 199] on img at bounding box center [609, 156] width 154 height 154
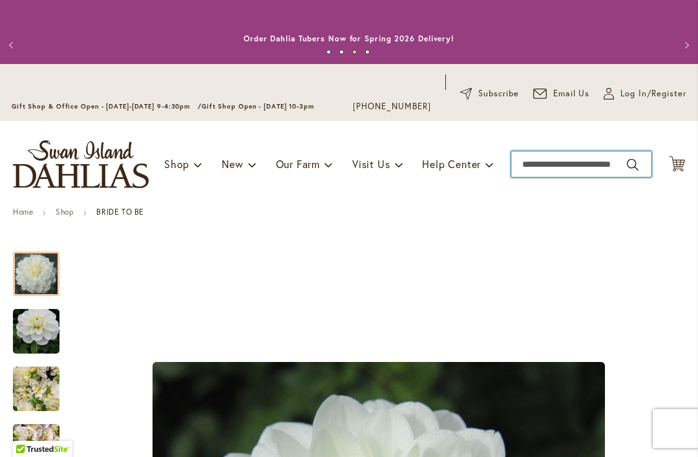
click at [542, 172] on input "Search" at bounding box center [581, 164] width 140 height 26
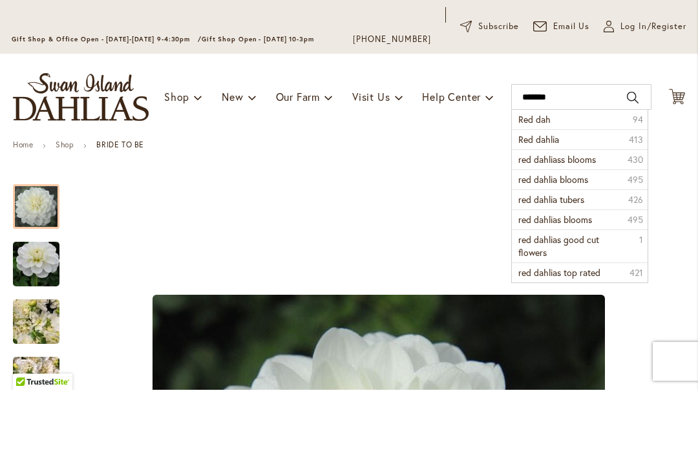
click at [586, 220] on span "red dahliass blooms" at bounding box center [557, 226] width 78 height 12
type input "**********"
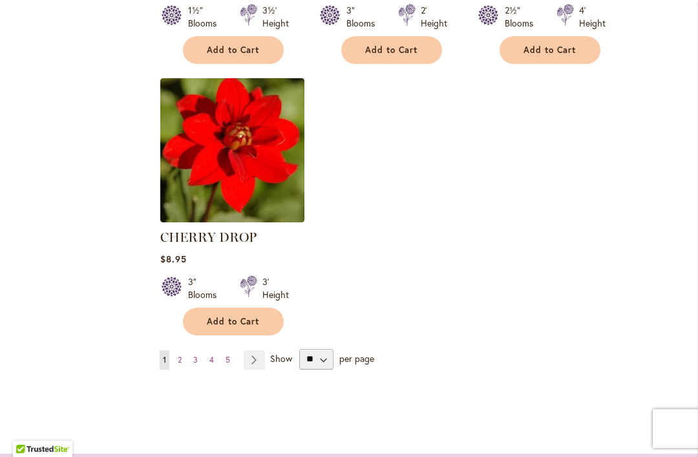
scroll to position [1855, 0]
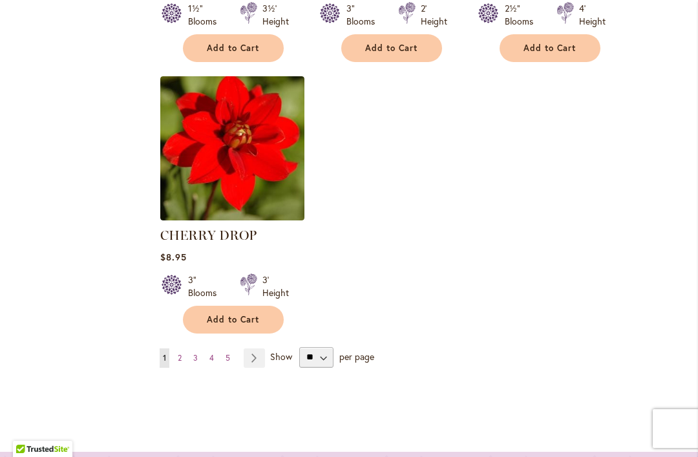
click at [192, 365] on link "Page 3" at bounding box center [195, 357] width 11 height 19
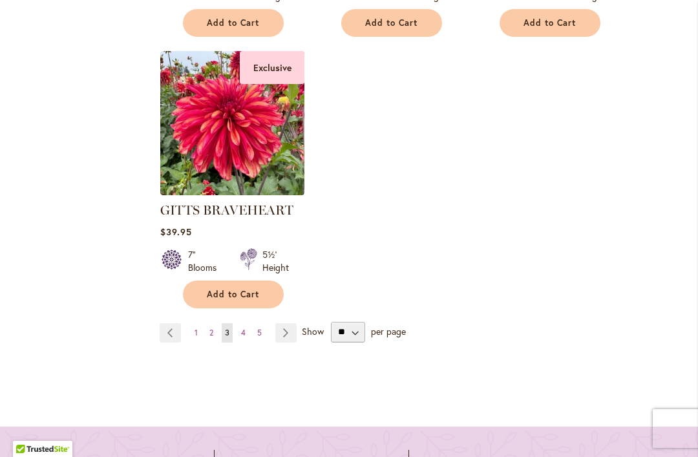
scroll to position [1900, 0]
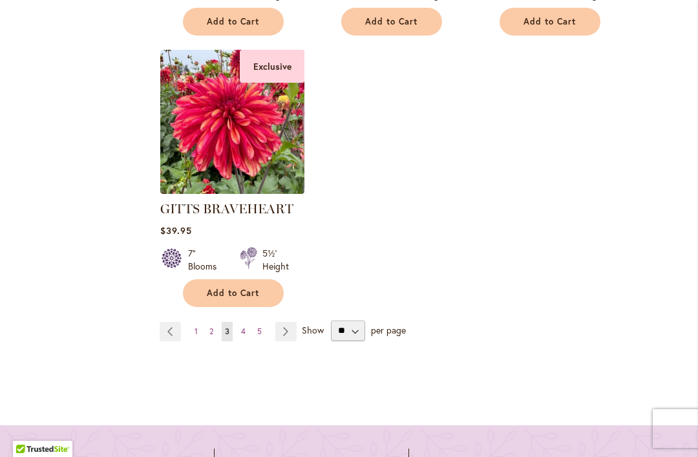
click at [211, 322] on link "Page 2" at bounding box center [211, 331] width 10 height 19
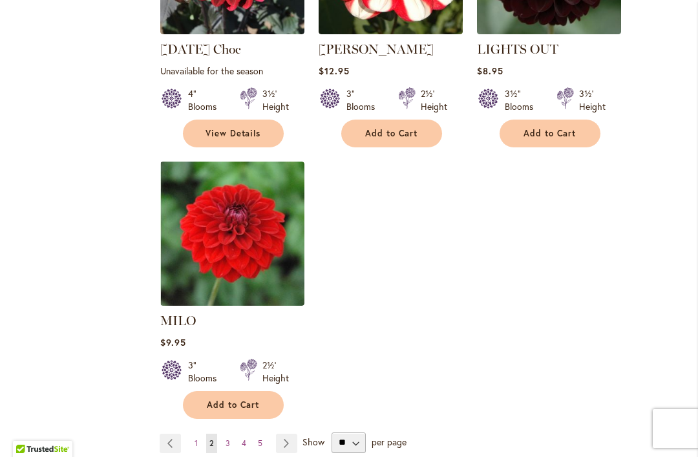
scroll to position [1808, 0]
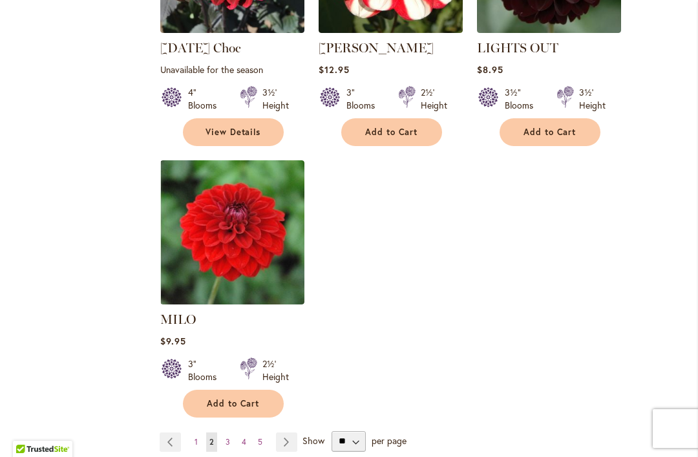
click at [232, 432] on link "Page 3" at bounding box center [227, 441] width 11 height 19
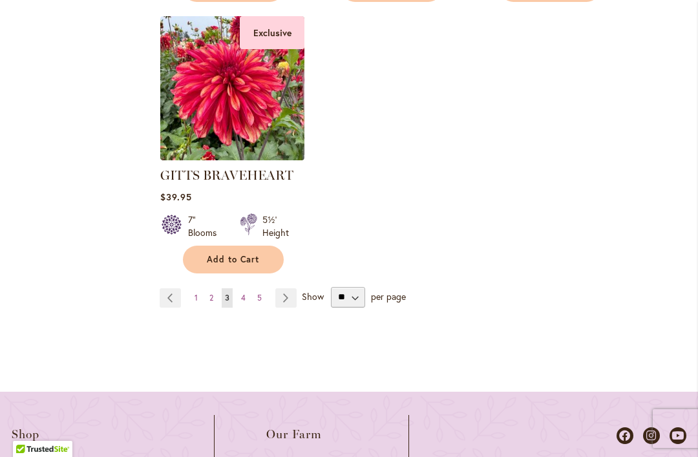
scroll to position [1939, 0]
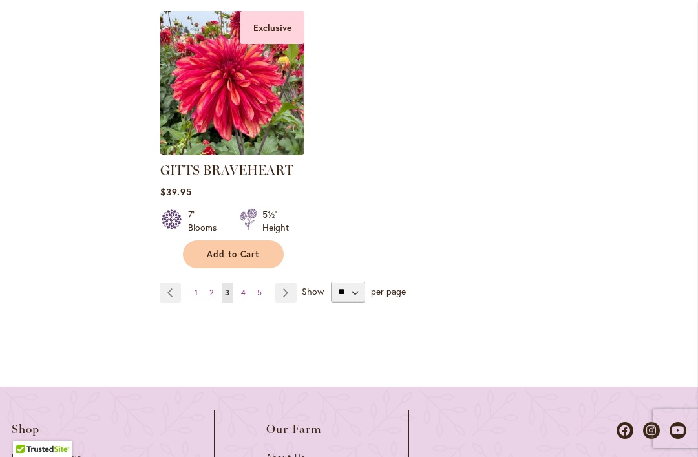
click at [240, 283] on link "Page 4" at bounding box center [243, 292] width 11 height 19
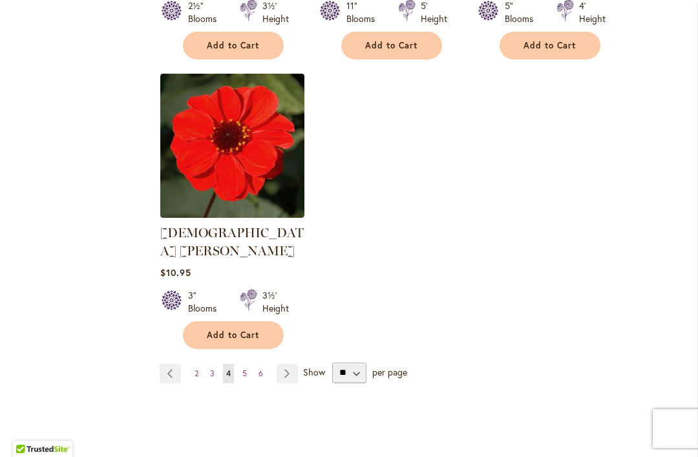
scroll to position [1895, 0]
click at [249, 363] on link "Page 5" at bounding box center [244, 372] width 11 height 19
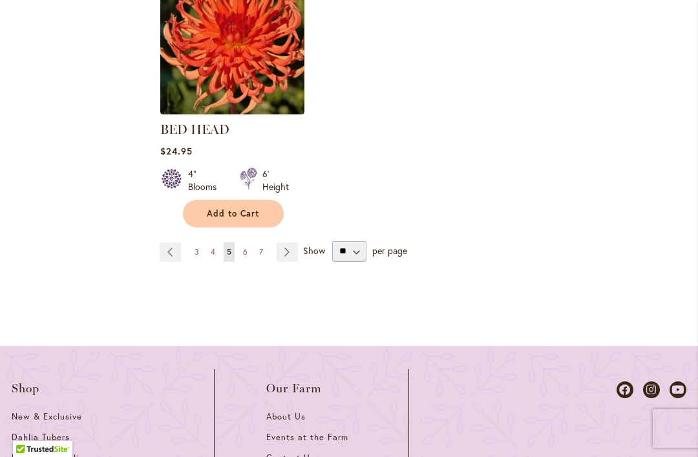
scroll to position [1982, 0]
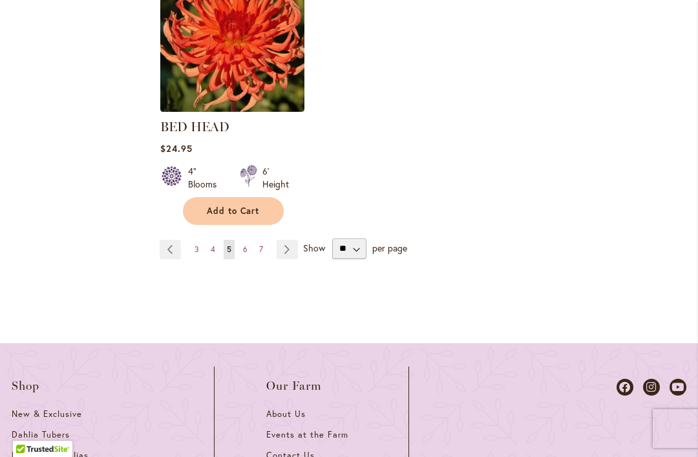
click at [249, 240] on link "Page 6" at bounding box center [245, 249] width 11 height 19
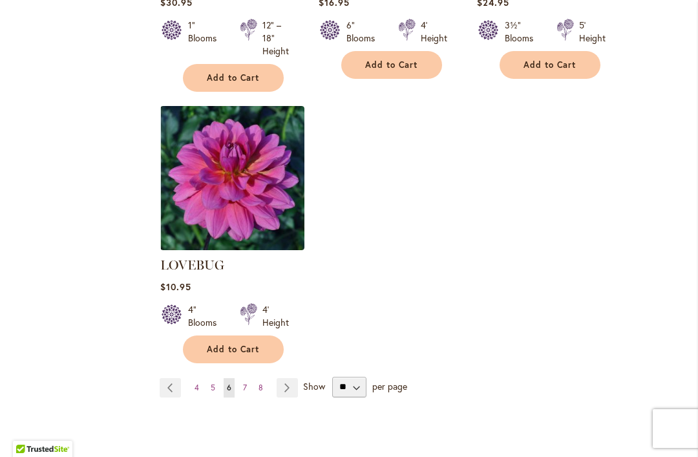
scroll to position [1859, 0]
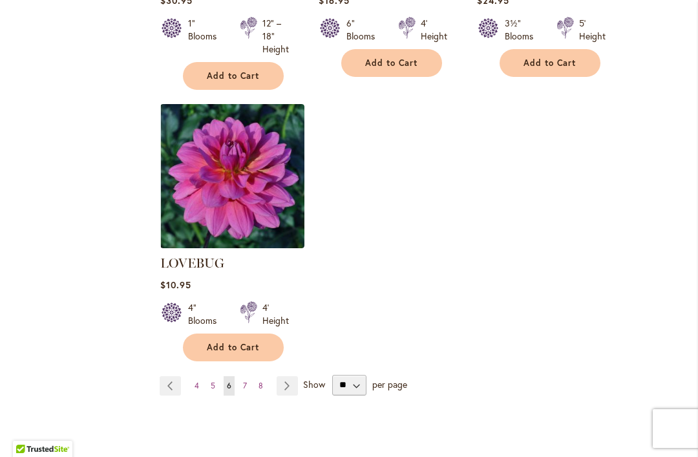
click at [277, 174] on img at bounding box center [232, 176] width 144 height 144
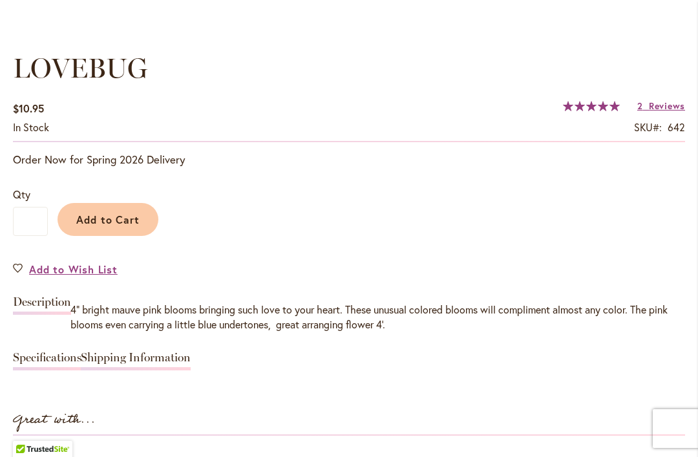
scroll to position [924, 0]
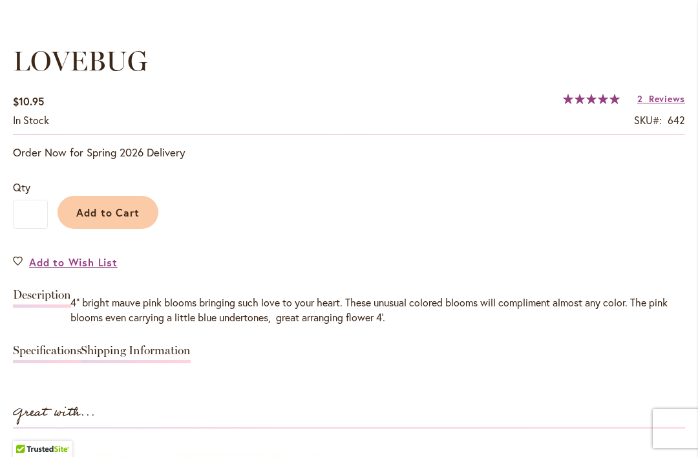
click at [52, 355] on link "Specifications" at bounding box center [47, 353] width 68 height 19
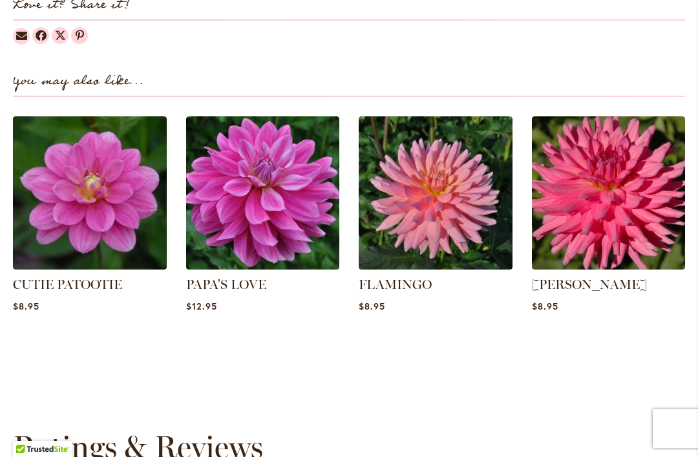
scroll to position [1863, 0]
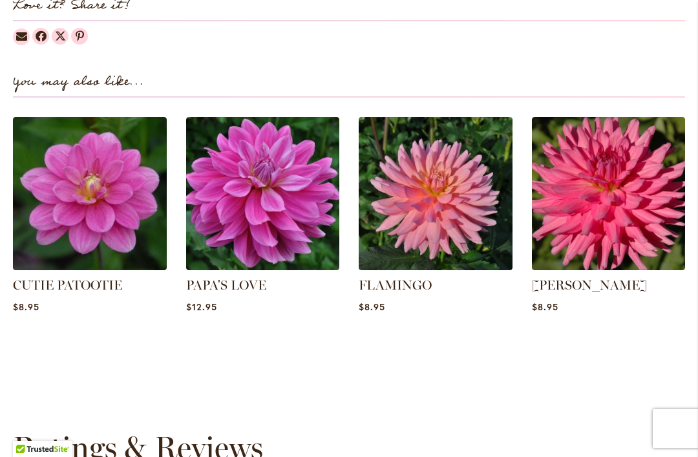
click at [283, 190] on img at bounding box center [263, 194] width 154 height 154
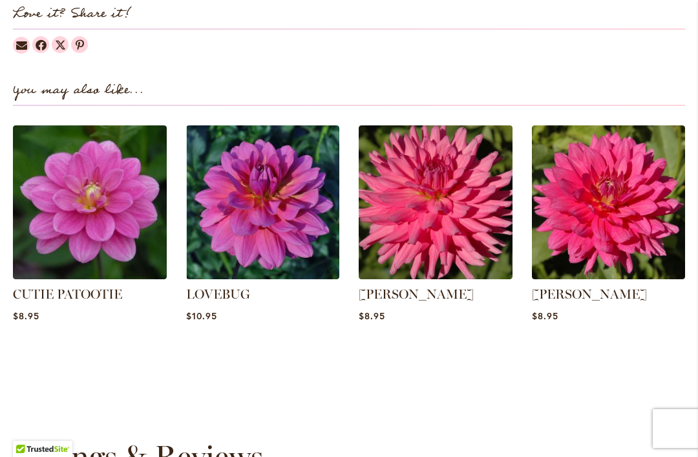
scroll to position [1628, 0]
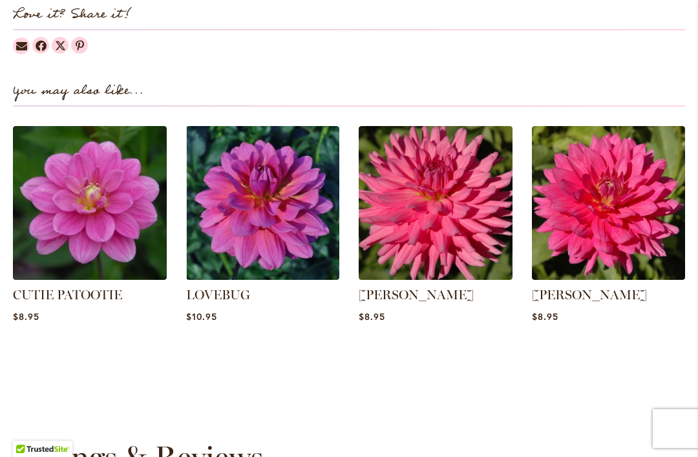
click at [273, 222] on img at bounding box center [263, 203] width 154 height 154
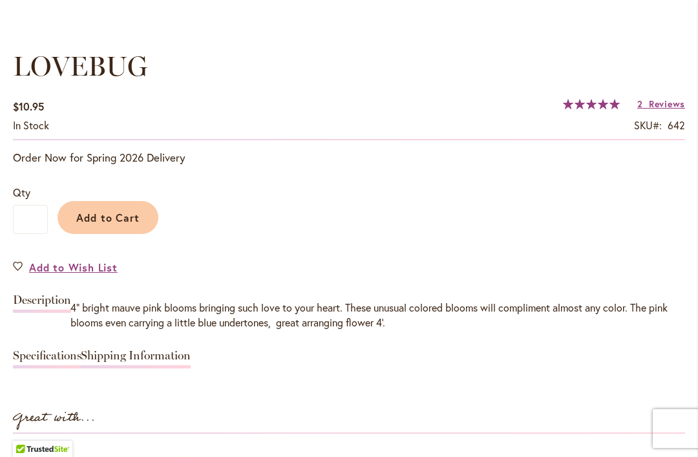
scroll to position [921, 0]
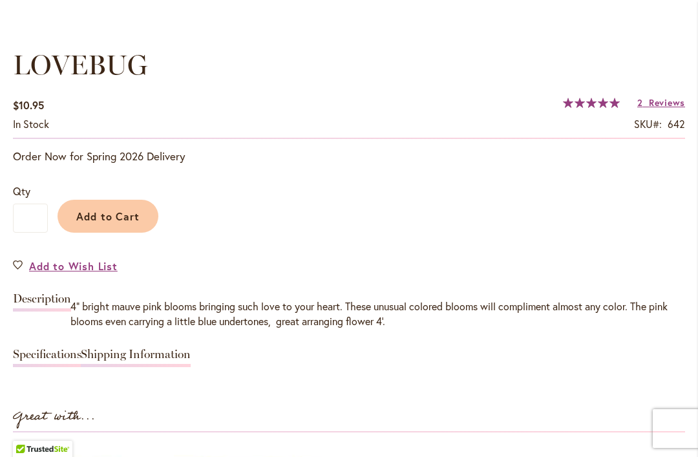
click at [47, 363] on link "Specifications" at bounding box center [47, 357] width 68 height 19
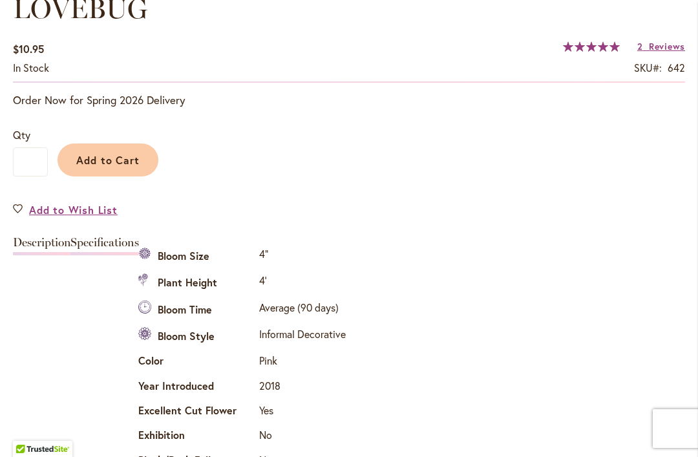
scroll to position [963, 0]
